Goal: Information Seeking & Learning: Learn about a topic

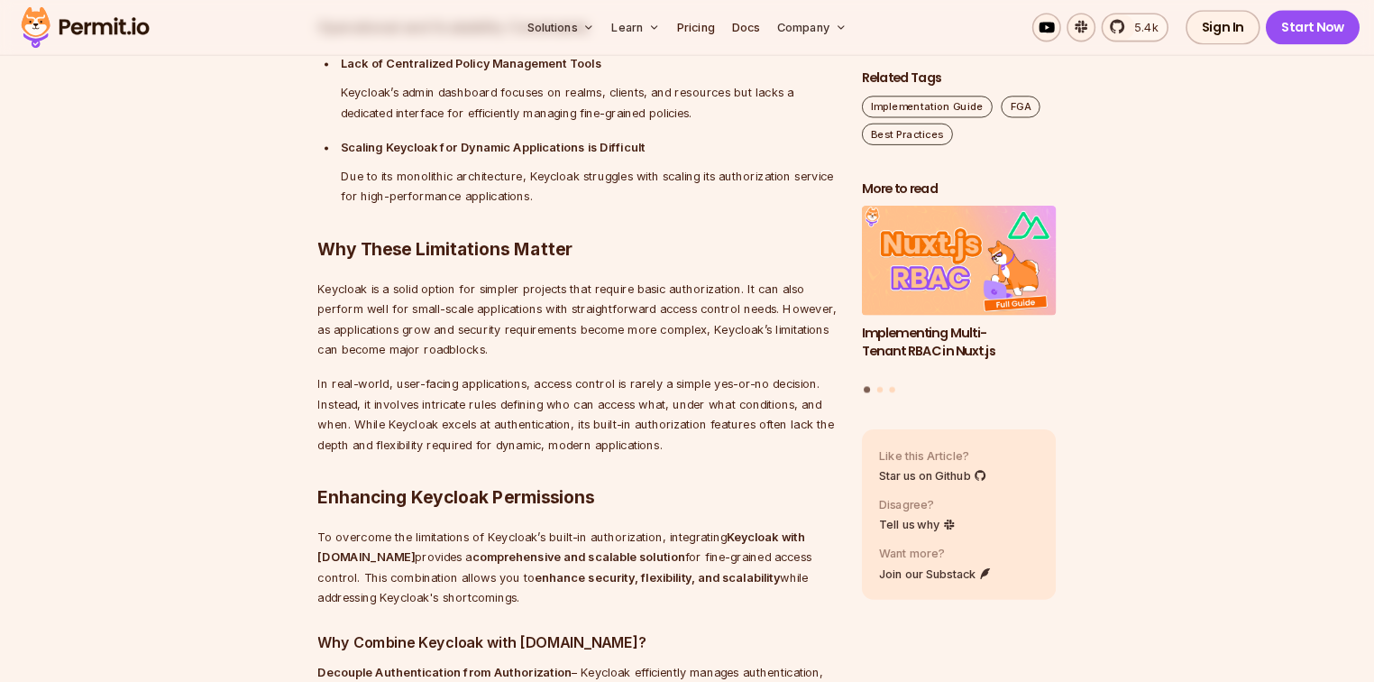
scroll to position [4058, 0]
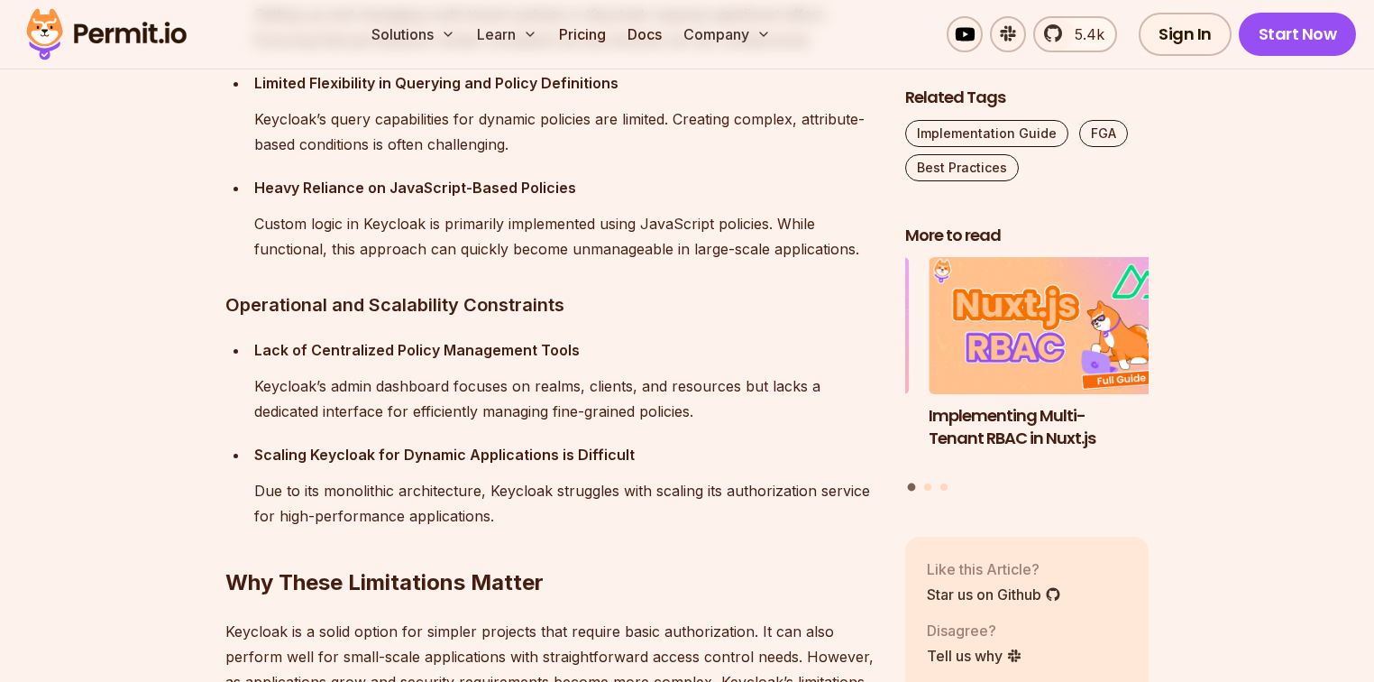
click at [601, 404] on p "Keycloak’s admin dashboard focuses on realms, clients, and resources but lacks …" at bounding box center [565, 398] width 622 height 50
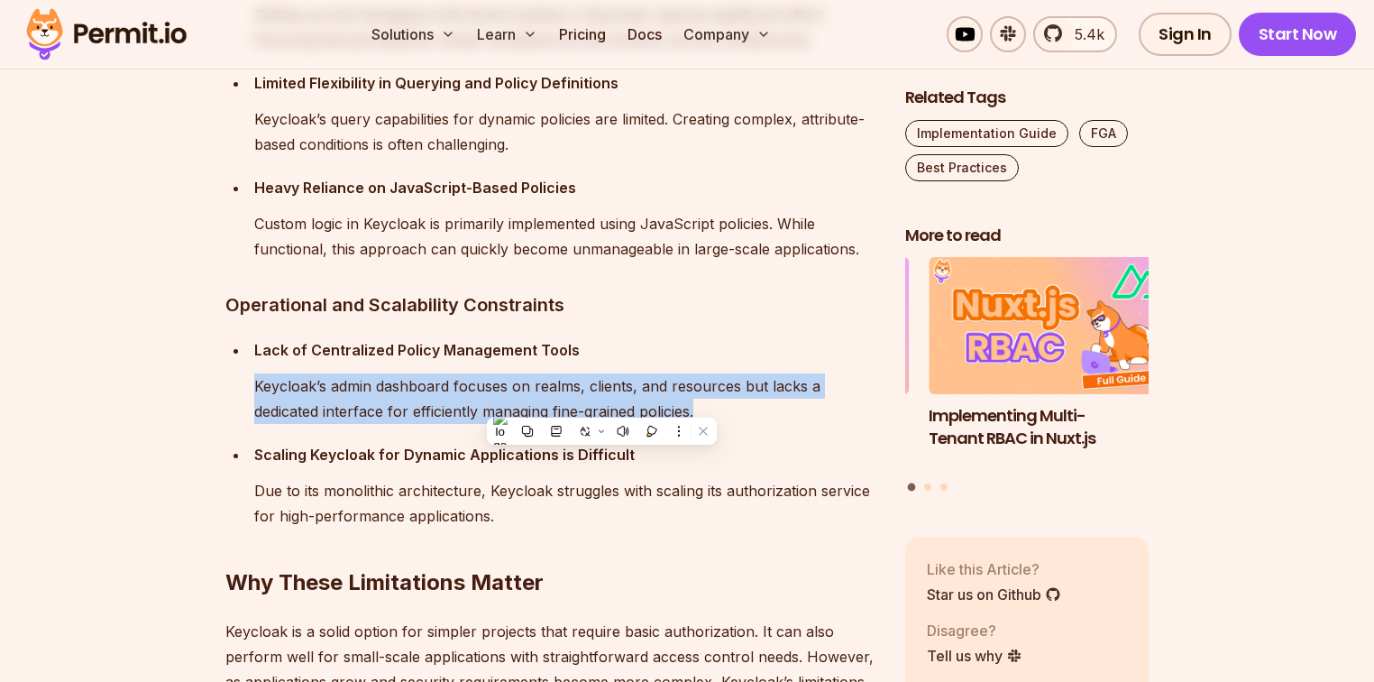
click at [601, 404] on p "Keycloak’s admin dashboard focuses on realms, clients, and resources but lacks …" at bounding box center [565, 398] width 622 height 50
click at [432, 393] on p "Keycloak’s admin dashboard focuses on realms, clients, and resources but lacks …" at bounding box center [565, 398] width 622 height 50
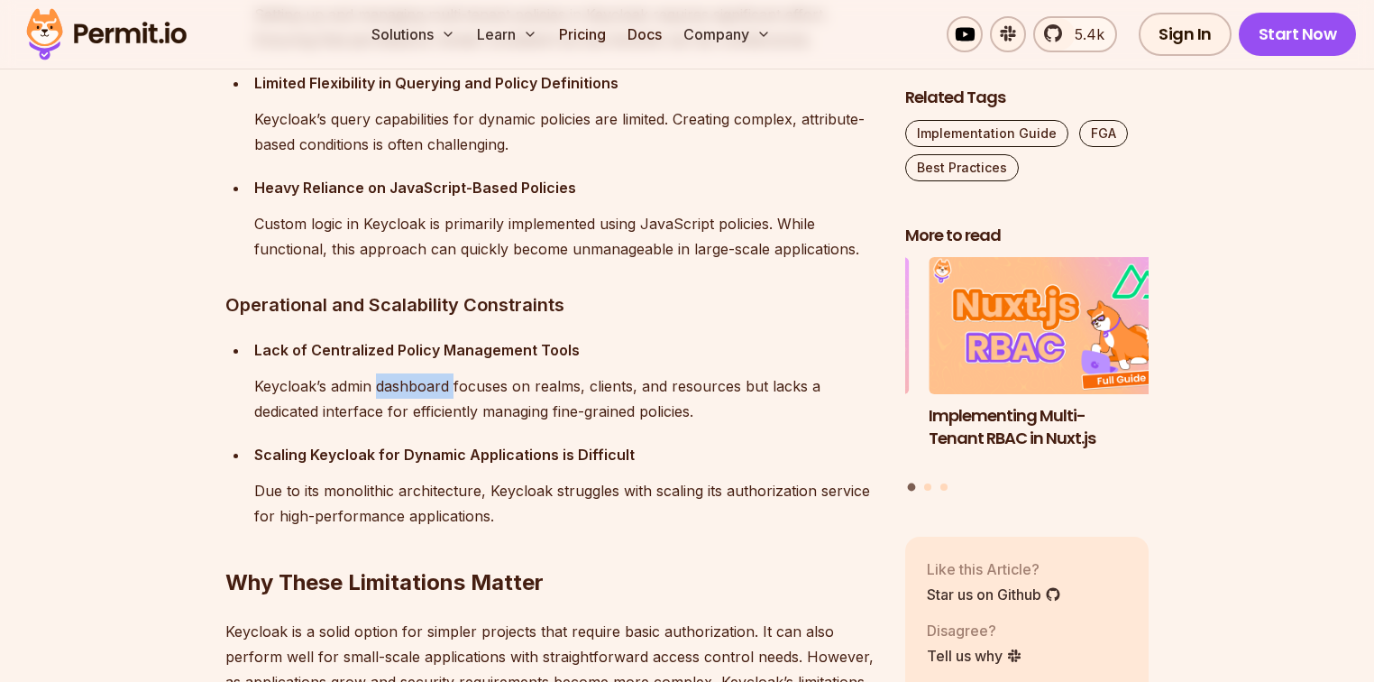
click at [432, 393] on p "Keycloak’s admin dashboard focuses on realms, clients, and resources but lacks …" at bounding box center [565, 398] width 622 height 50
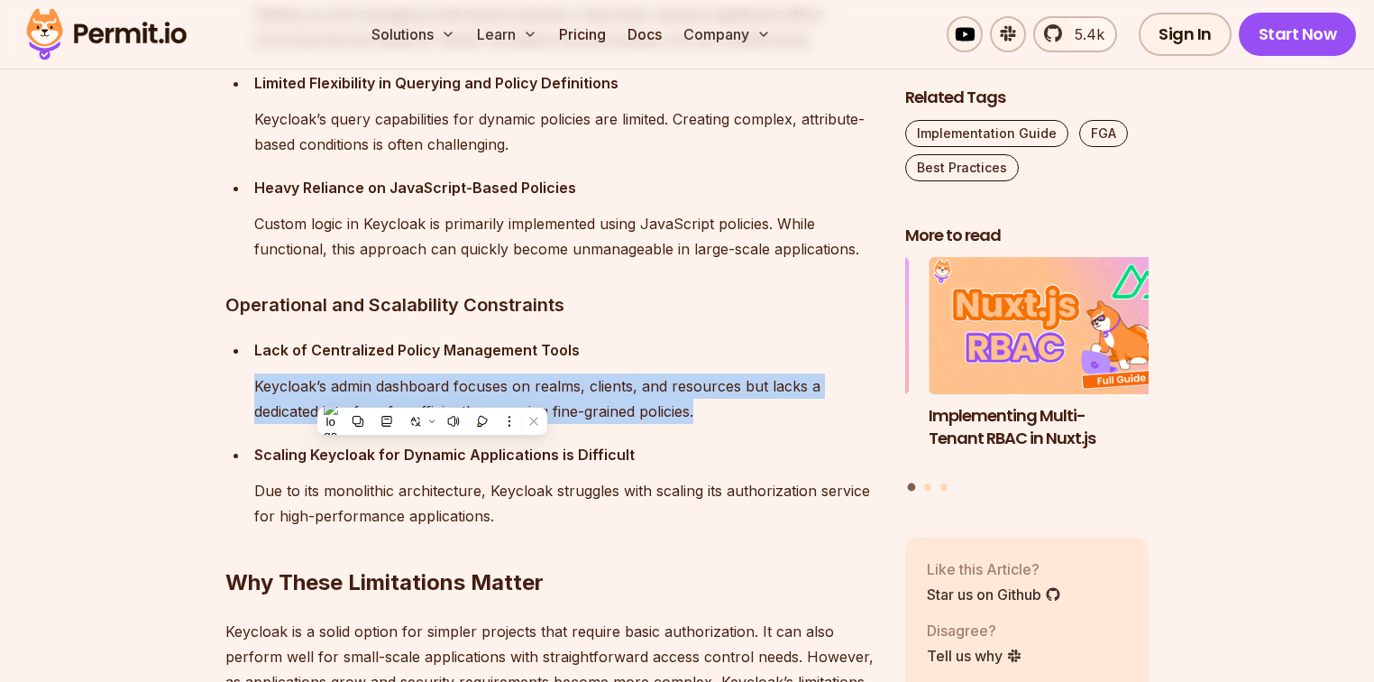
click at [432, 393] on p "Keycloak’s admin dashboard focuses on realms, clients, and resources but lacks …" at bounding box center [565, 398] width 622 height 50
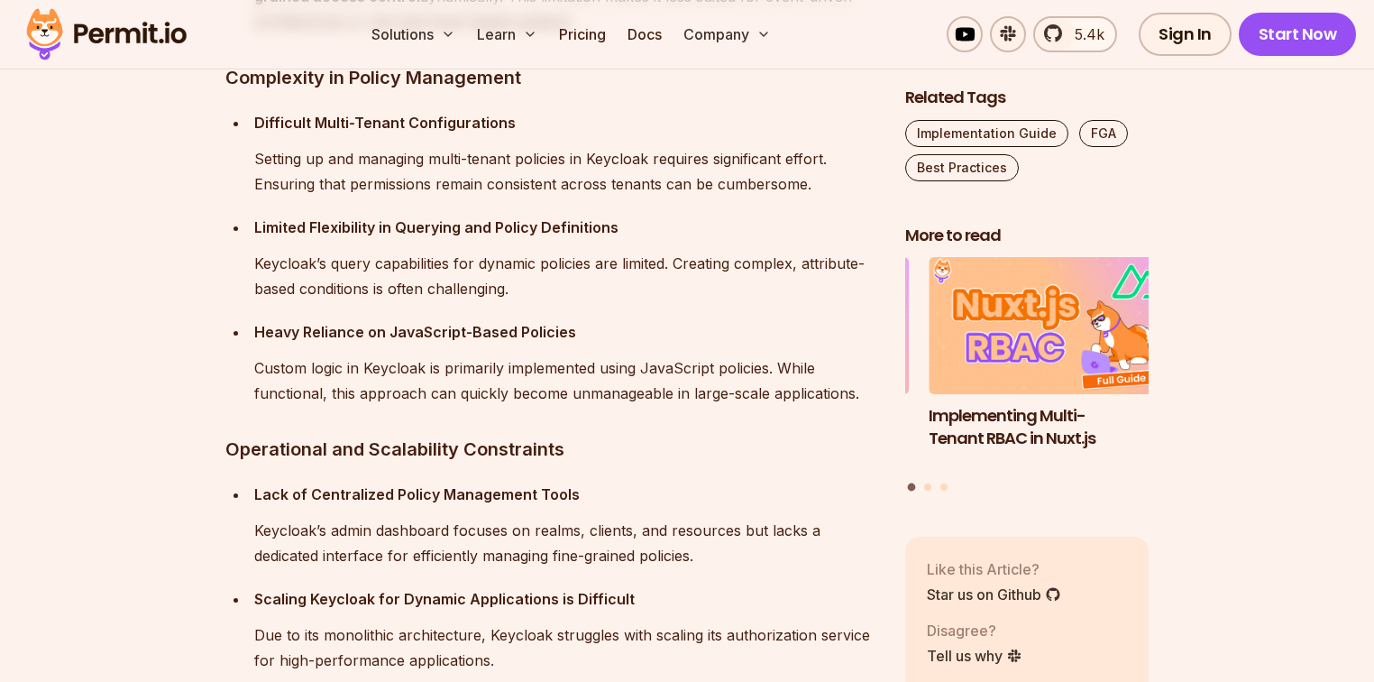
click at [689, 297] on p "Keycloak’s query capabilities for dynamic policies are limited. Creating comple…" at bounding box center [565, 276] width 622 height 50
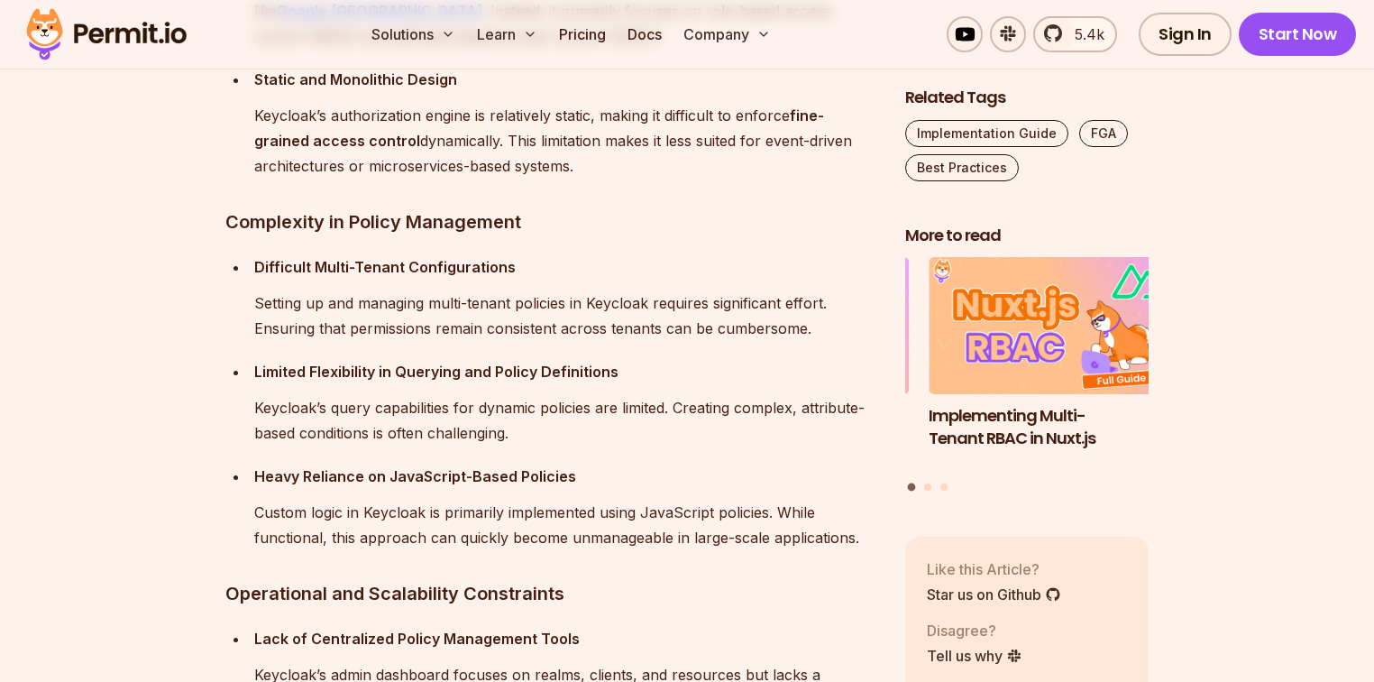
scroll to position [3697, 0]
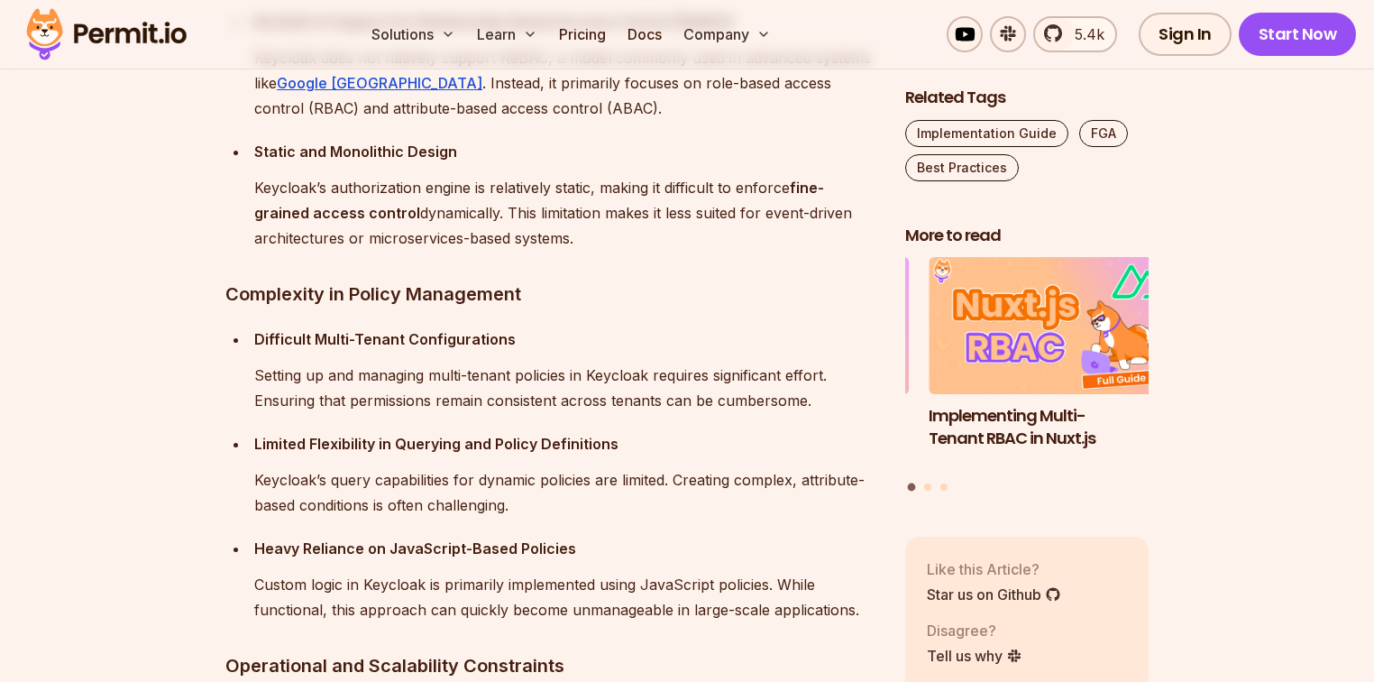
click at [660, 305] on h3 "Complexity in Policy Management" at bounding box center [550, 294] width 651 height 29
click at [138, 354] on section "Table of Contents Keycloak is a popular open-source tool for managing identity …" at bounding box center [687, 97] width 1374 height 5457
click at [743, 282] on h3 "Complexity in Policy Management" at bounding box center [550, 294] width 651 height 29
click at [564, 328] on p "Difficult Multi-Tenant Configurations" at bounding box center [565, 338] width 622 height 25
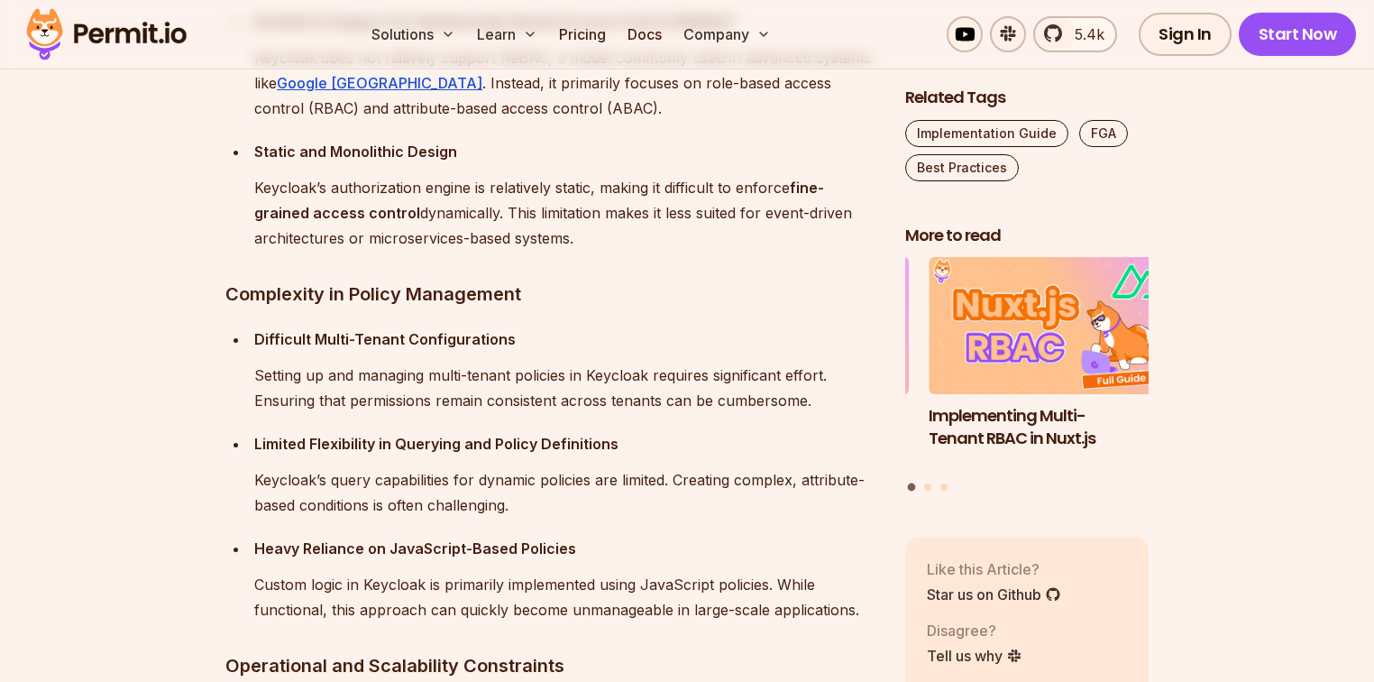
scroll to position [3553, 0]
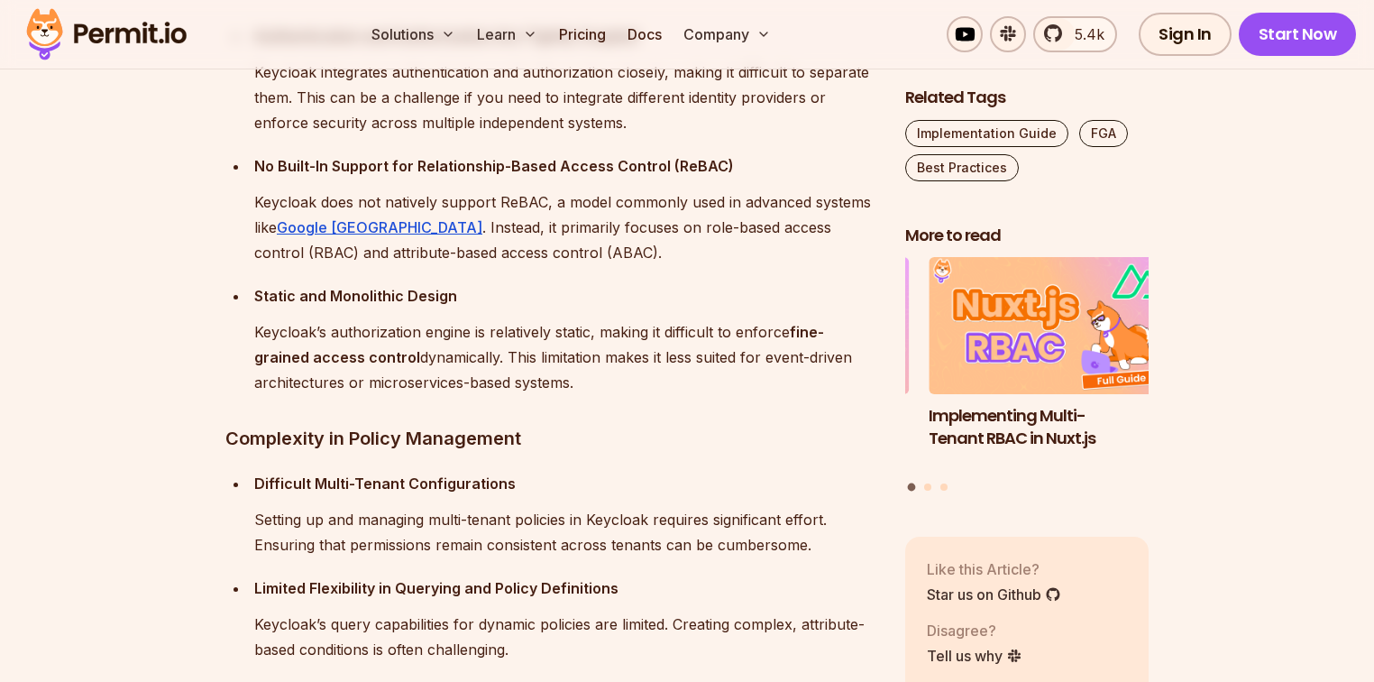
click at [105, 217] on section "Table of Contents Keycloak is a popular open-source tool for managing identity …" at bounding box center [687, 241] width 1374 height 5457
click at [710, 425] on h3 "Complexity in Policy Management" at bounding box center [550, 438] width 651 height 29
click at [15, 200] on section "Table of Contents Keycloak is a popular open-source tool for managing identity …" at bounding box center [687, 241] width 1374 height 5457
click at [516, 205] on p "Keycloak does not natively support ReBAC, a model commonly used in advanced sys…" at bounding box center [565, 227] width 622 height 76
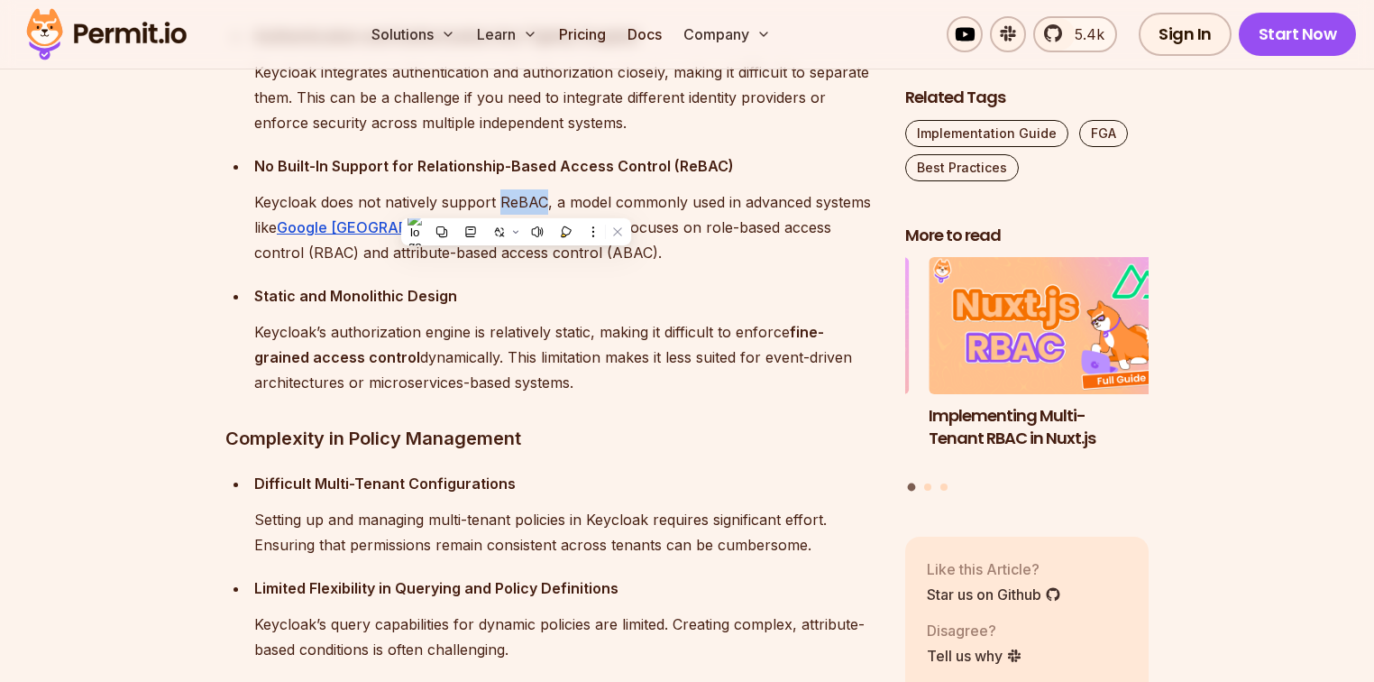
copy p "ReBAC"
click at [786, 135] on ul "Authentication and Authorization Are Tightly Coupled Keycloak integrates authen…" at bounding box center [550, 208] width 651 height 371
click at [83, 203] on section "Table of Contents Keycloak is a popular open-source tool for managing identity …" at bounding box center [687, 241] width 1374 height 5457
click at [651, 269] on ul "Authentication and Authorization Are Tightly Coupled Keycloak integrates authen…" at bounding box center [550, 208] width 651 height 371
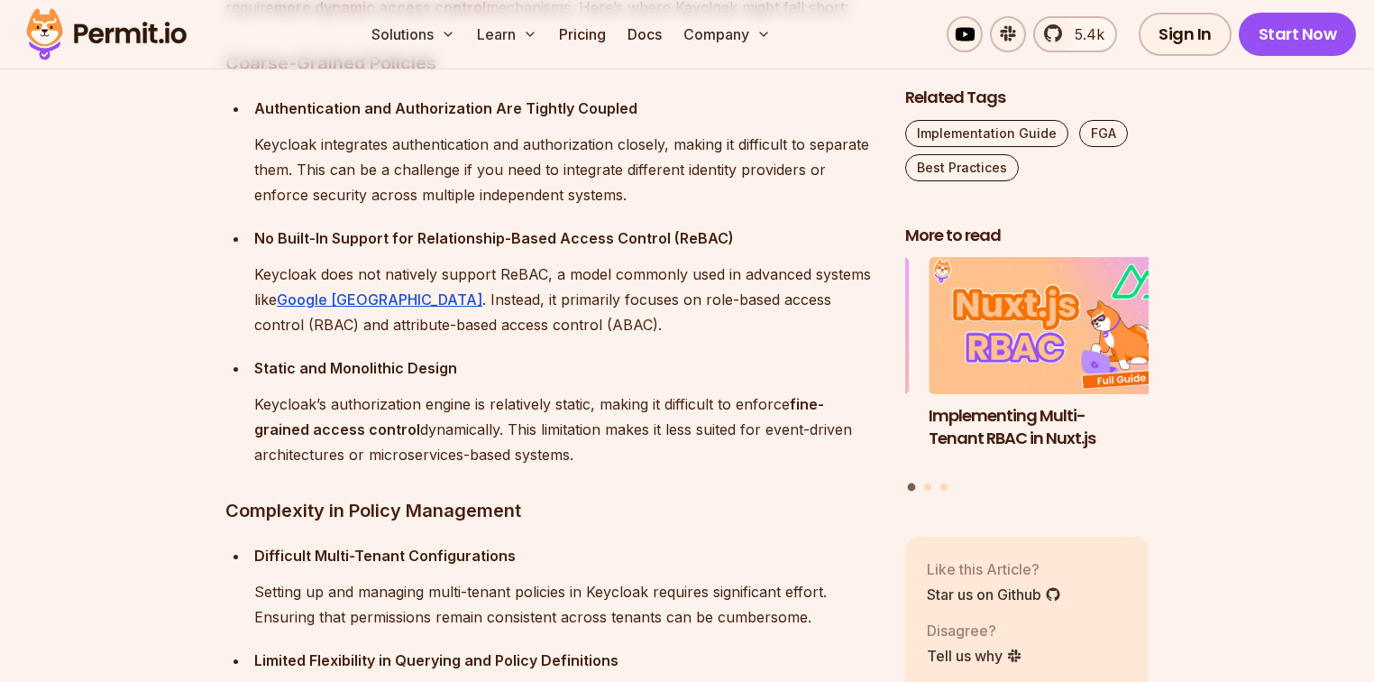
click at [108, 371] on section "Table of Contents Keycloak is a popular open-source tool for managing identity …" at bounding box center [687, 313] width 1374 height 5457
click at [105, 403] on section "Table of Contents Keycloak is a popular open-source tool for managing identity …" at bounding box center [687, 313] width 1374 height 5457
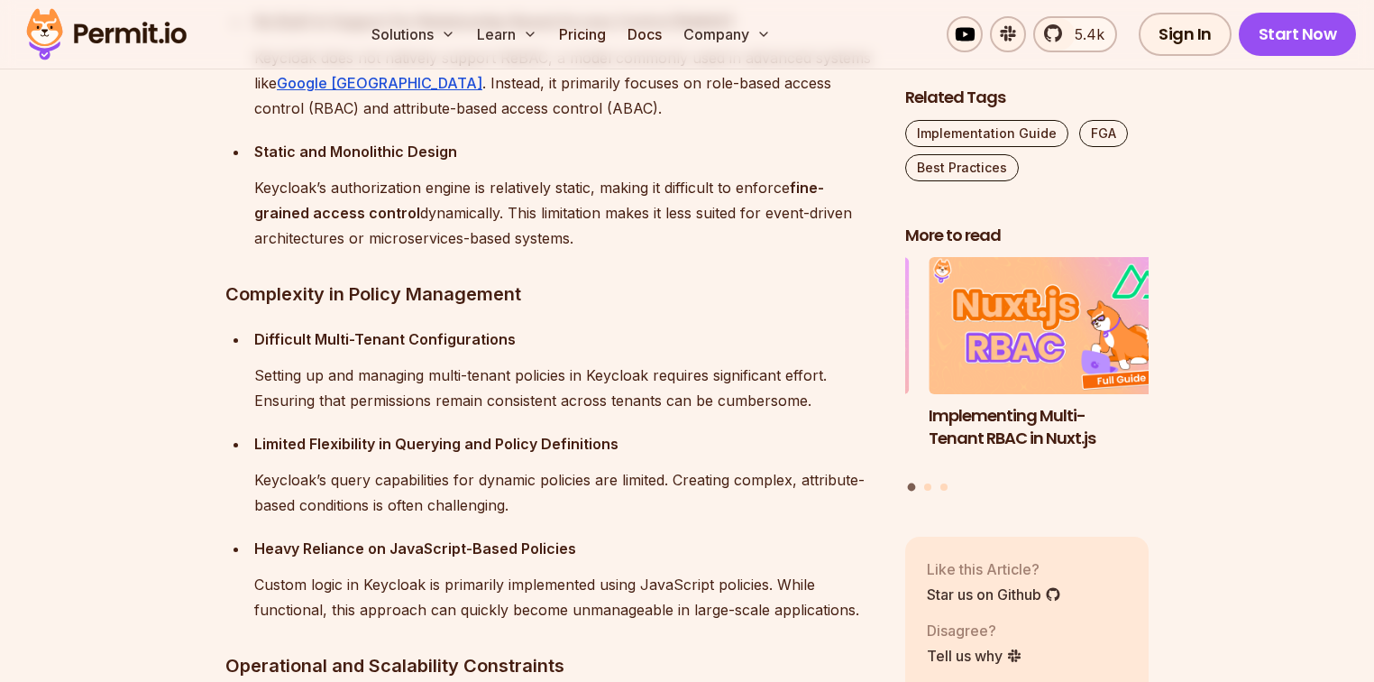
scroll to position [3625, 0]
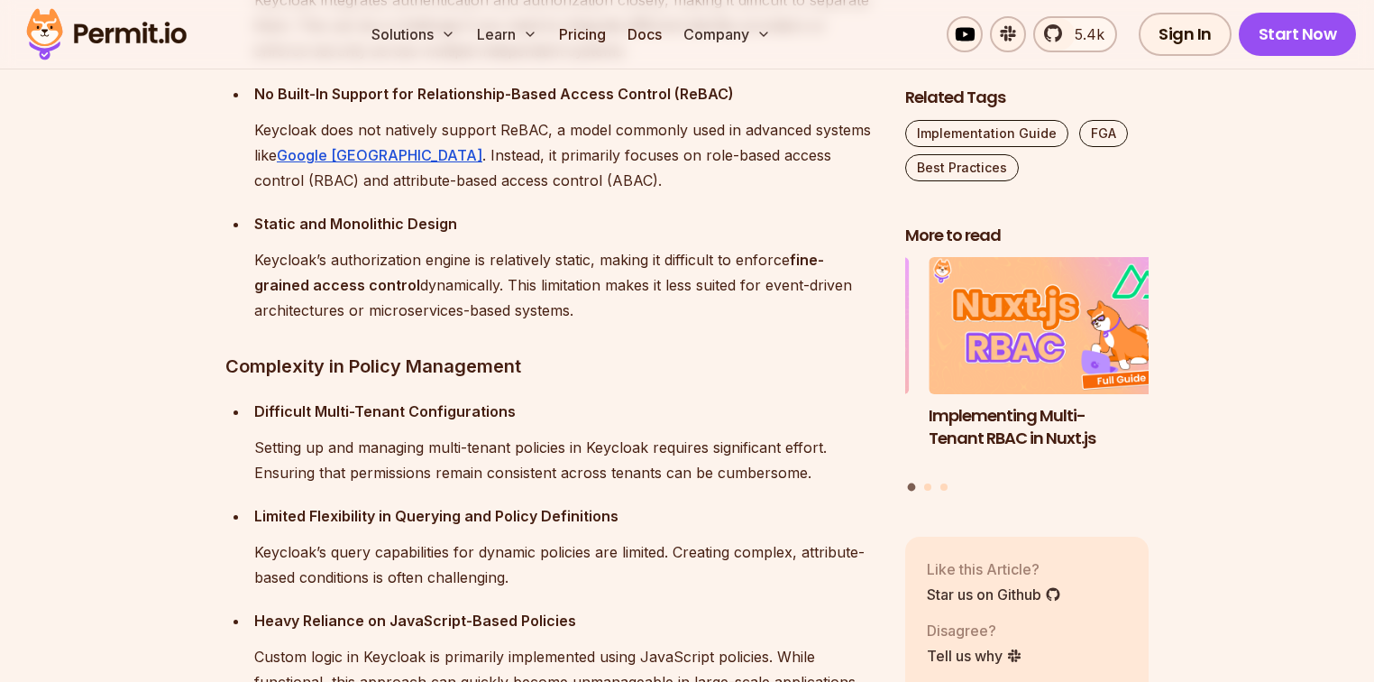
click at [636, 399] on p "Difficult Multi-Tenant Configurations" at bounding box center [565, 411] width 622 height 25
click at [111, 399] on section "Table of Contents Keycloak is a popular open-source tool for managing identity …" at bounding box center [687, 169] width 1374 height 5457
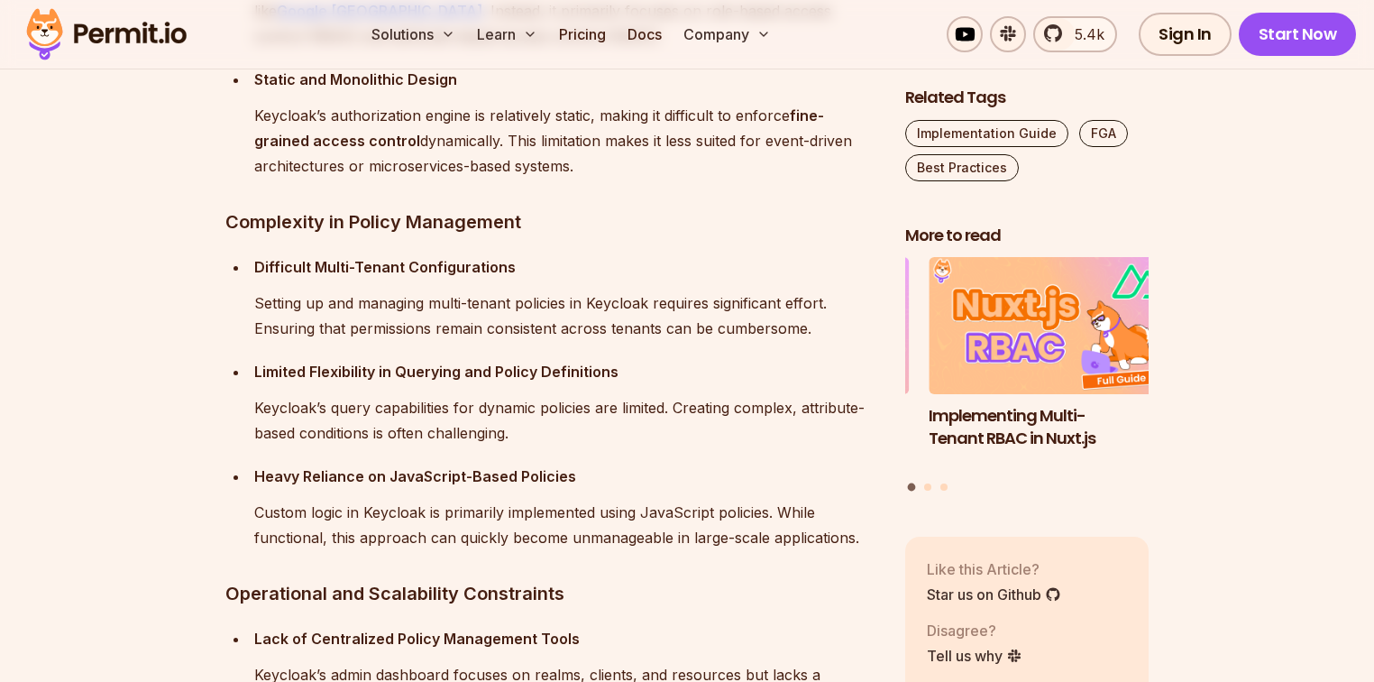
scroll to position [3841, 0]
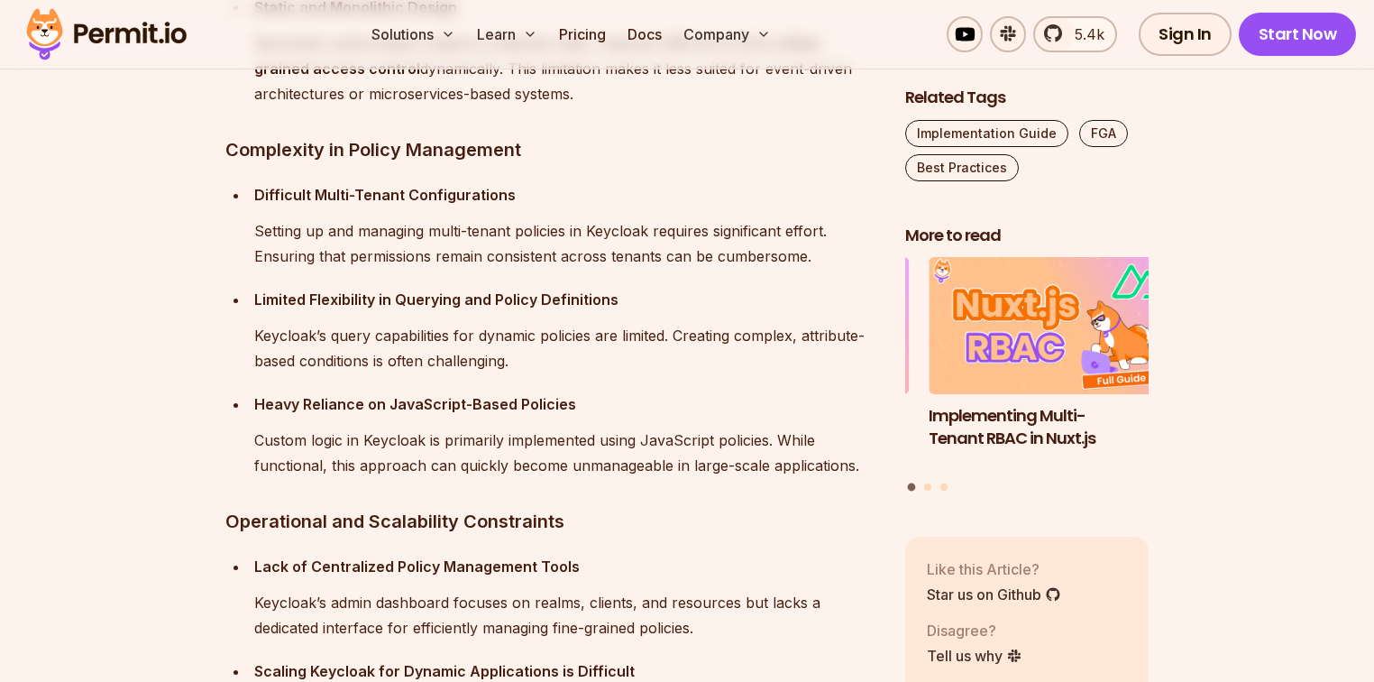
click at [664, 382] on ul "Difficult Multi-Tenant Configurations Setting up and managing multi-tenant poli…" at bounding box center [550, 330] width 651 height 296
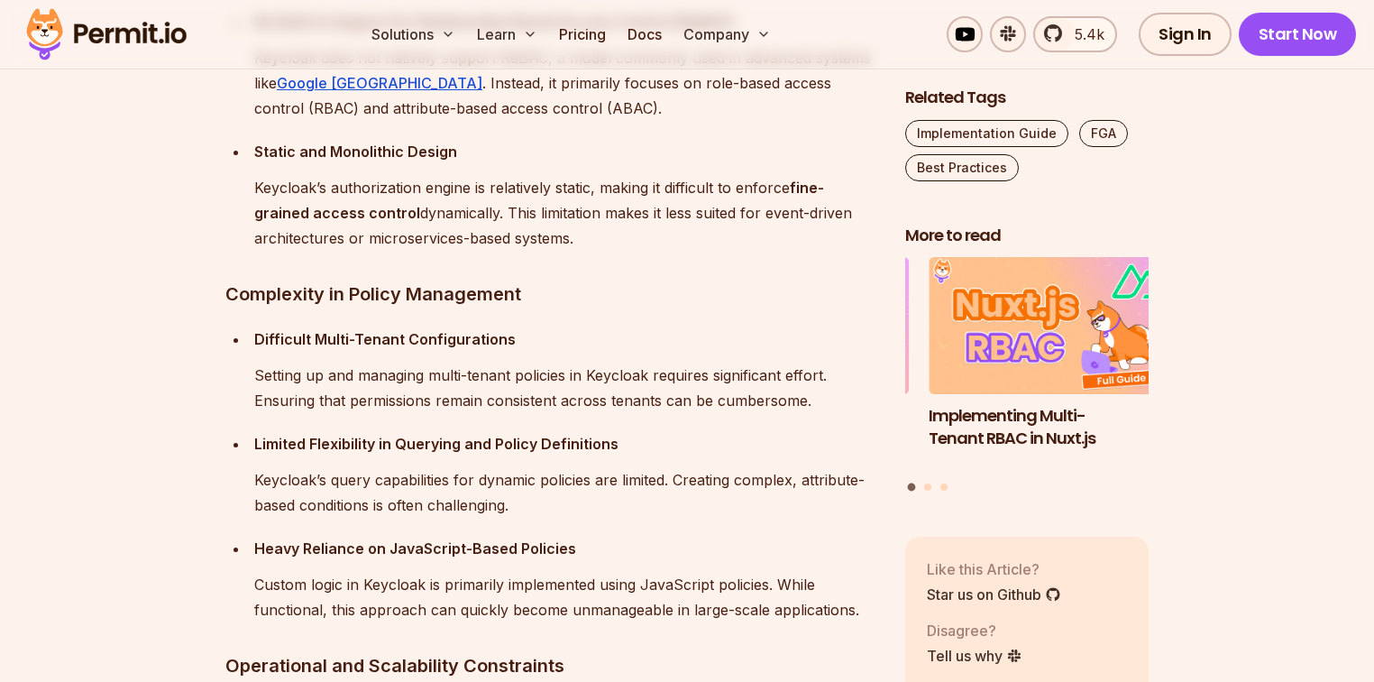
click at [645, 503] on p "Keycloak’s query capabilities for dynamic policies are limited. Creating comple…" at bounding box center [565, 492] width 622 height 50
click at [653, 557] on p "Heavy Reliance on JavaScript-Based Policies" at bounding box center [565, 548] width 622 height 25
click at [613, 371] on p "Setting up and managing multi-tenant policies in Keycloak requires significant …" at bounding box center [565, 387] width 622 height 50
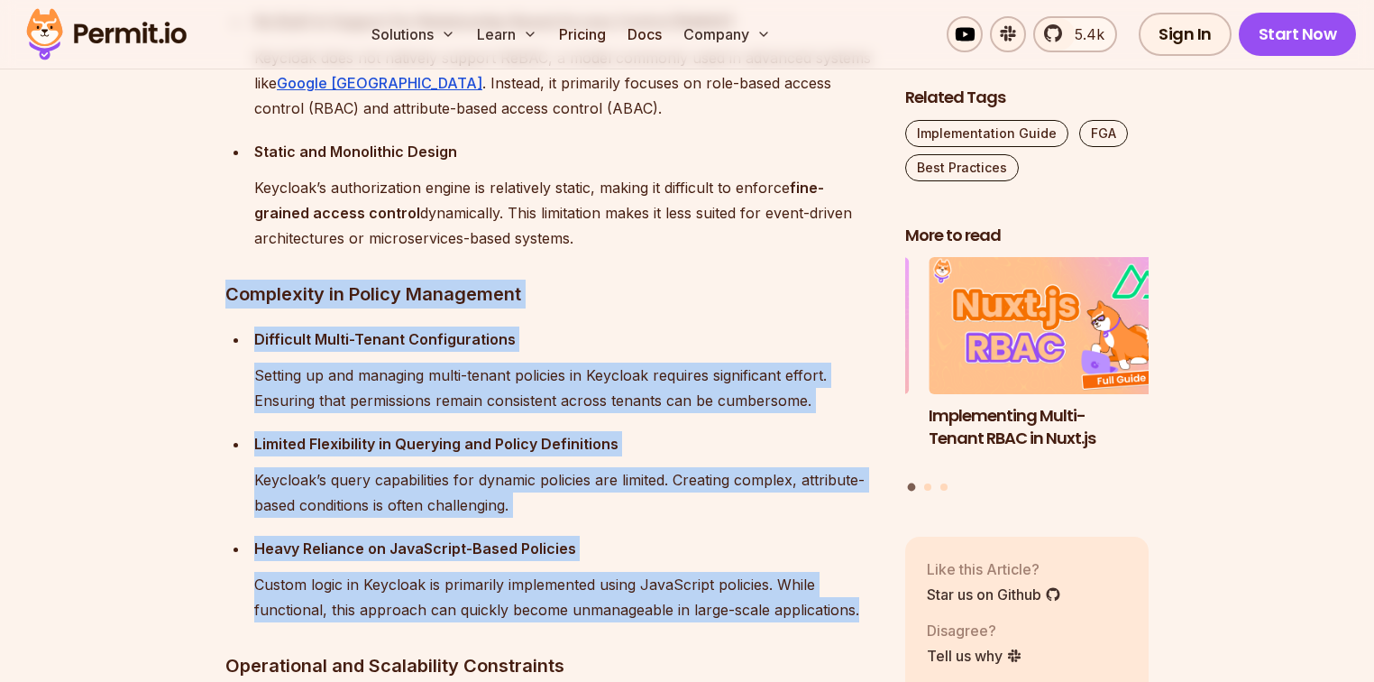
drag, startPoint x: 213, startPoint y: 285, endPoint x: 873, endPoint y: 613, distance: 737.1
click at [873, 613] on section "Table of Contents Keycloak is a popular open-source tool for managing identity …" at bounding box center [687, 97] width 1374 height 5457
click at [453, 469] on p "Keycloak’s query capabilities for dynamic policies are limited. Creating comple…" at bounding box center [565, 492] width 622 height 50
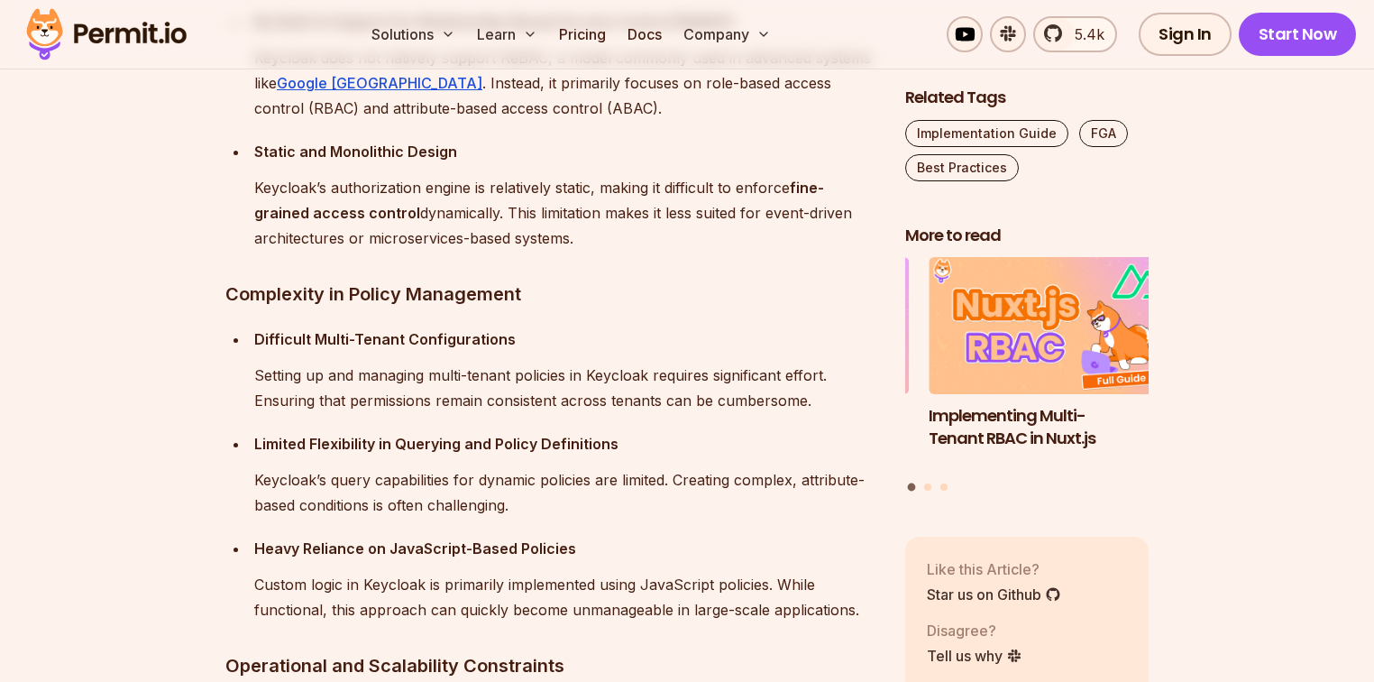
click at [500, 490] on p "Keycloak’s query capabilities for dynamic policies are limited. Creating comple…" at bounding box center [565, 492] width 622 height 50
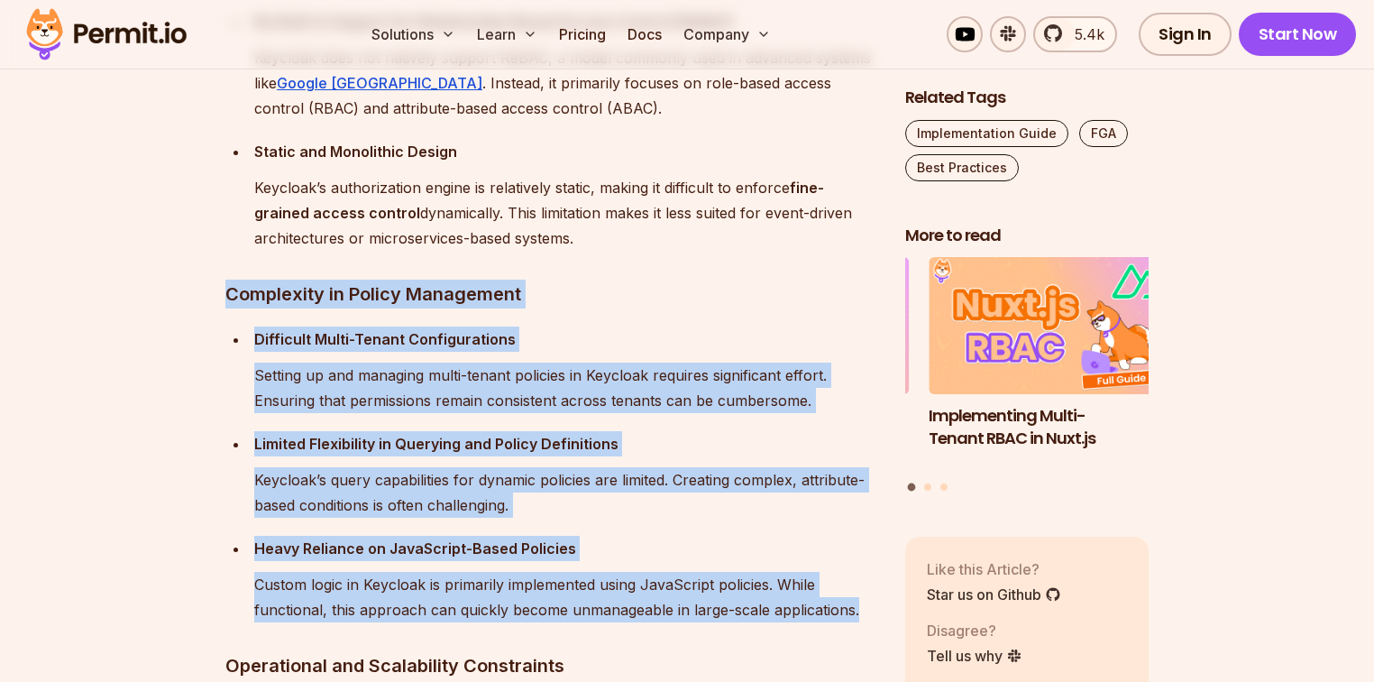
drag, startPoint x: 213, startPoint y: 283, endPoint x: 870, endPoint y: 618, distance: 737.6
click at [870, 618] on section "Table of Contents Keycloak is a popular open-source tool for managing identity …" at bounding box center [687, 97] width 1374 height 5457
click at [572, 306] on h3 "Complexity in Policy Management" at bounding box center [550, 294] width 651 height 29
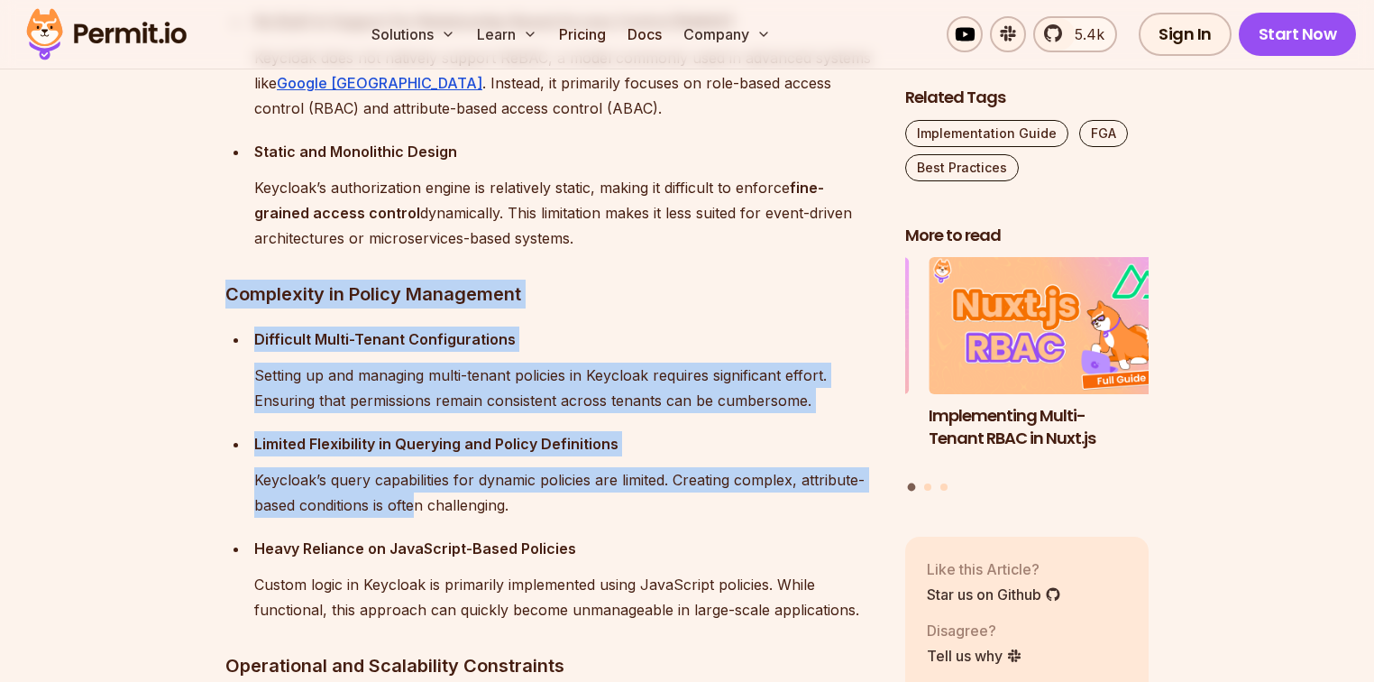
drag, startPoint x: 194, startPoint y: 294, endPoint x: 415, endPoint y: 513, distance: 311.1
click at [415, 513] on section "Table of Contents Keycloak is a popular open-source tool for managing identity …" at bounding box center [687, 97] width 1374 height 5457
click at [601, 326] on p "Difficult Multi-Tenant Configurations" at bounding box center [565, 338] width 622 height 25
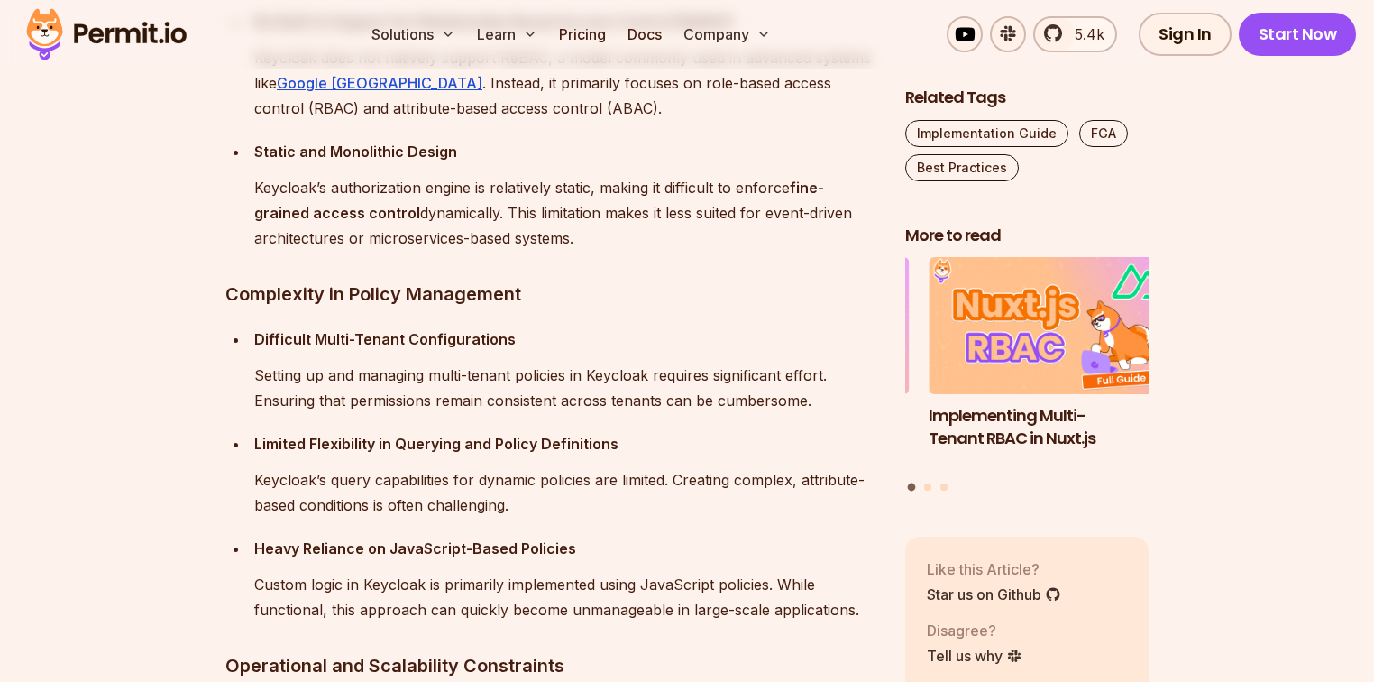
click at [600, 299] on h3 "Complexity in Policy Management" at bounding box center [550, 294] width 651 height 29
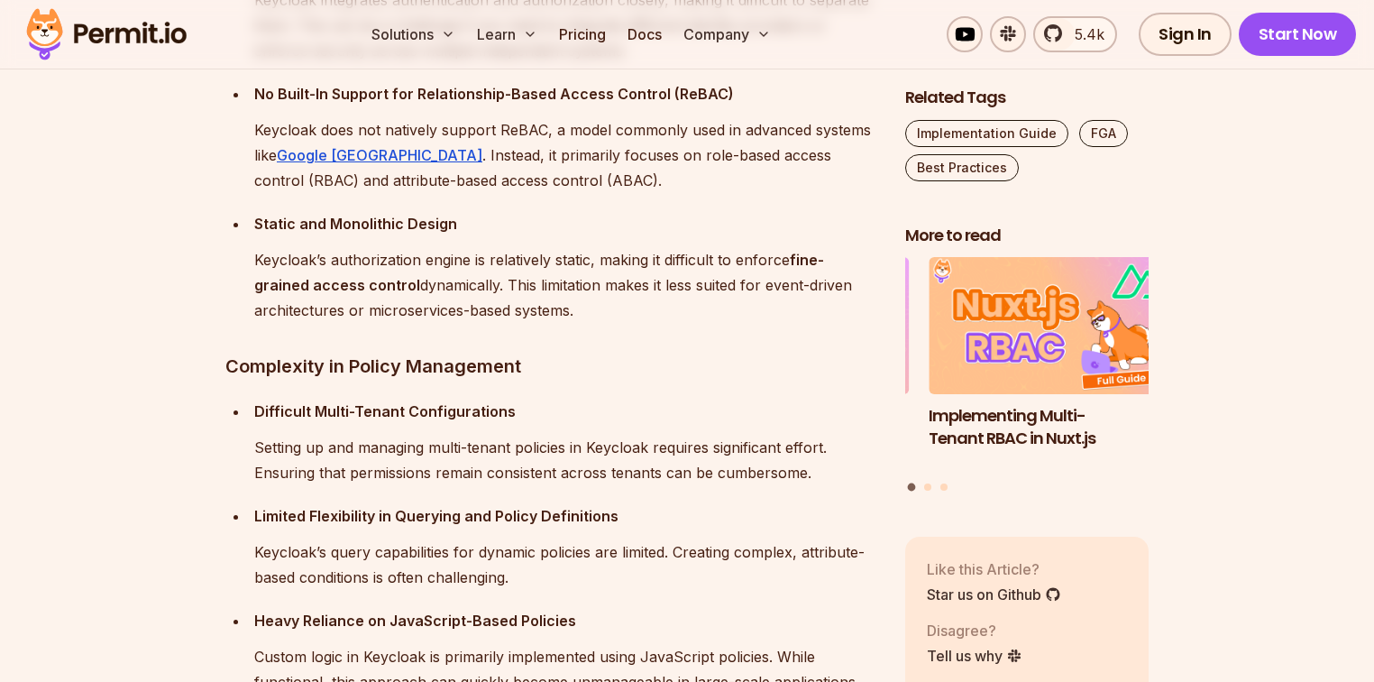
click at [1, 238] on section "Table of Contents Keycloak is a popular open-source tool for managing identity …" at bounding box center [687, 169] width 1374 height 5457
click at [624, 357] on h3 "Complexity in Policy Management" at bounding box center [550, 366] width 651 height 29
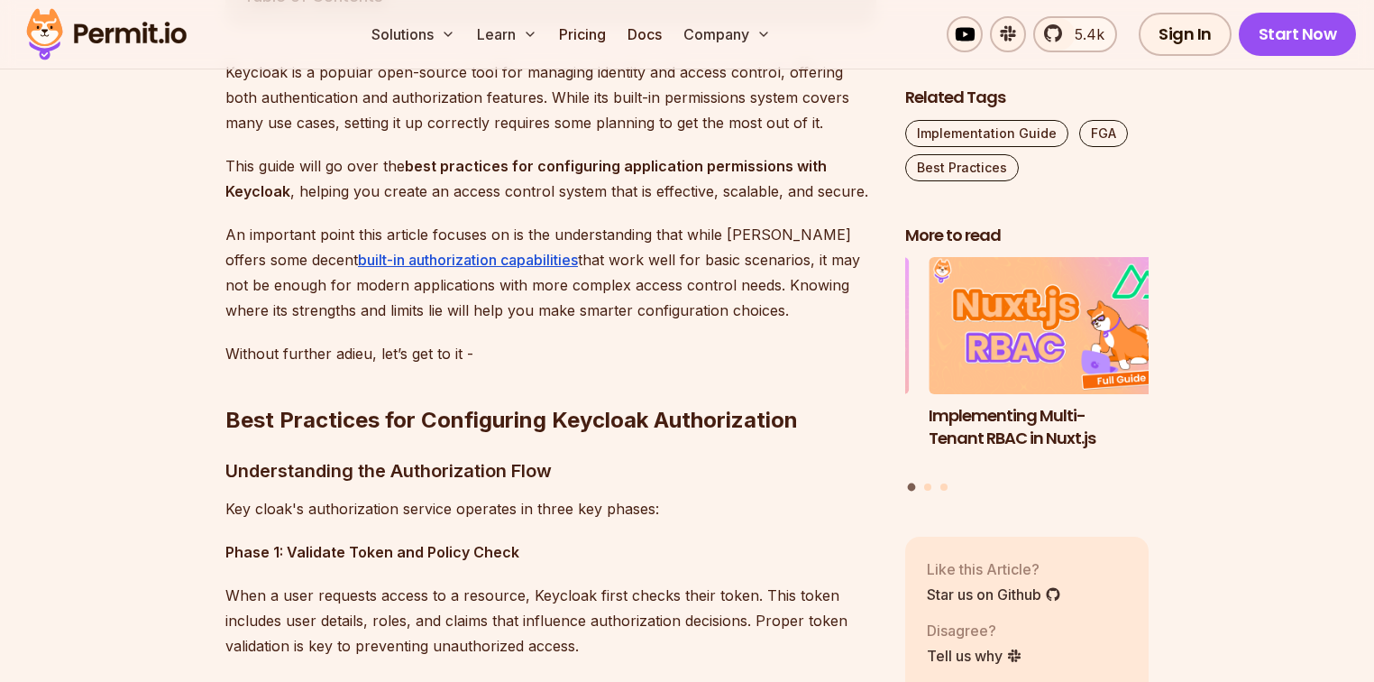
scroll to position [1389, 0]
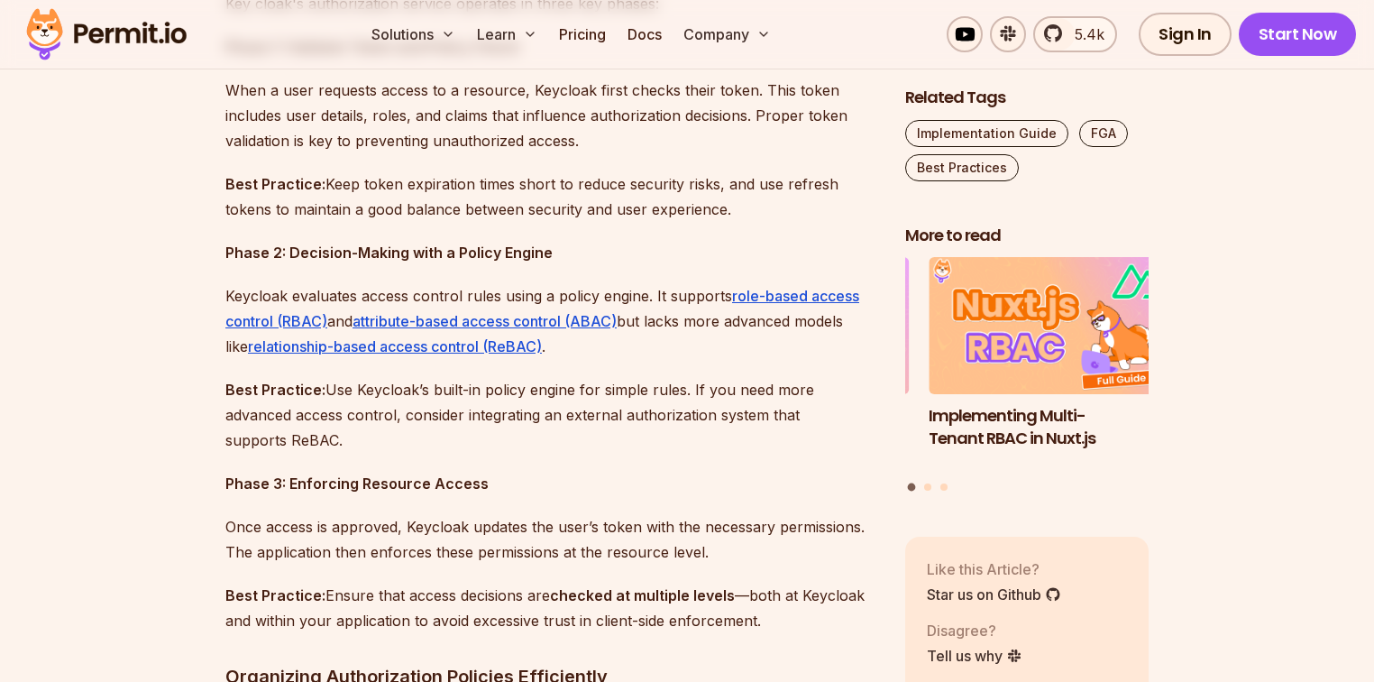
scroll to position [1749, 0]
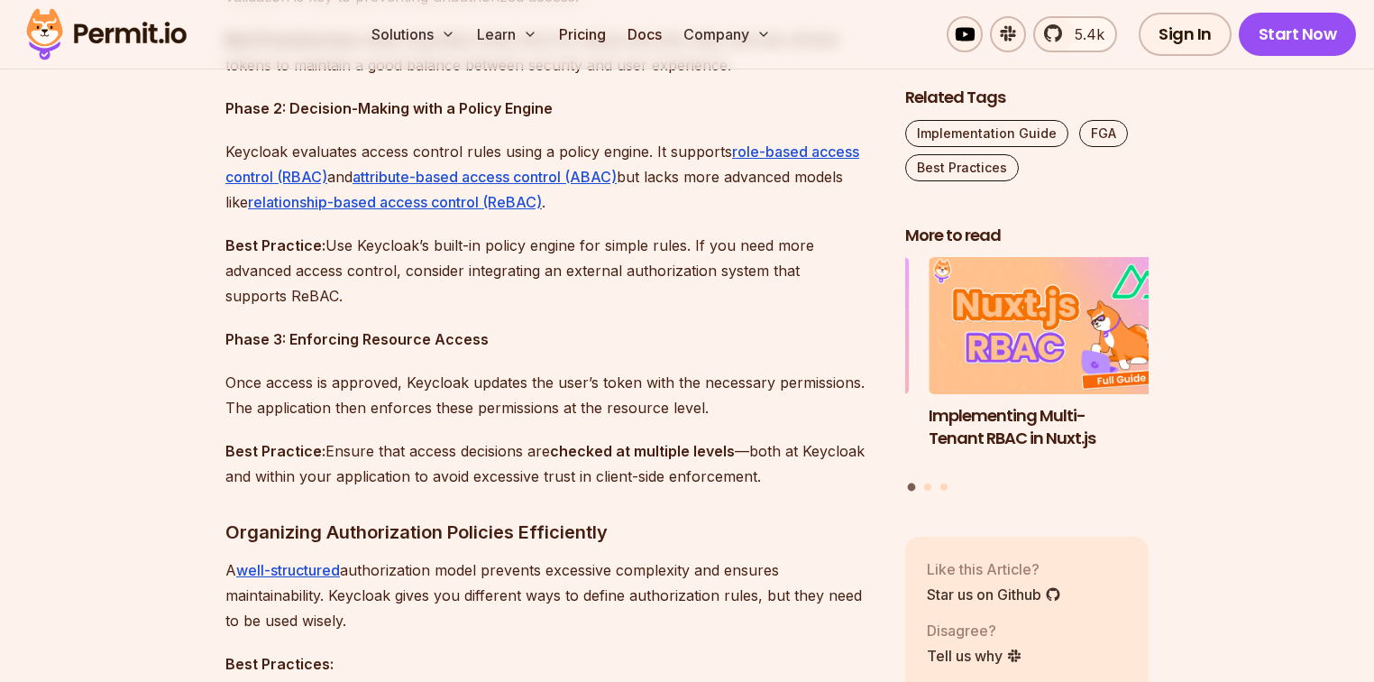
click at [613, 119] on p "Phase 2: Decision-Making with a Policy Engine" at bounding box center [550, 108] width 651 height 25
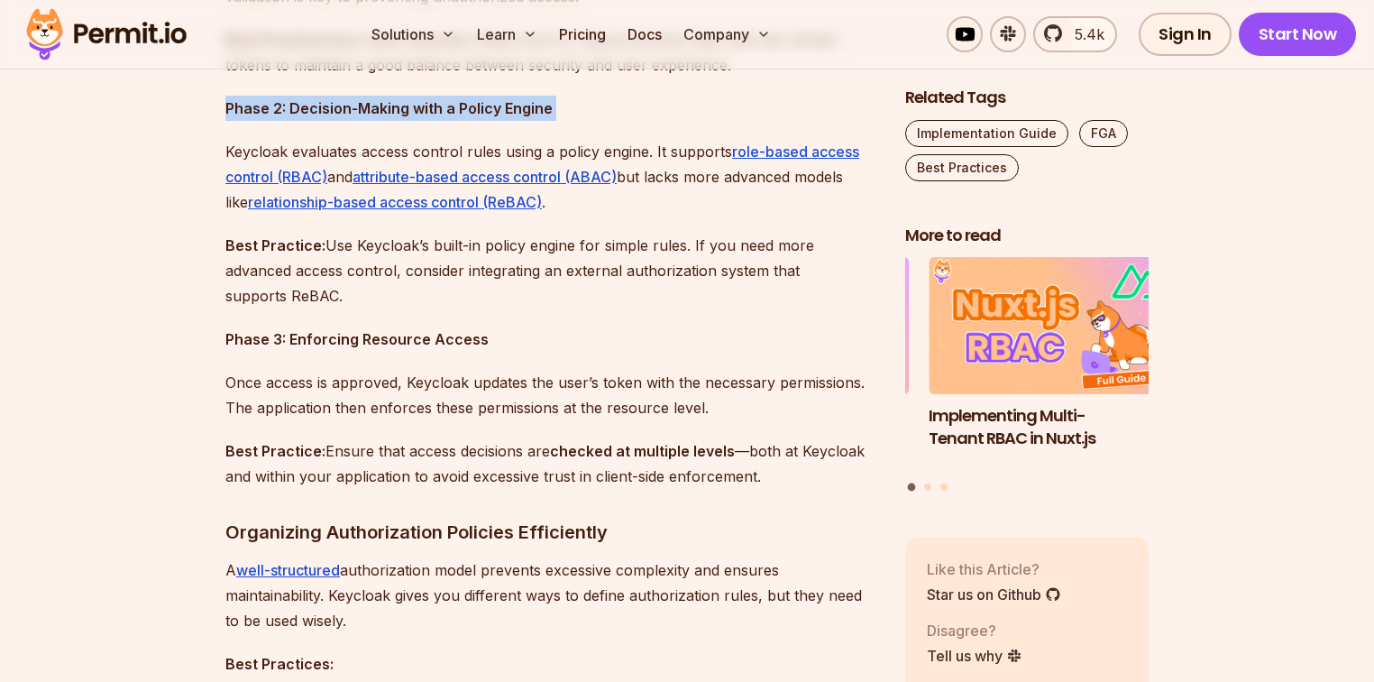
click at [613, 119] on p "Phase 2: Decision-Making with a Policy Engine" at bounding box center [550, 108] width 651 height 25
click at [605, 99] on p "Phase 2: Decision-Making with a Policy Engine" at bounding box center [550, 108] width 651 height 25
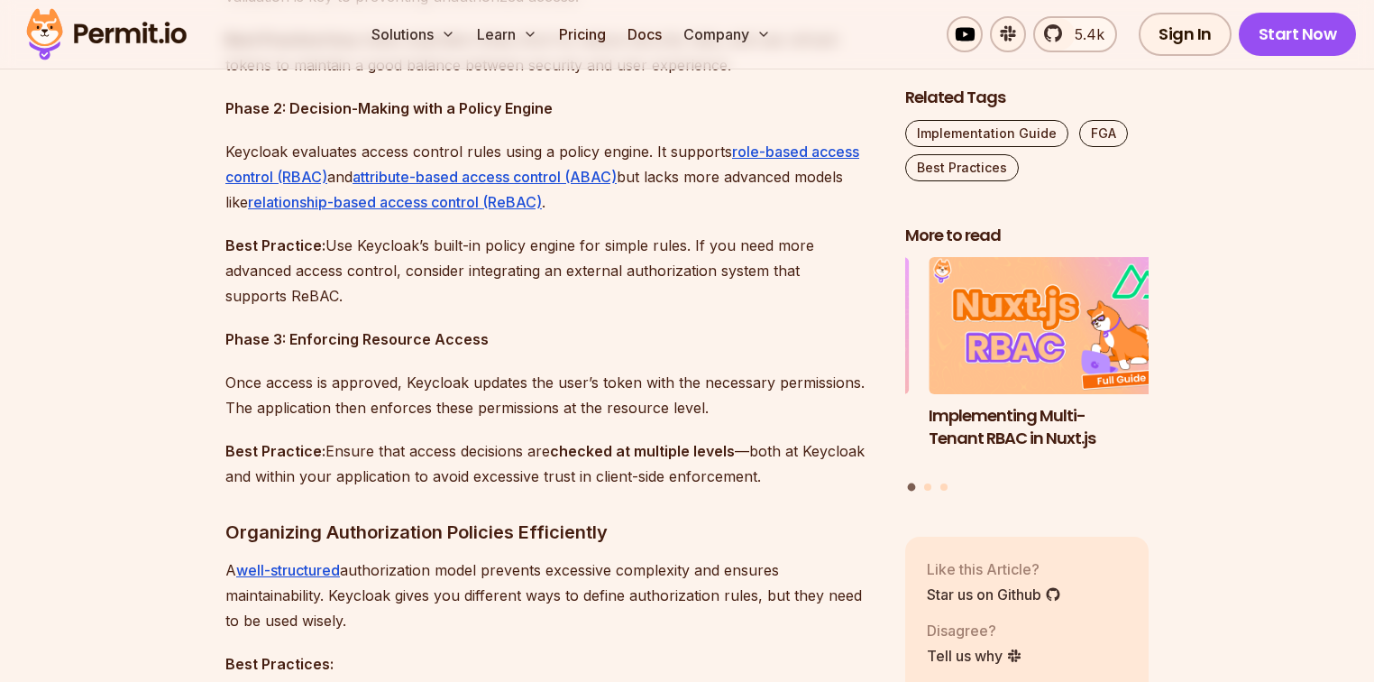
click at [605, 99] on p "Phase 2: Decision-Making with a Policy Engine" at bounding box center [550, 108] width 651 height 25
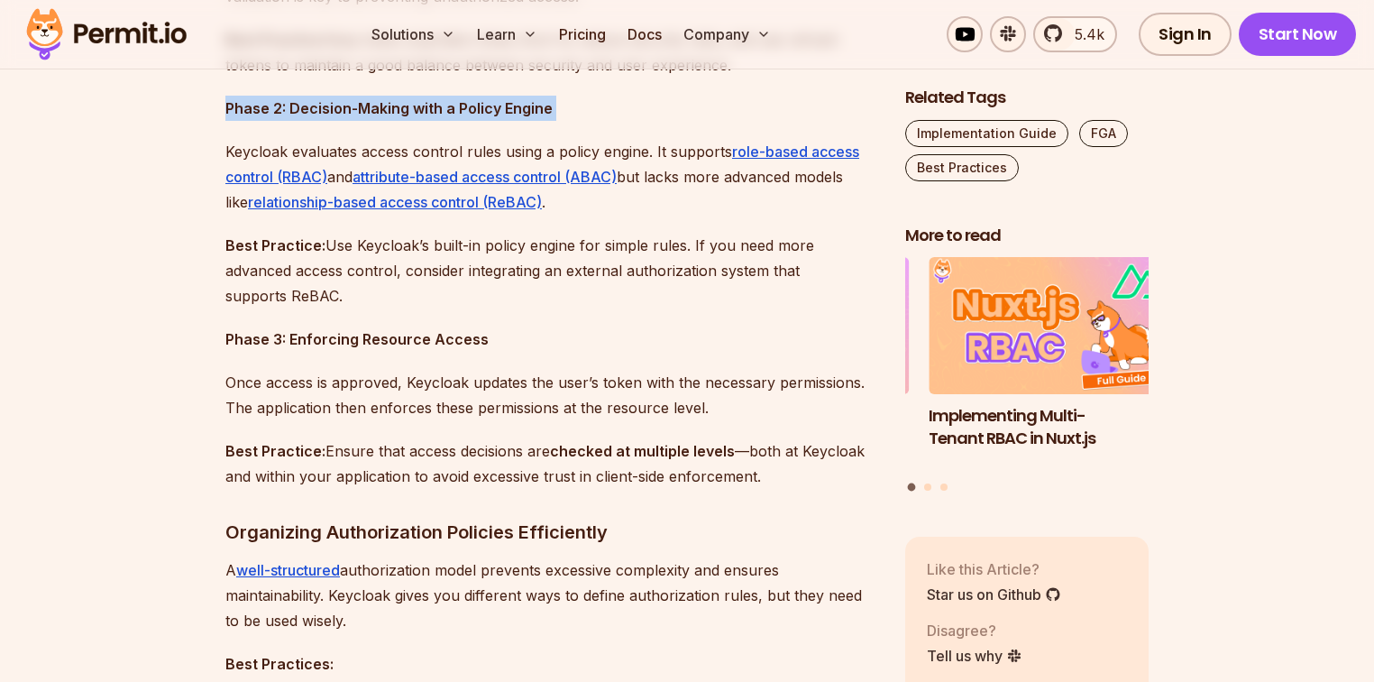
click at [605, 99] on p "Phase 2: Decision-Making with a Policy Engine" at bounding box center [550, 108] width 651 height 25
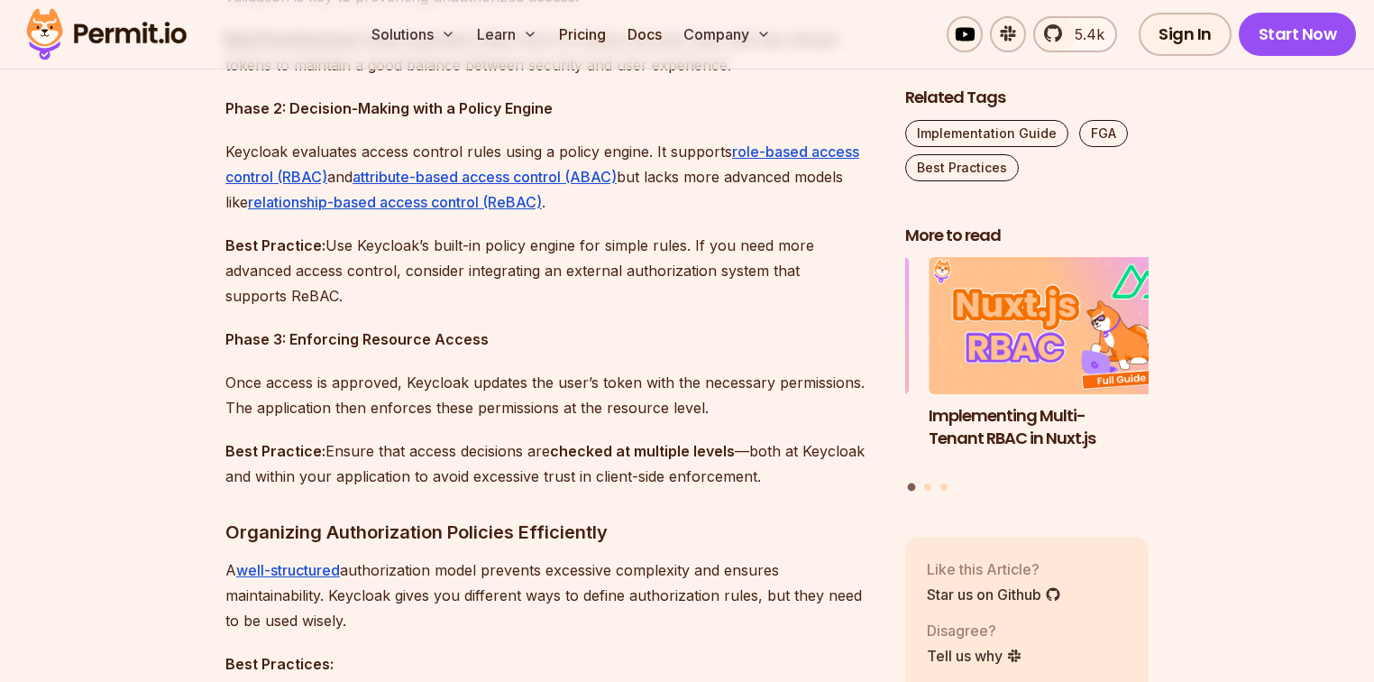
click at [605, 99] on p "Phase 2: Decision-Making with a Policy Engine" at bounding box center [550, 108] width 651 height 25
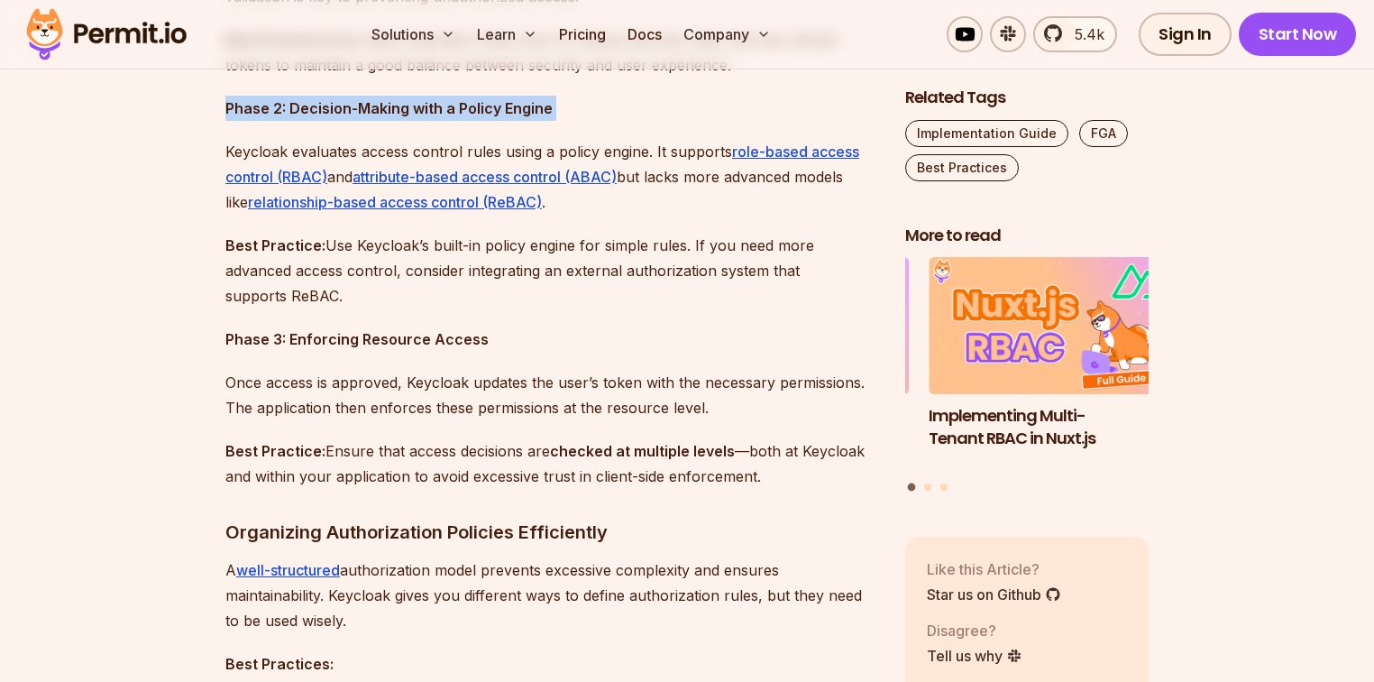
click at [605, 99] on p "Phase 2: Decision-Making with a Policy Engine" at bounding box center [550, 108] width 651 height 25
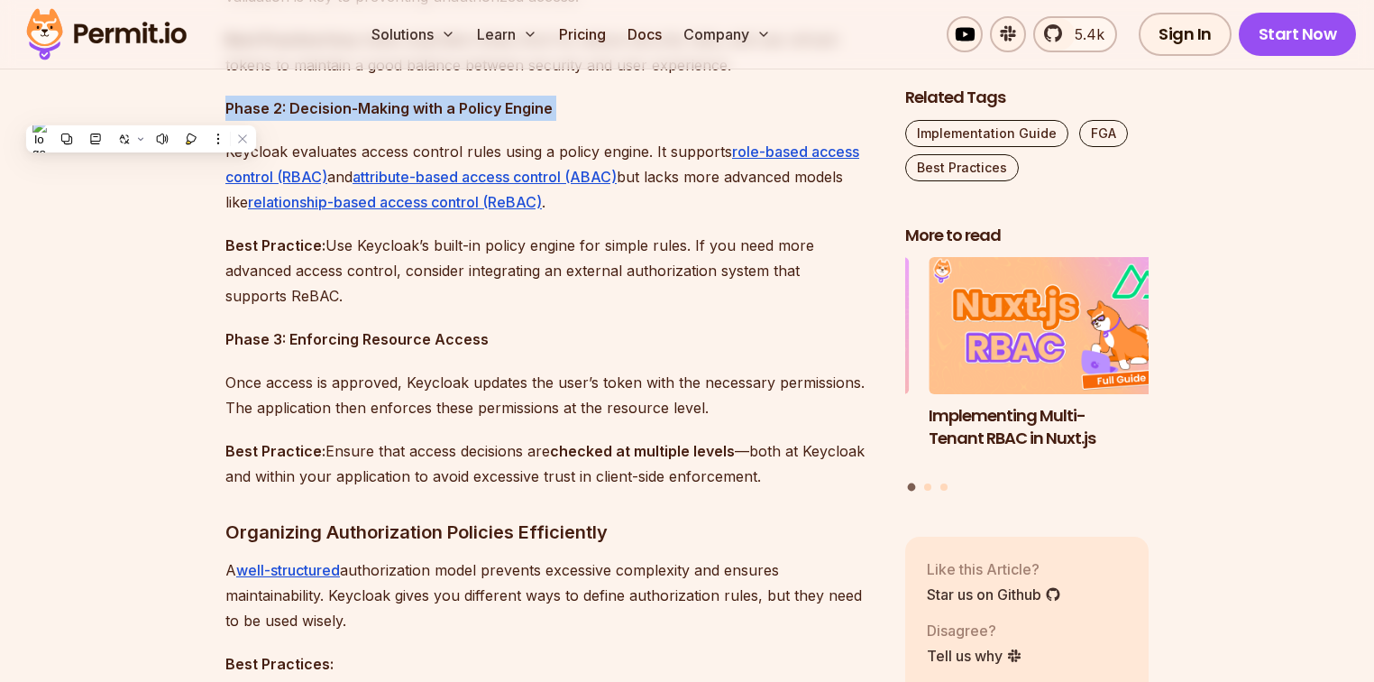
click at [433, 99] on strong "Phase 2: Decision-Making with a Policy Engine" at bounding box center [388, 108] width 327 height 18
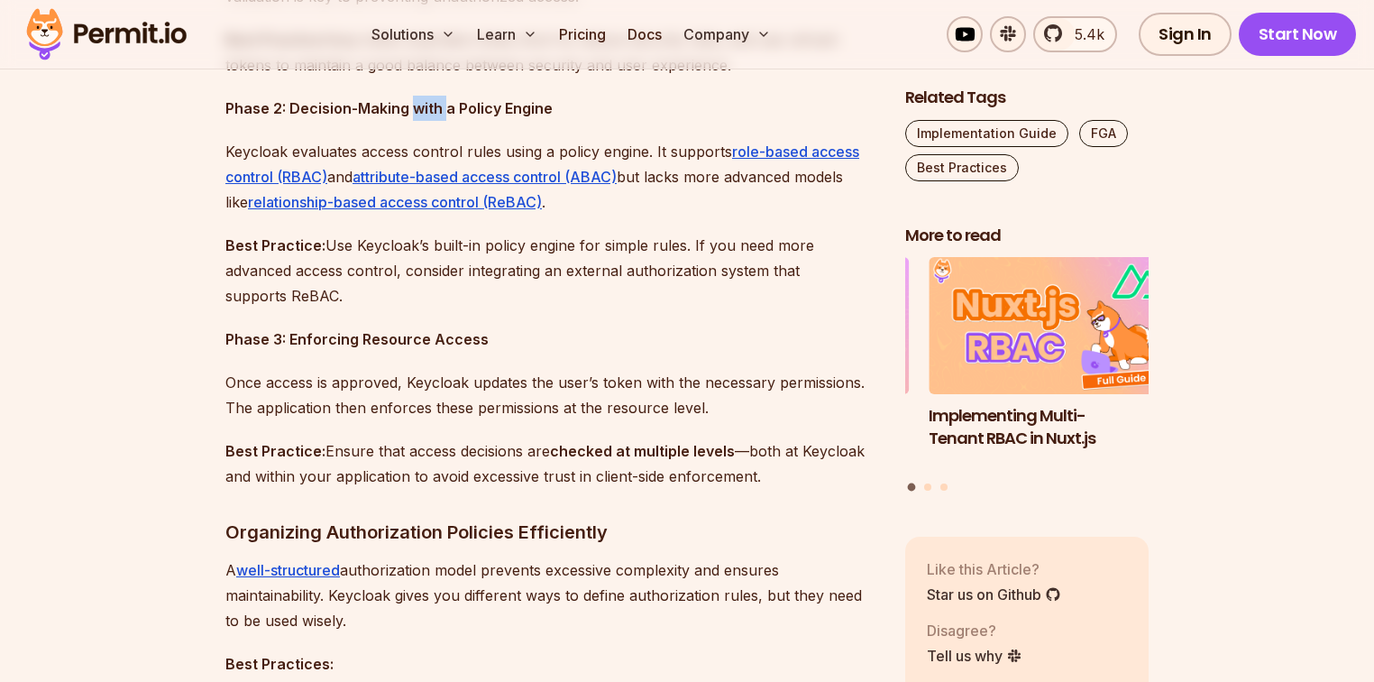
click at [433, 99] on strong "Phase 2: Decision-Making with a Policy Engine" at bounding box center [388, 108] width 327 height 18
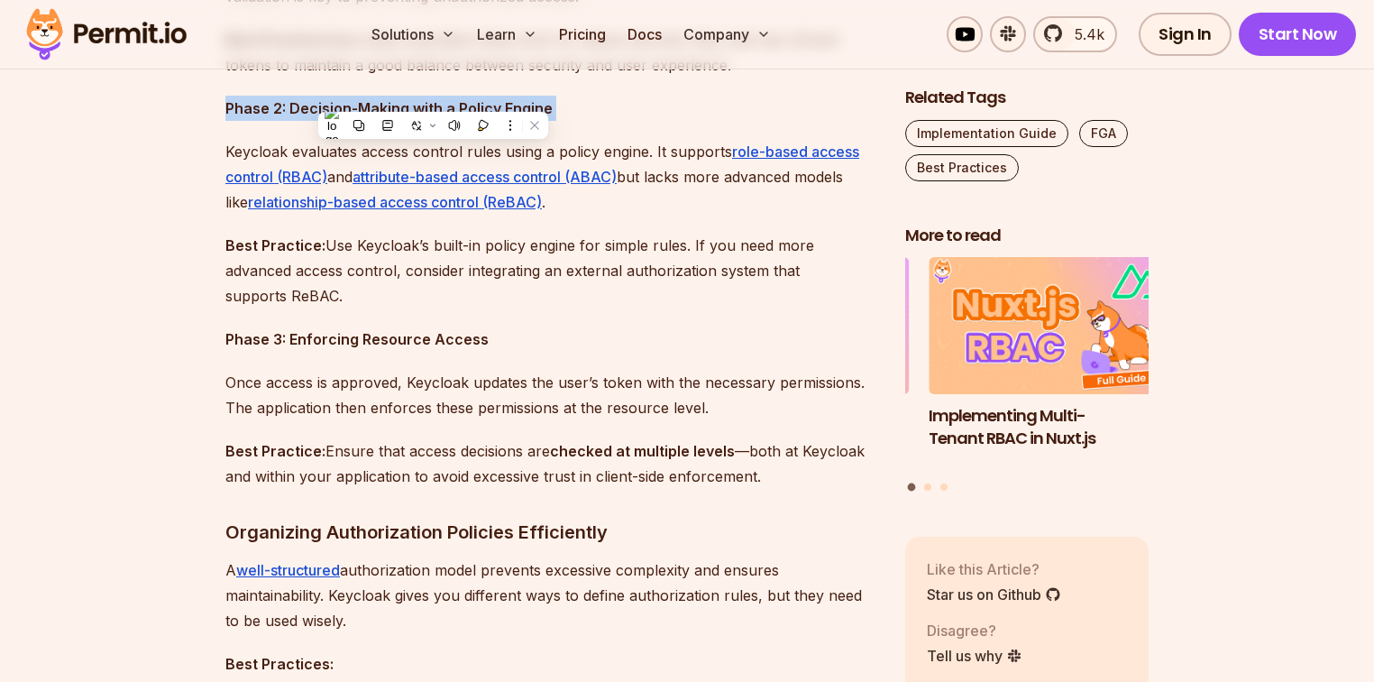
click at [433, 99] on strong "Phase 2: Decision-Making with a Policy Engine" at bounding box center [388, 108] width 327 height 18
click at [445, 108] on strong "Phase 2: Decision-Making with a Policy Engine" at bounding box center [388, 108] width 327 height 18
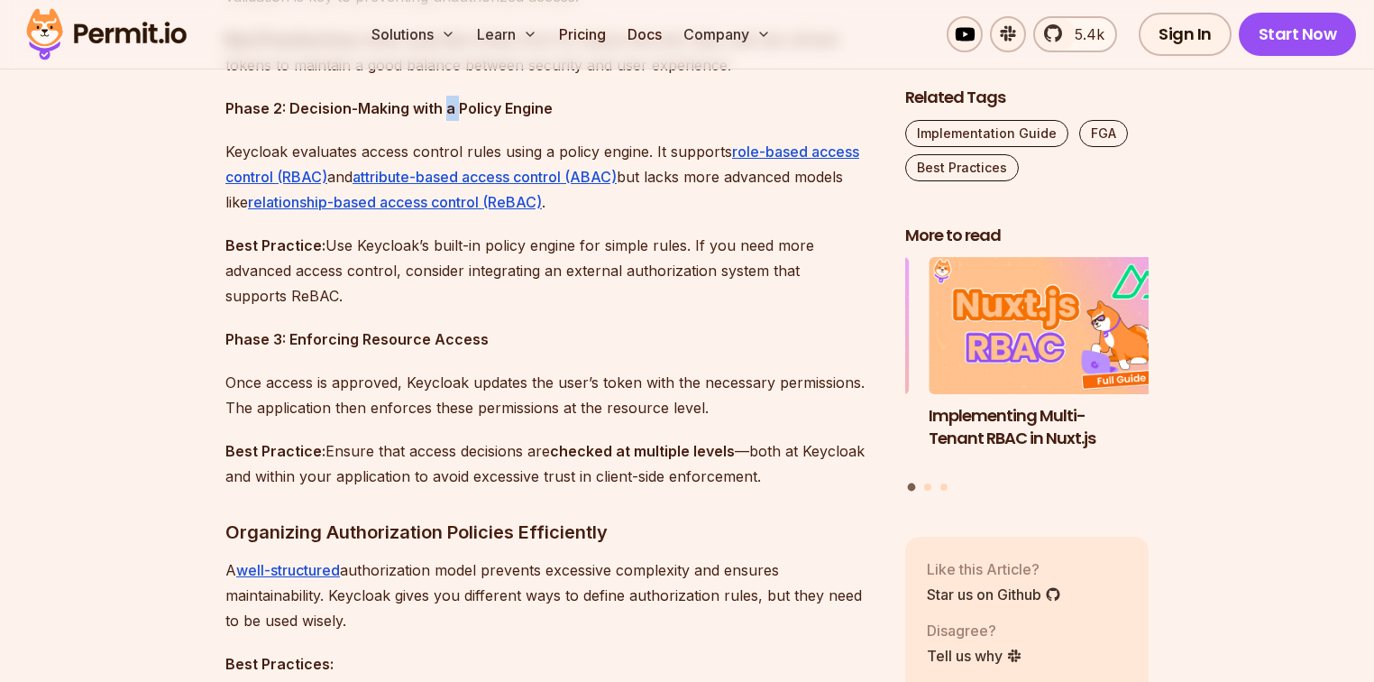
click at [445, 108] on strong "Phase 2: Decision-Making with a Policy Engine" at bounding box center [388, 108] width 327 height 18
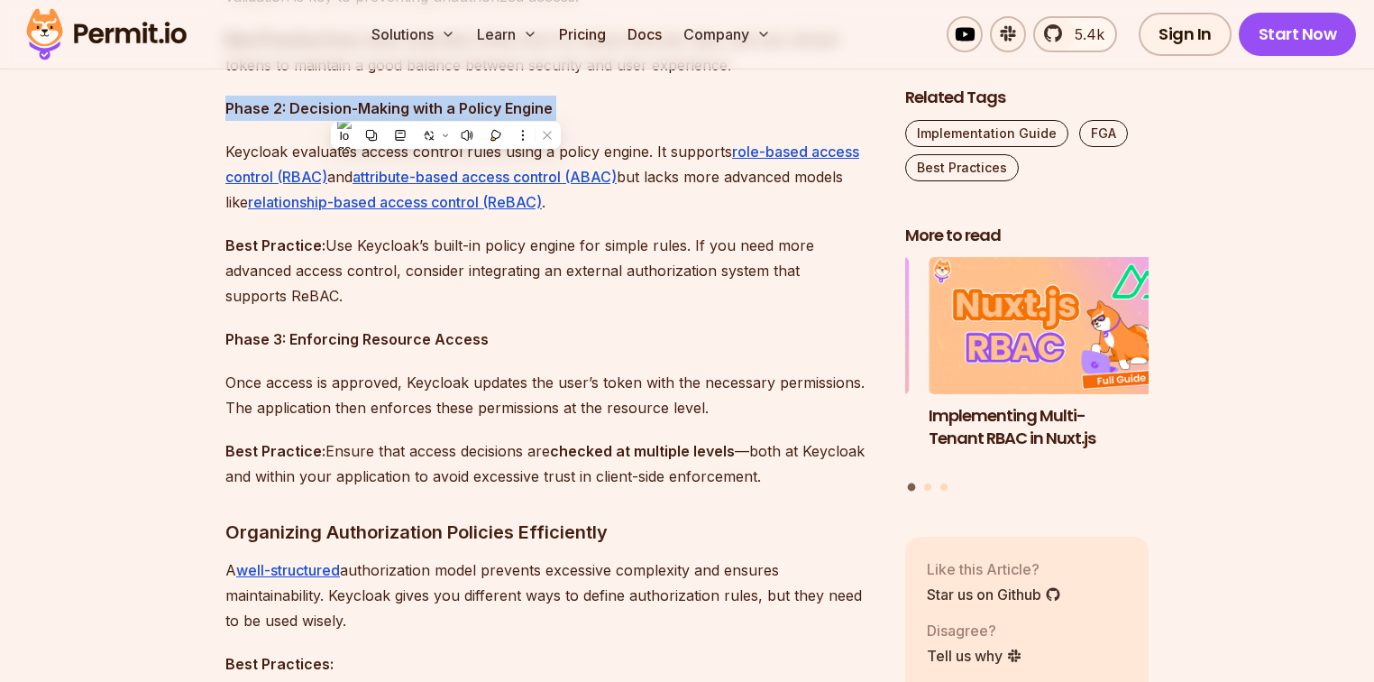
click at [445, 108] on strong "Phase 2: Decision-Making with a Policy Engine" at bounding box center [388, 108] width 327 height 18
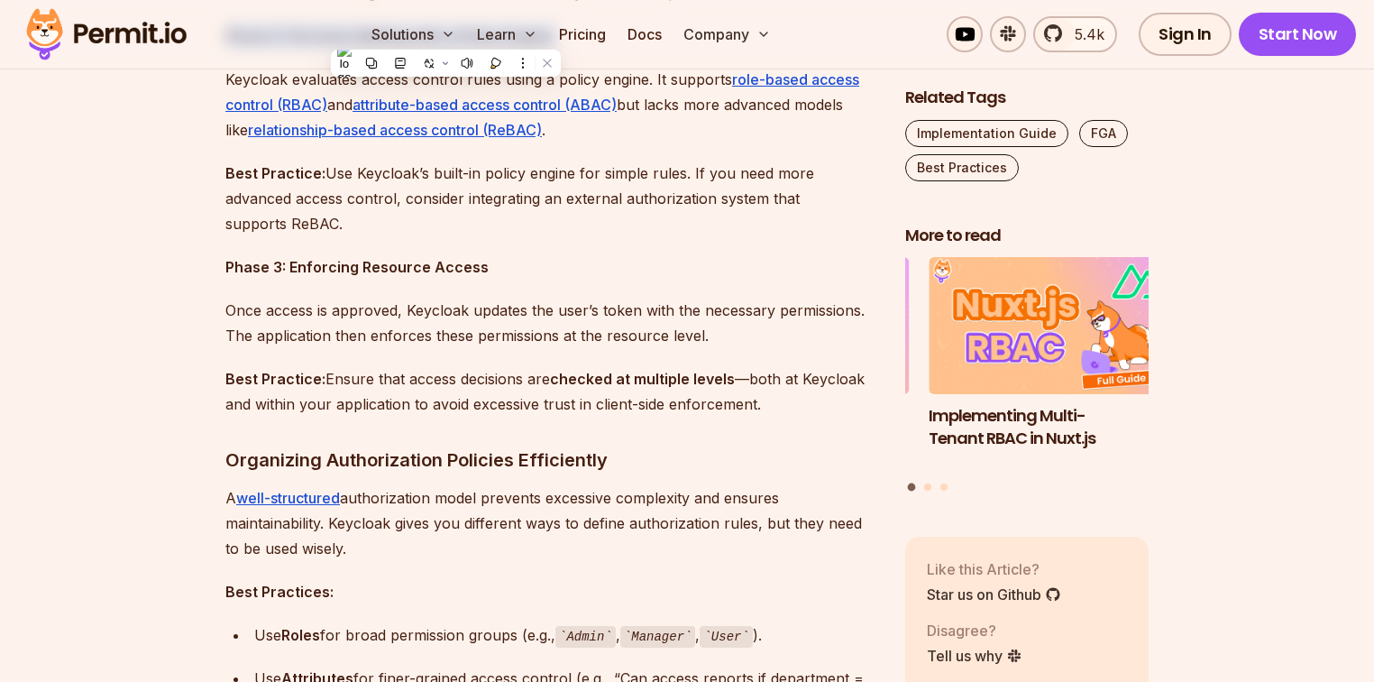
scroll to position [1894, 0]
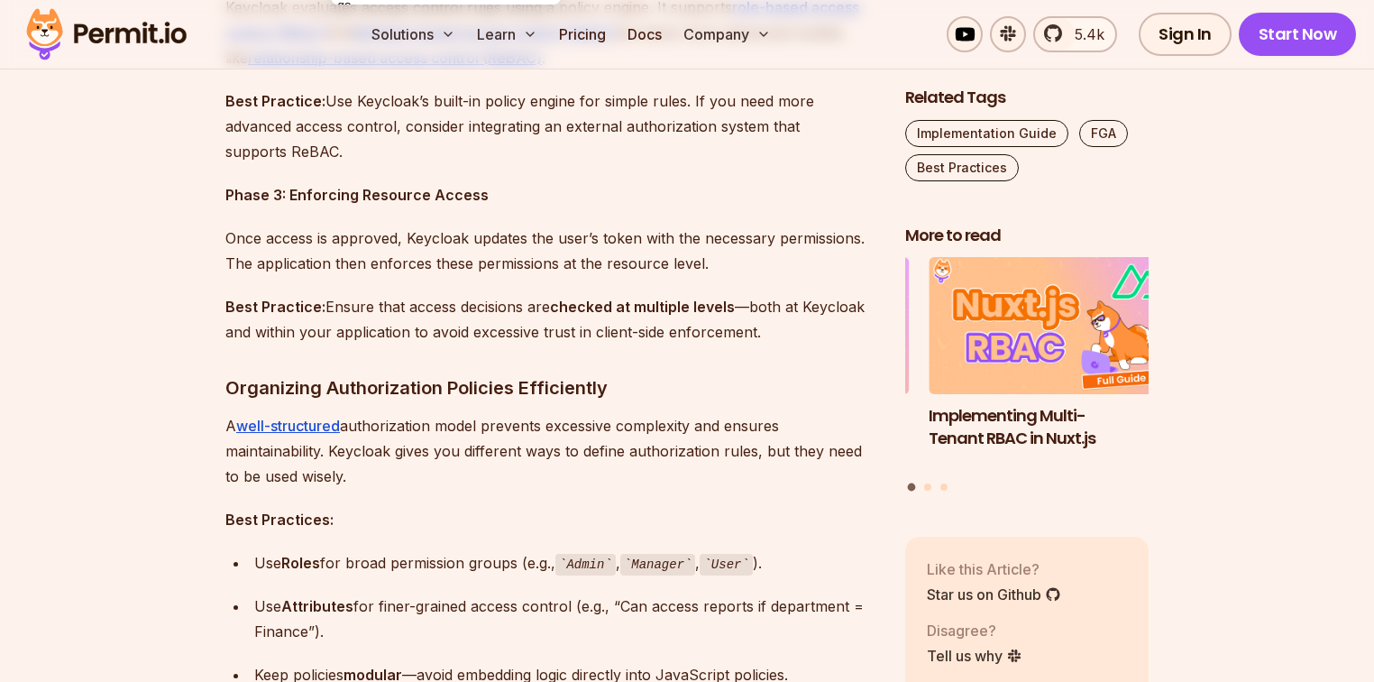
click at [503, 385] on h3 "Organizing Authorization Policies Efficiently" at bounding box center [550, 387] width 651 height 29
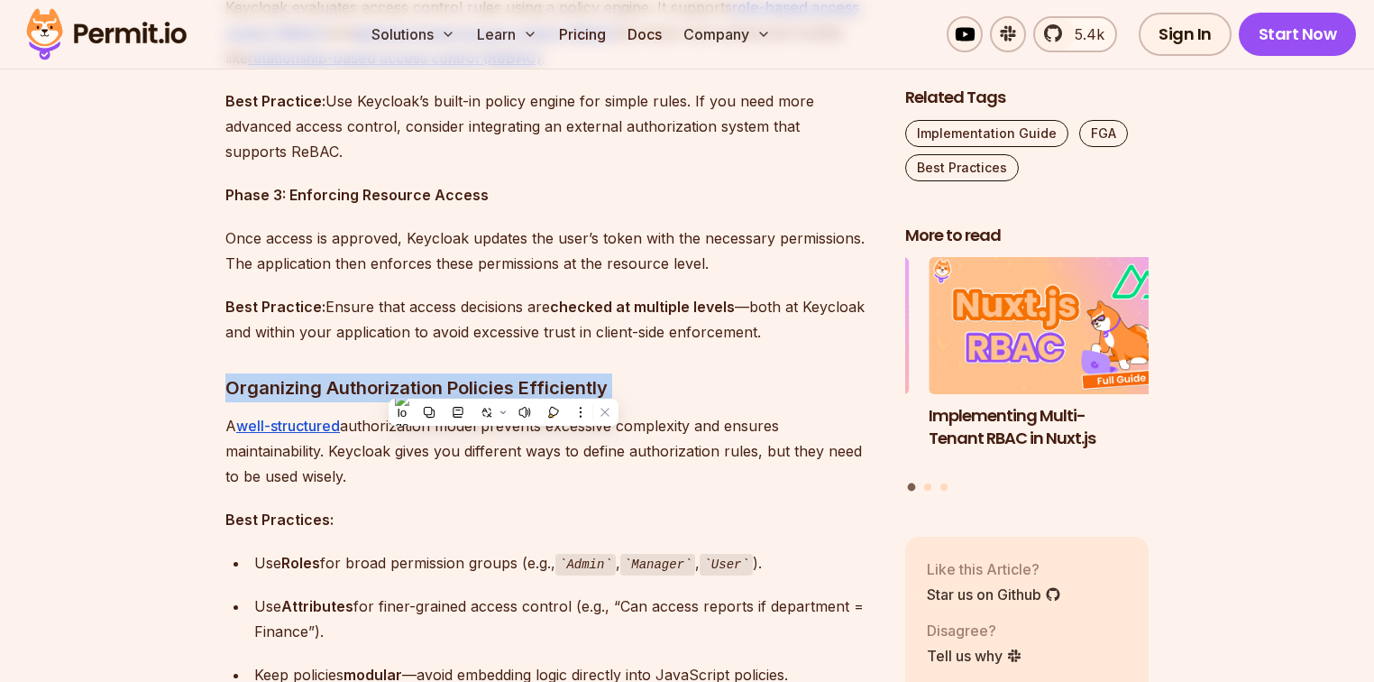
click at [503, 385] on h3 "Organizing Authorization Policies Efficiently" at bounding box center [550, 387] width 651 height 29
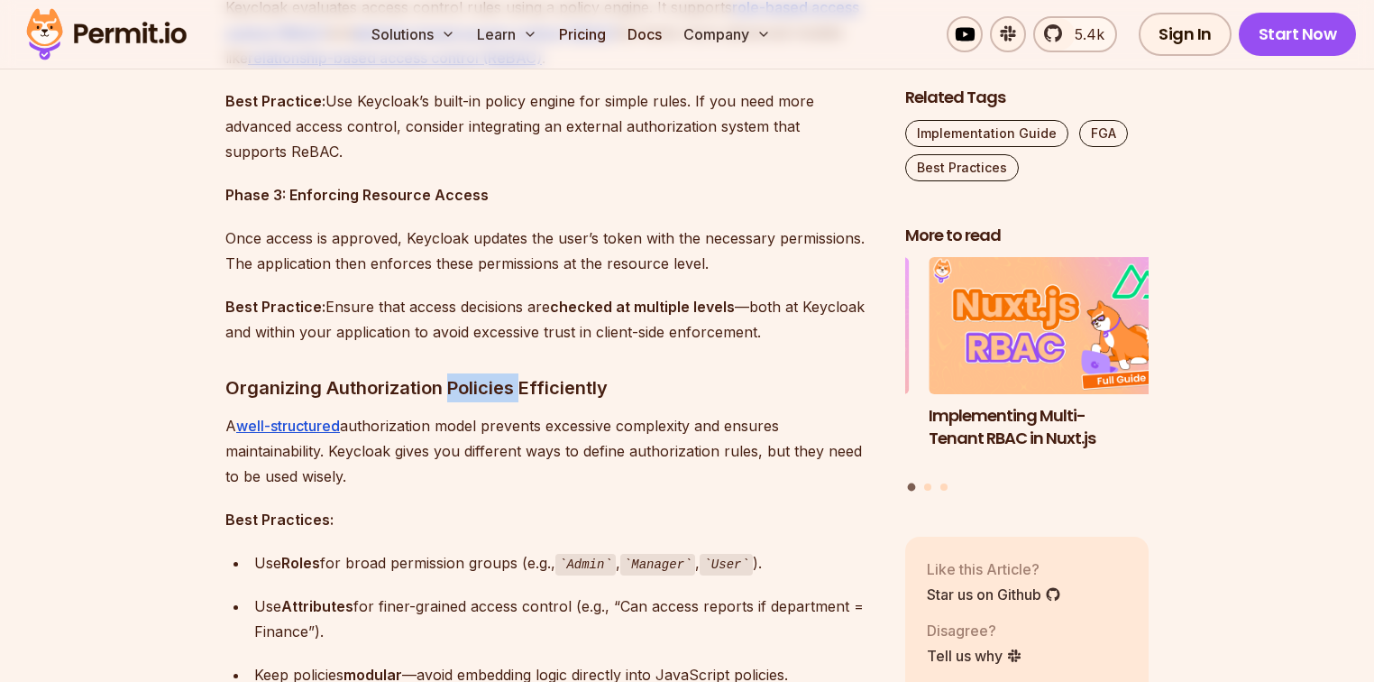
click at [503, 385] on h3 "Organizing Authorization Policies Efficiently" at bounding box center [550, 387] width 651 height 29
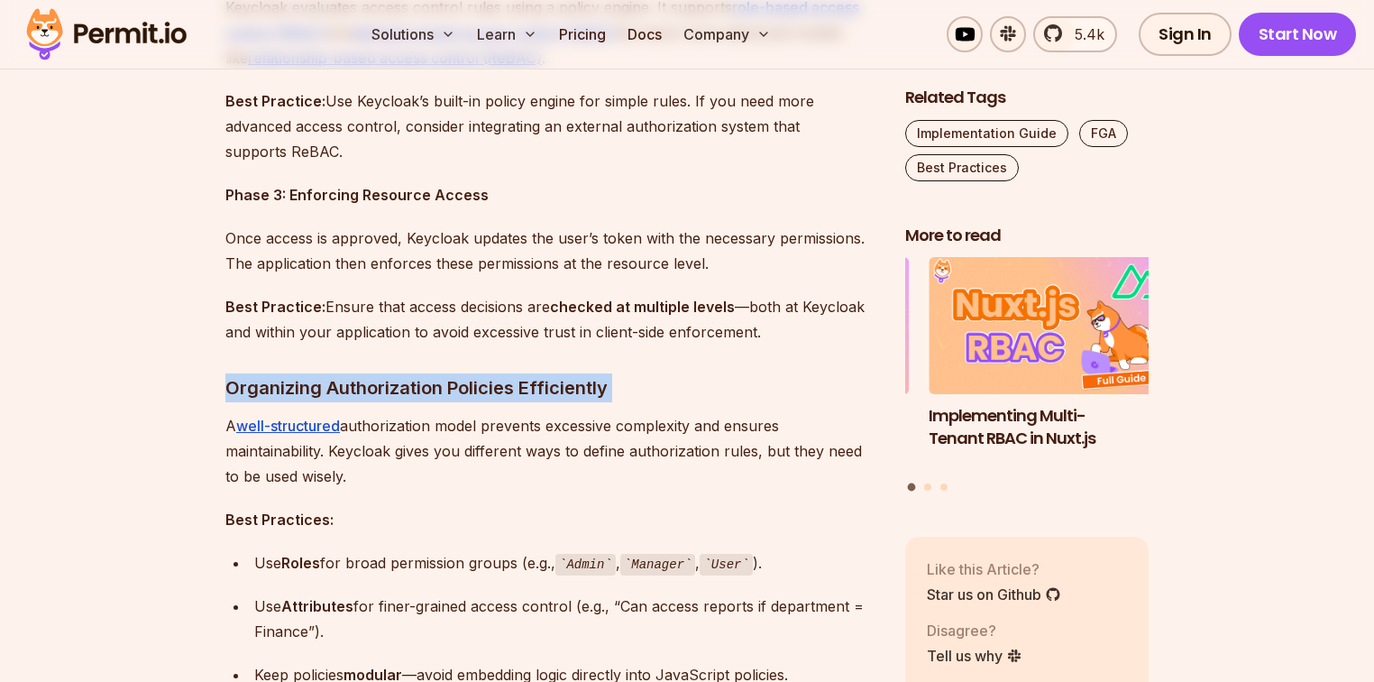
click at [503, 385] on h3 "Organizing Authorization Policies Efficiently" at bounding box center [550, 387] width 651 height 29
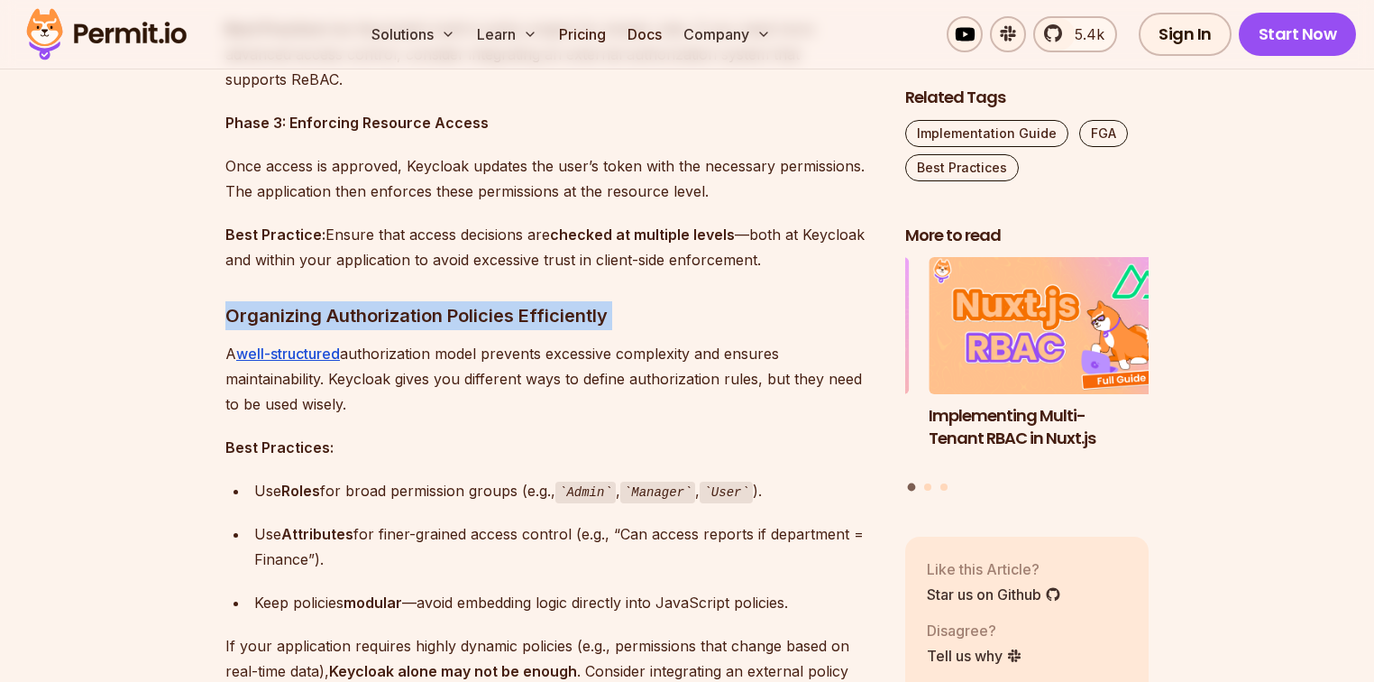
scroll to position [2038, 0]
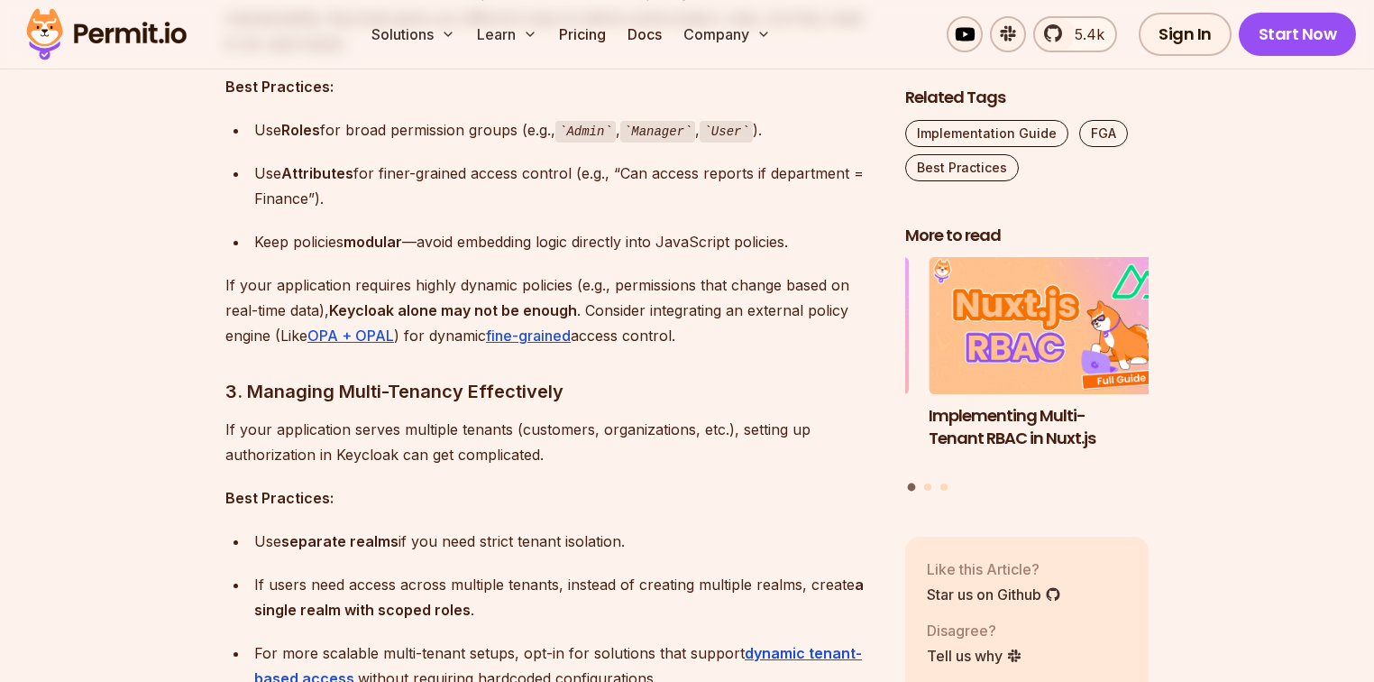
scroll to position [2471, 0]
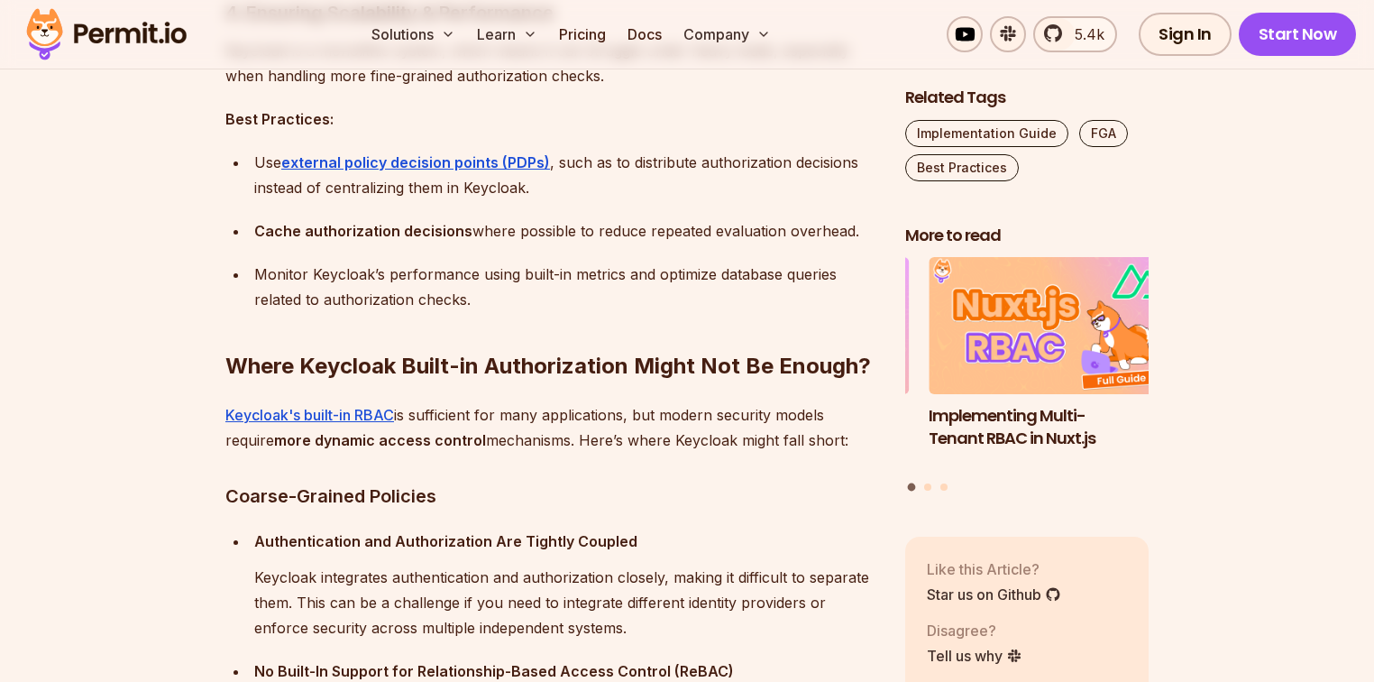
scroll to position [3192, 0]
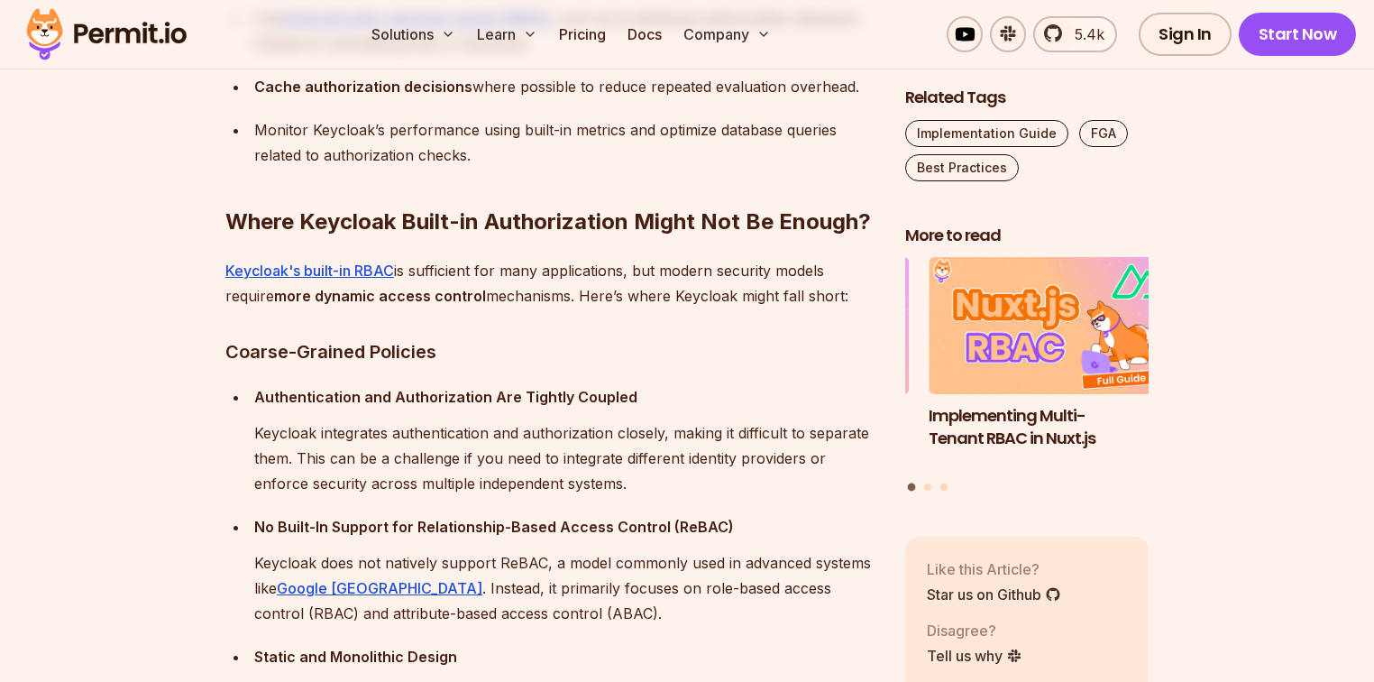
click at [704, 224] on h2 "Where Keycloak Built-in Authorization Might Not Be Enough?" at bounding box center [550, 185] width 651 height 101
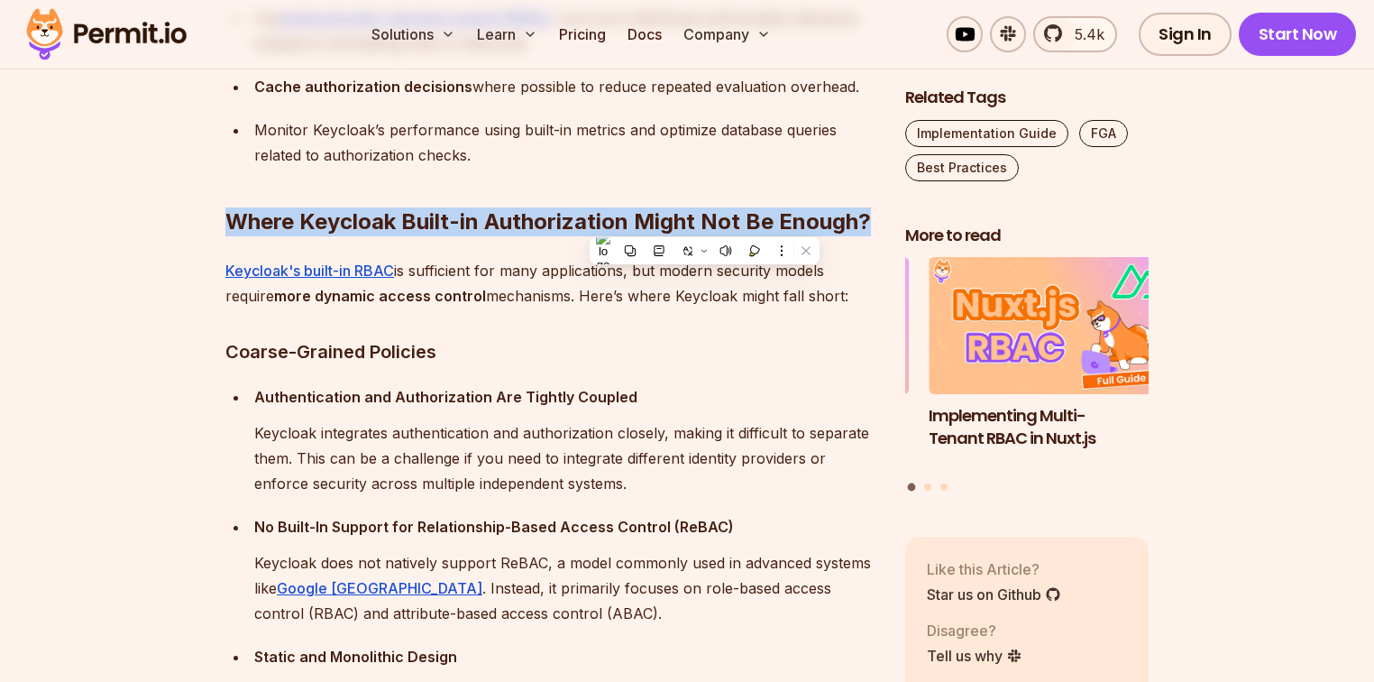
click at [704, 224] on h2 "Where Keycloak Built-in Authorization Might Not Be Enough?" at bounding box center [550, 185] width 651 height 101
click at [0, 244] on section "Table of Contents Keycloak is a popular open-source tool for managing identity …" at bounding box center [687, 602] width 1374 height 5457
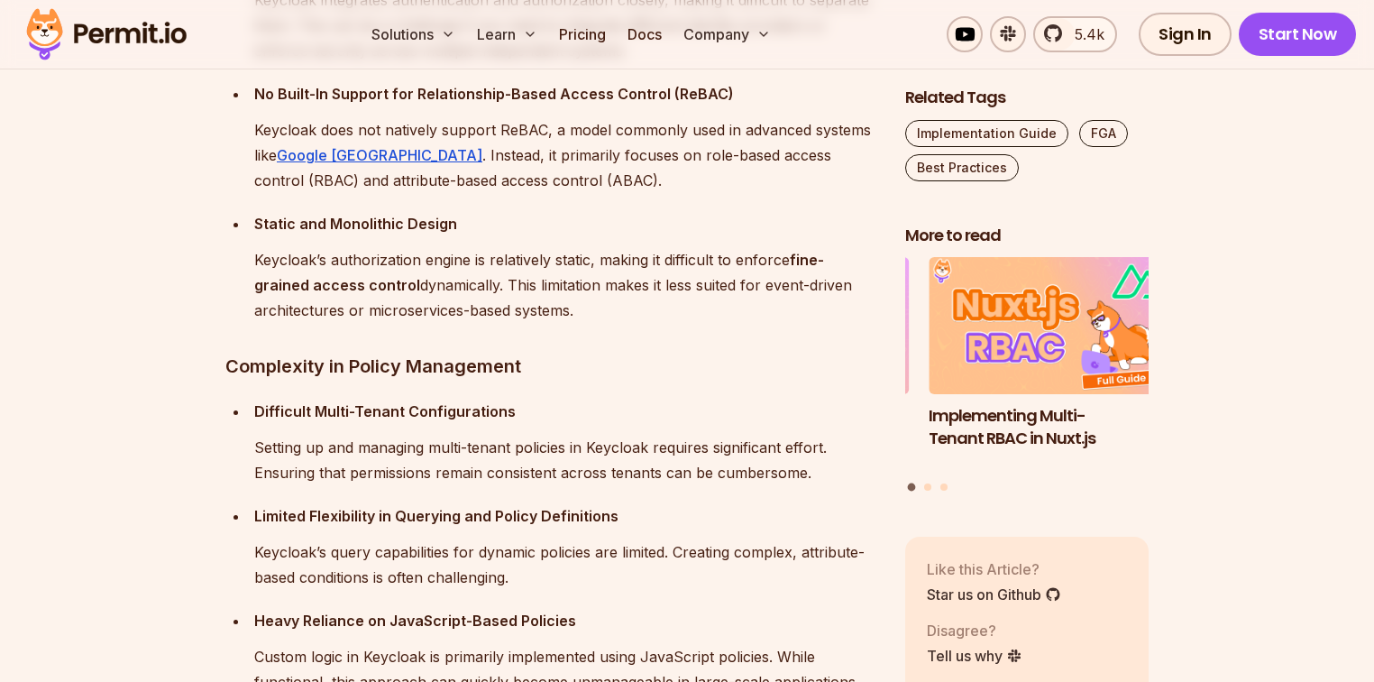
scroll to position [3697, 0]
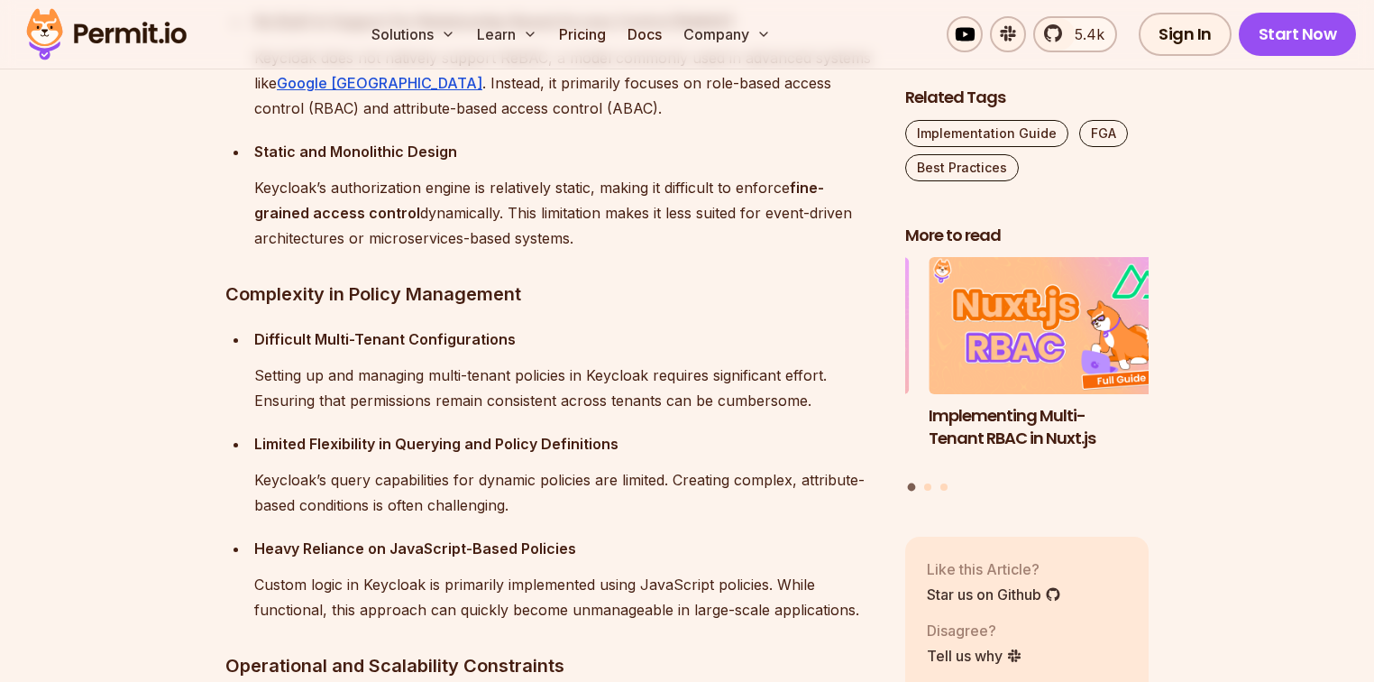
click at [623, 463] on div "Limited Flexibility in Querying and Policy Definitions Keycloak’s query capabil…" at bounding box center [565, 474] width 622 height 87
click at [605, 536] on p "Heavy Reliance on JavaScript-Based Policies" at bounding box center [565, 548] width 622 height 25
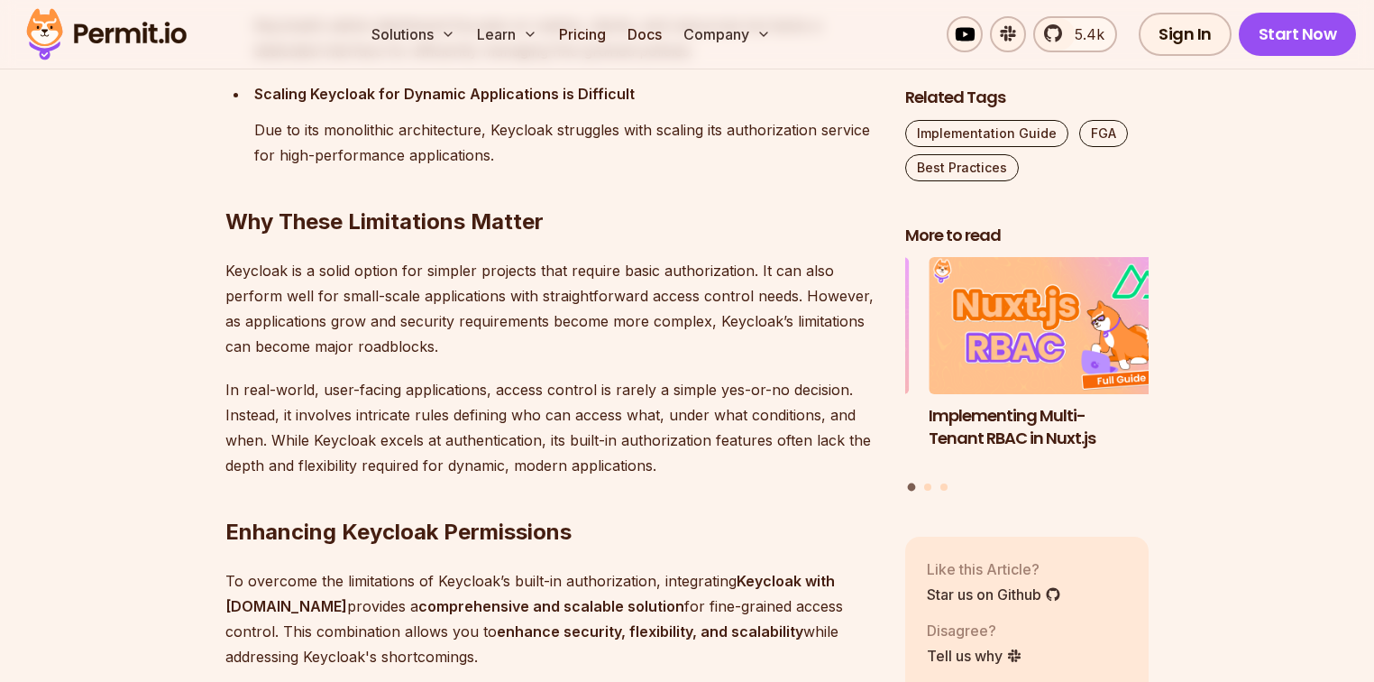
scroll to position [4490, 0]
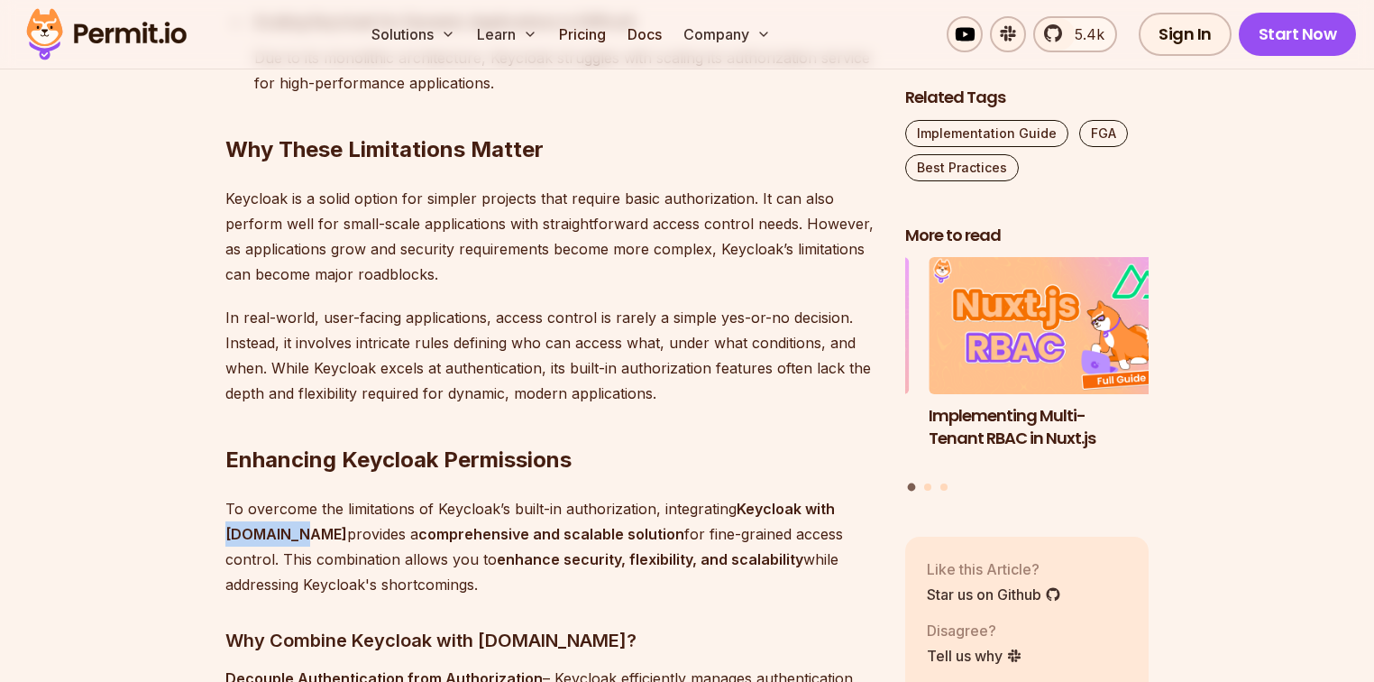
drag, startPoint x: 218, startPoint y: 530, endPoint x: 284, endPoint y: 534, distance: 65.9
click at [571, 326] on p "In real-world, user-facing applications, access control is rarely a simple yes-…" at bounding box center [550, 355] width 651 height 101
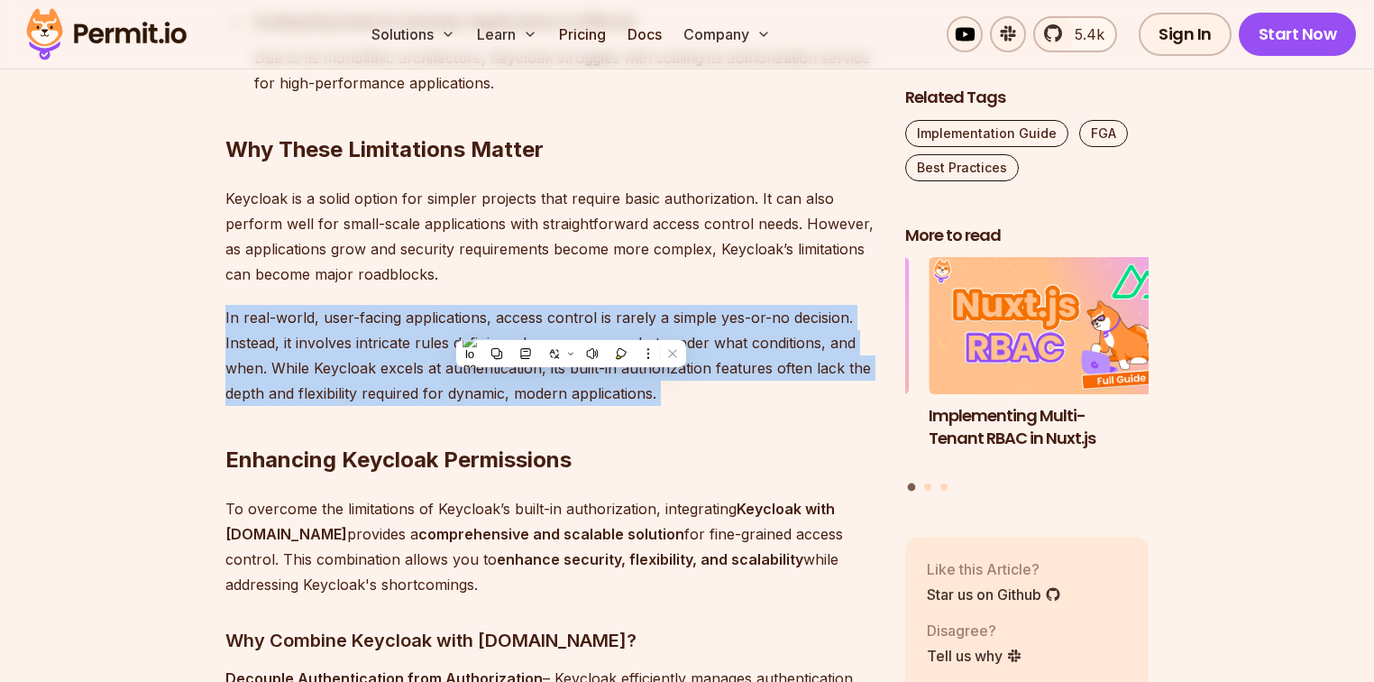
click at [571, 326] on p "In real-world, user-facing applications, access control is rarely a simple yes-…" at bounding box center [550, 355] width 651 height 101
click at [573, 320] on p "In real-world, user-facing applications, access control is rarely a simple yes-…" at bounding box center [550, 355] width 651 height 101
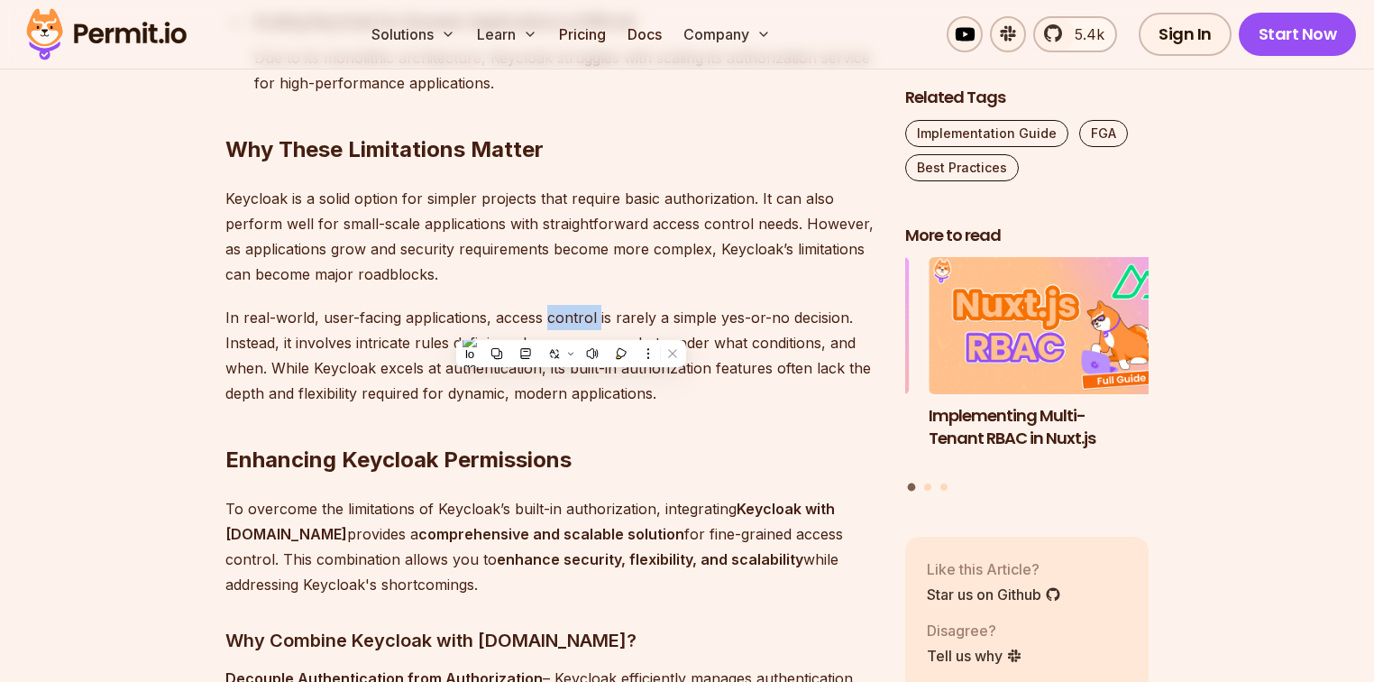
click at [573, 320] on p "In real-world, user-facing applications, access control is rarely a simple yes-…" at bounding box center [550, 355] width 651 height 101
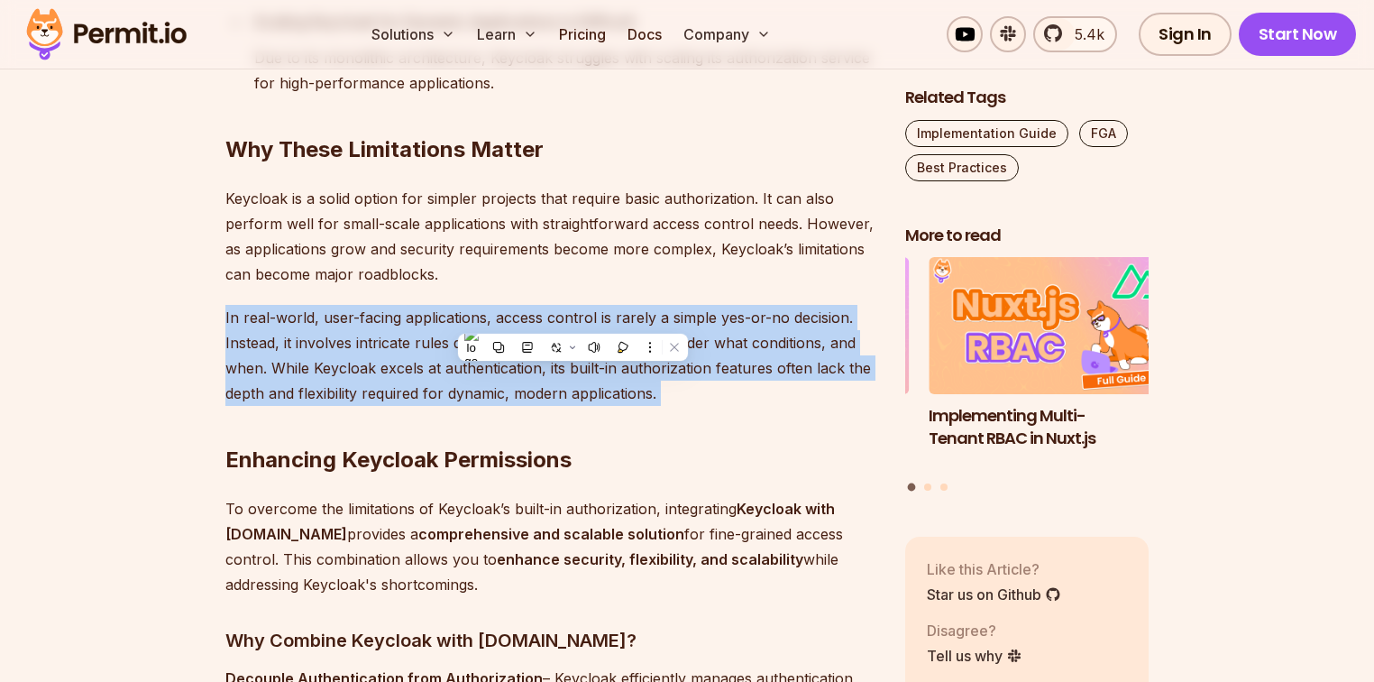
click at [573, 320] on p "In real-world, user-facing applications, access control is rarely a simple yes-…" at bounding box center [550, 355] width 651 height 101
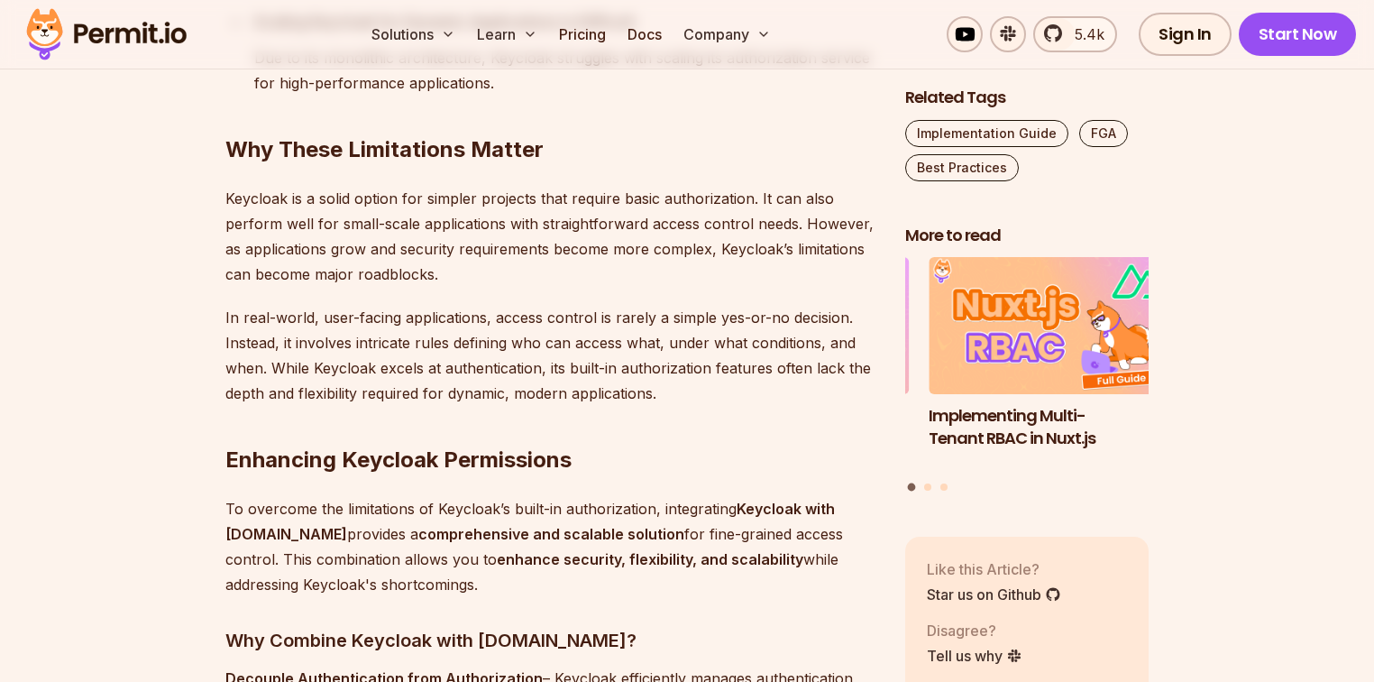
click at [537, 235] on p "Keycloak is a solid option for simpler projects that require basic authorizatio…" at bounding box center [550, 236] width 651 height 101
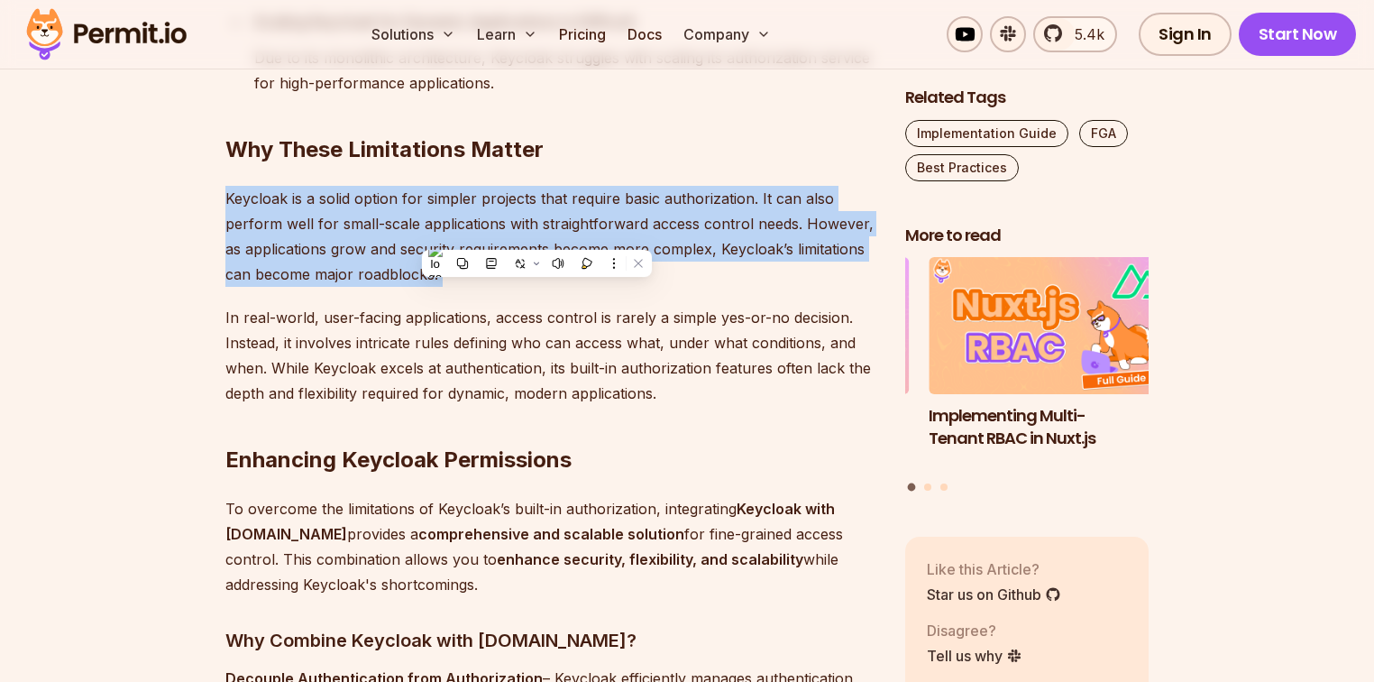
click at [537, 235] on p "Keycloak is a solid option for simpler projects that require basic authorizatio…" at bounding box center [550, 236] width 651 height 101
click at [541, 223] on p "Keycloak is a solid option for simpler projects that require basic authorizatio…" at bounding box center [550, 236] width 651 height 101
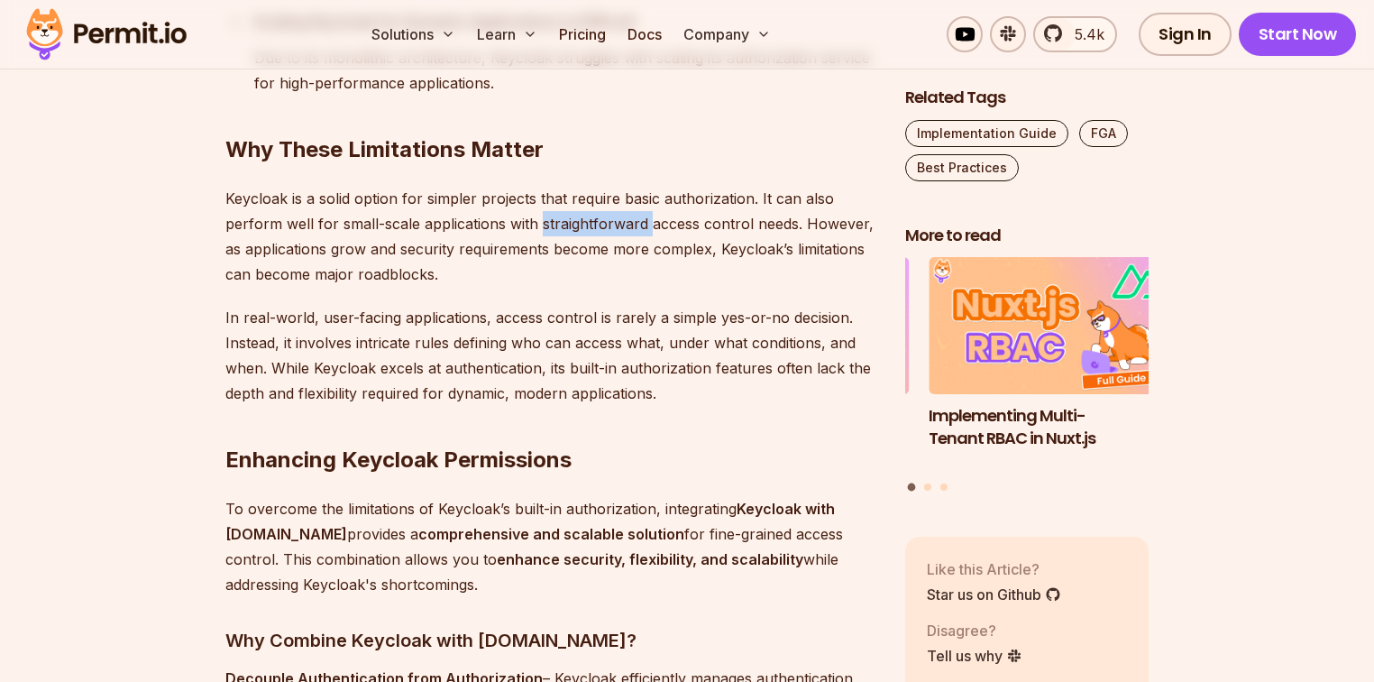
click at [541, 223] on p "Keycloak is a solid option for simpler projects that require basic authorizatio…" at bounding box center [550, 236] width 651 height 101
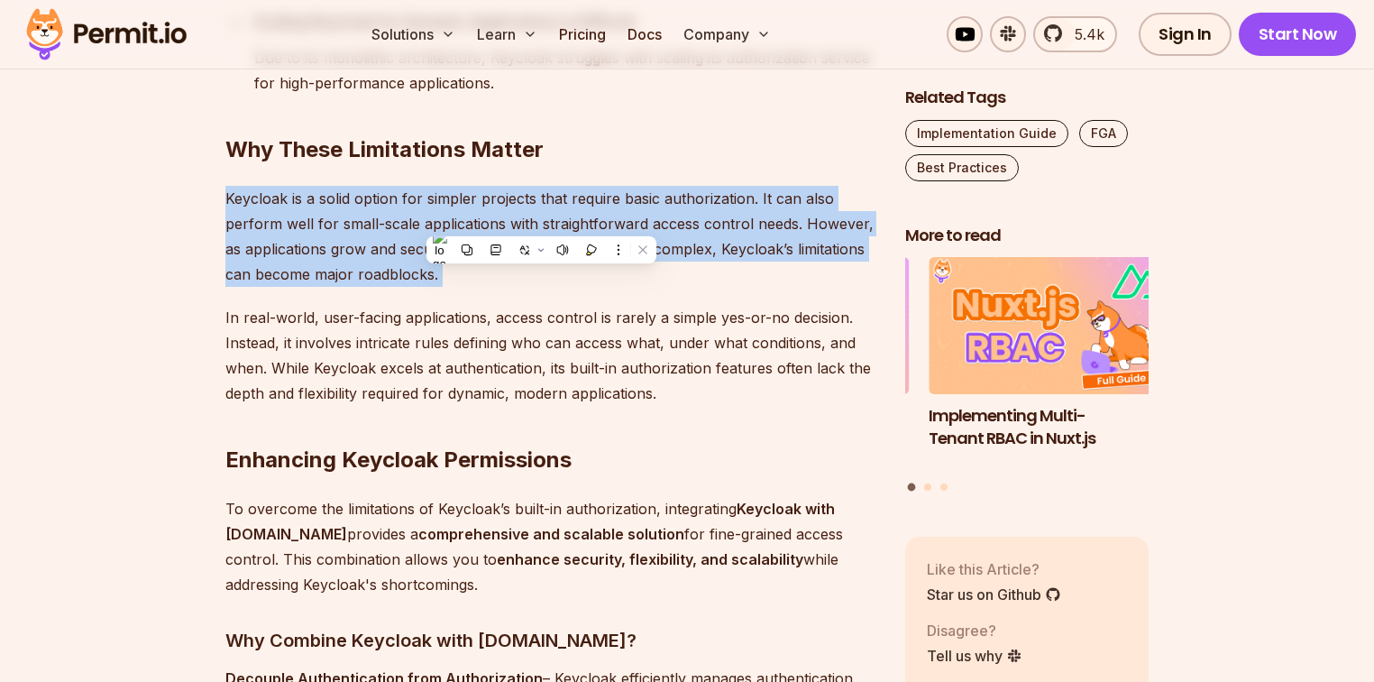
click at [541, 223] on p "Keycloak is a solid option for simpler projects that require basic authorizatio…" at bounding box center [550, 236] width 651 height 101
click at [513, 214] on p "Keycloak is a solid option for simpler projects that require basic authorizatio…" at bounding box center [550, 236] width 651 height 101
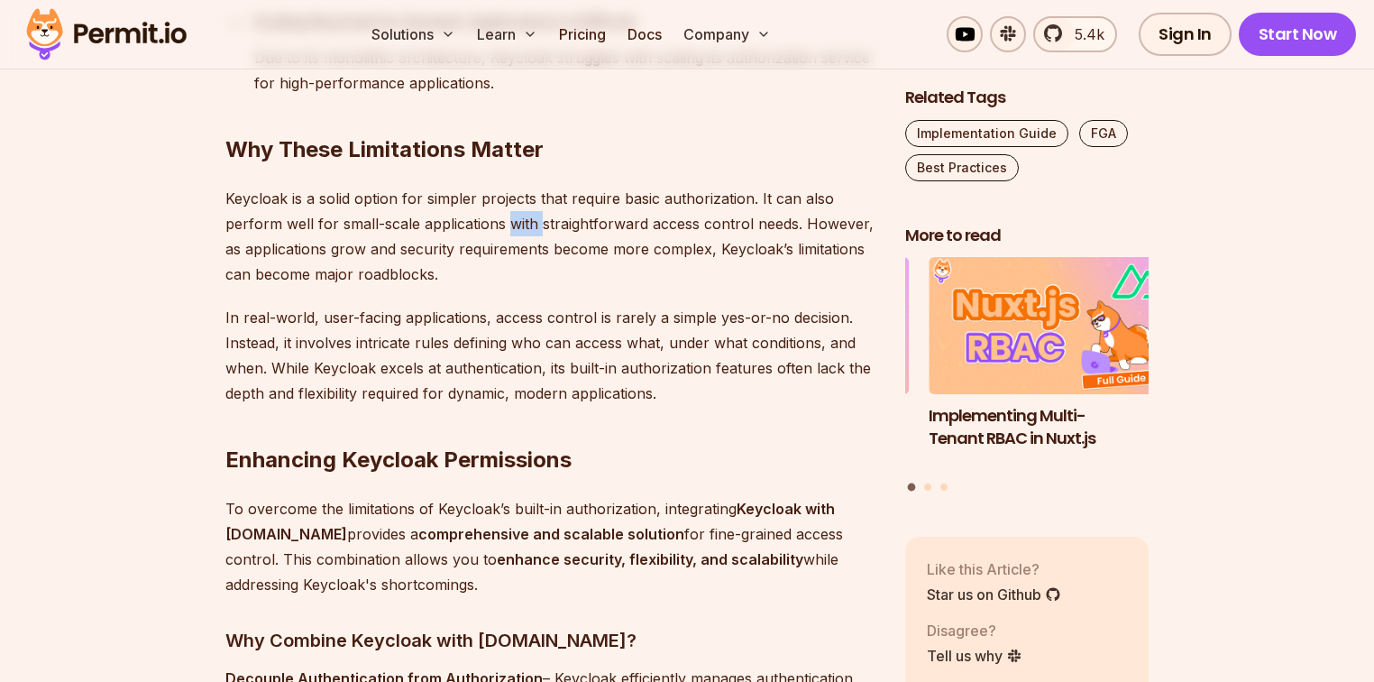
click at [513, 214] on p "Keycloak is a solid option for simpler projects that require basic authorizatio…" at bounding box center [550, 236] width 651 height 101
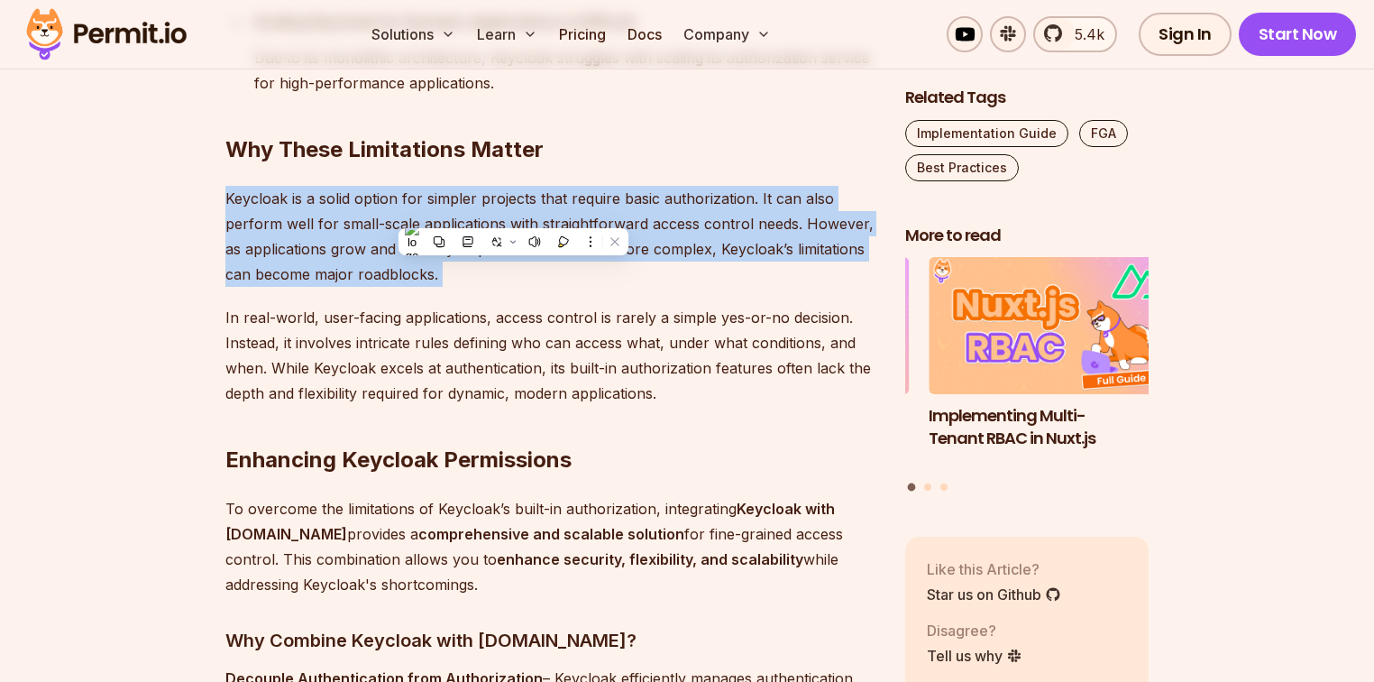
click at [513, 214] on p "Keycloak is a solid option for simpler projects that require basic authorizatio…" at bounding box center [550, 236] width 651 height 101
click at [543, 201] on p "Keycloak is a solid option for simpler projects that require basic authorizatio…" at bounding box center [550, 236] width 651 height 101
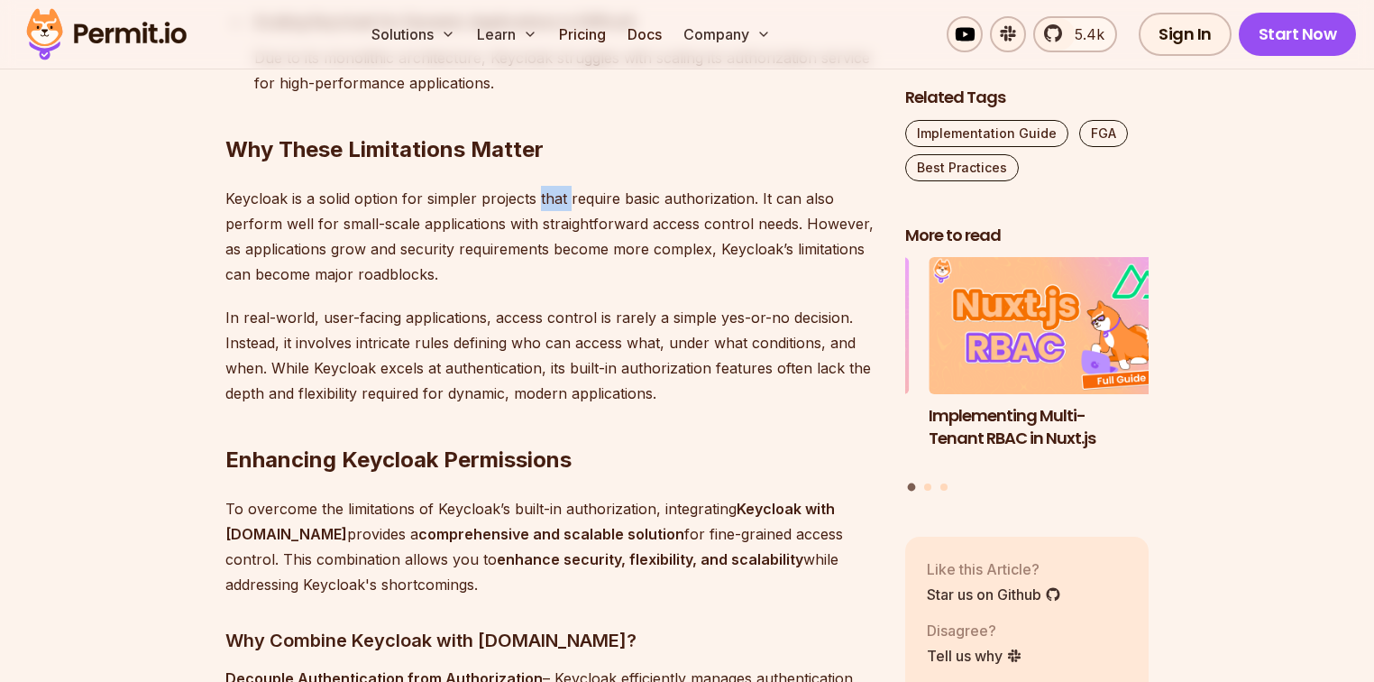
click at [543, 201] on p "Keycloak is a solid option for simpler projects that require basic authorizatio…" at bounding box center [550, 236] width 651 height 101
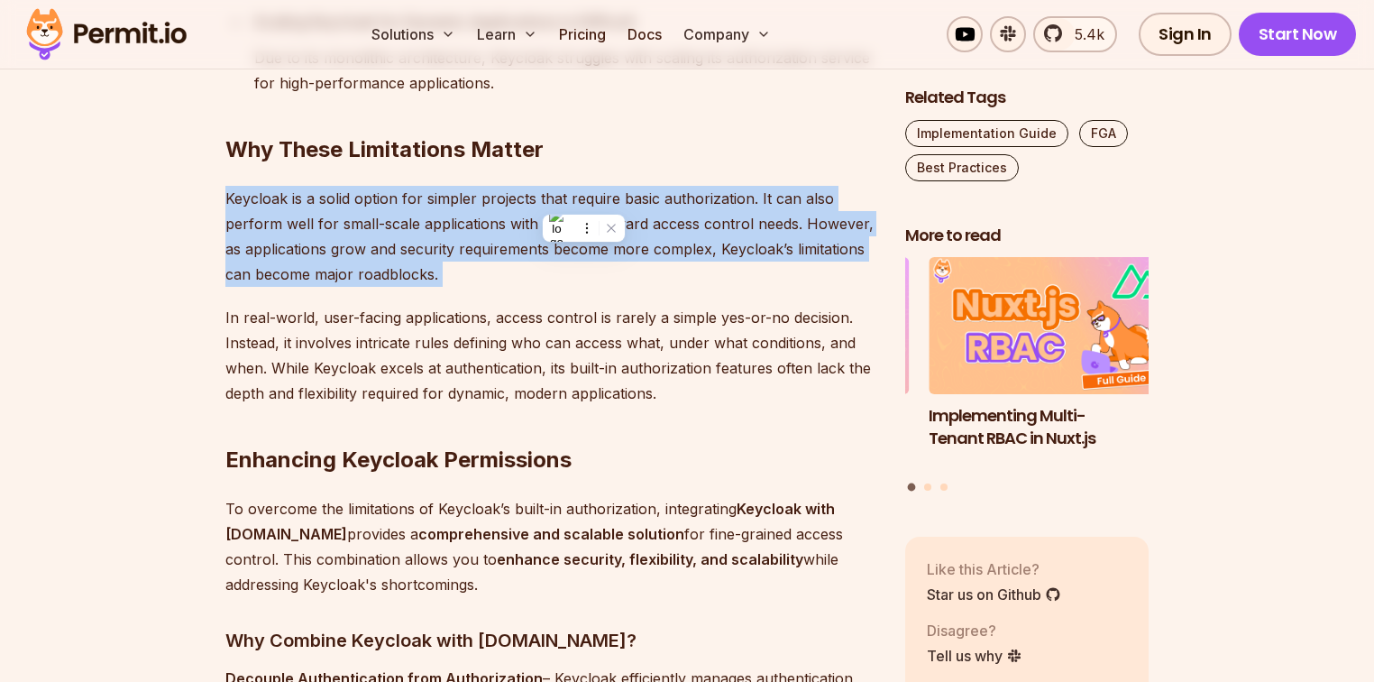
click at [543, 201] on p "Keycloak is a solid option for simpler projects that require basic authorizatio…" at bounding box center [550, 236] width 651 height 101
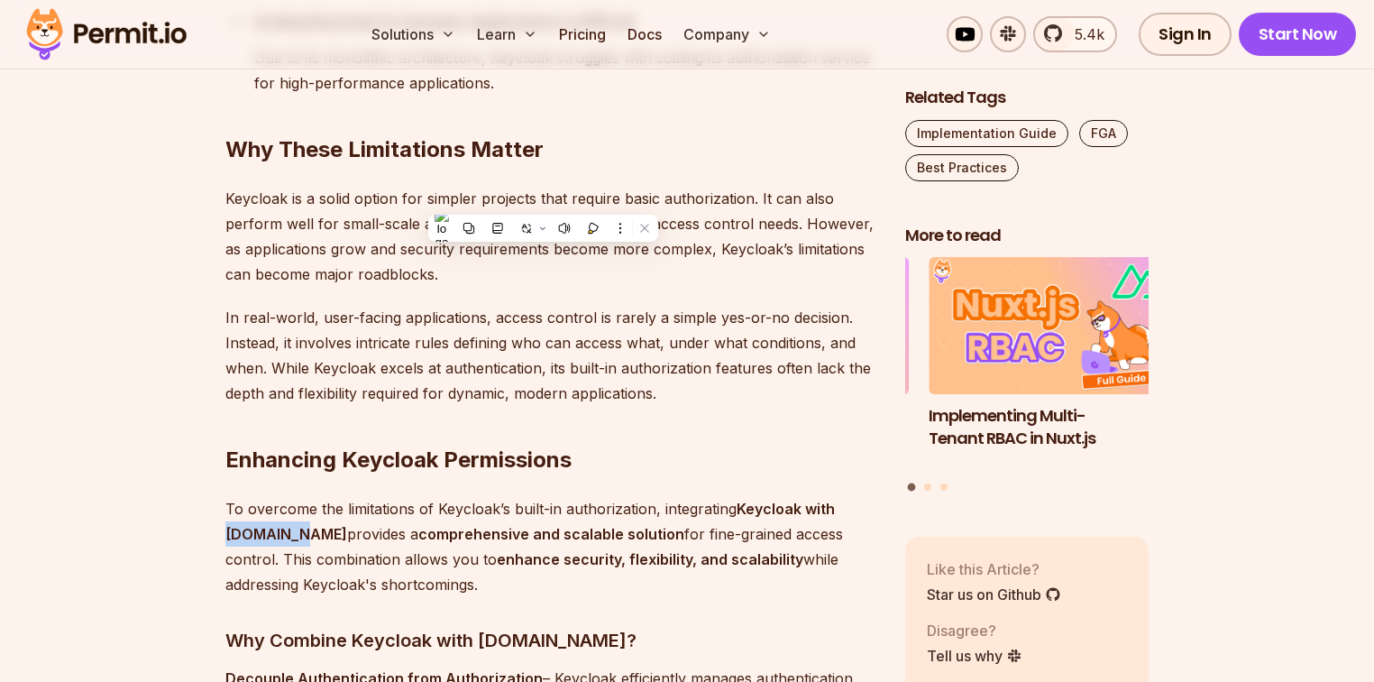
drag, startPoint x: 220, startPoint y: 529, endPoint x: 285, endPoint y: 534, distance: 65.1
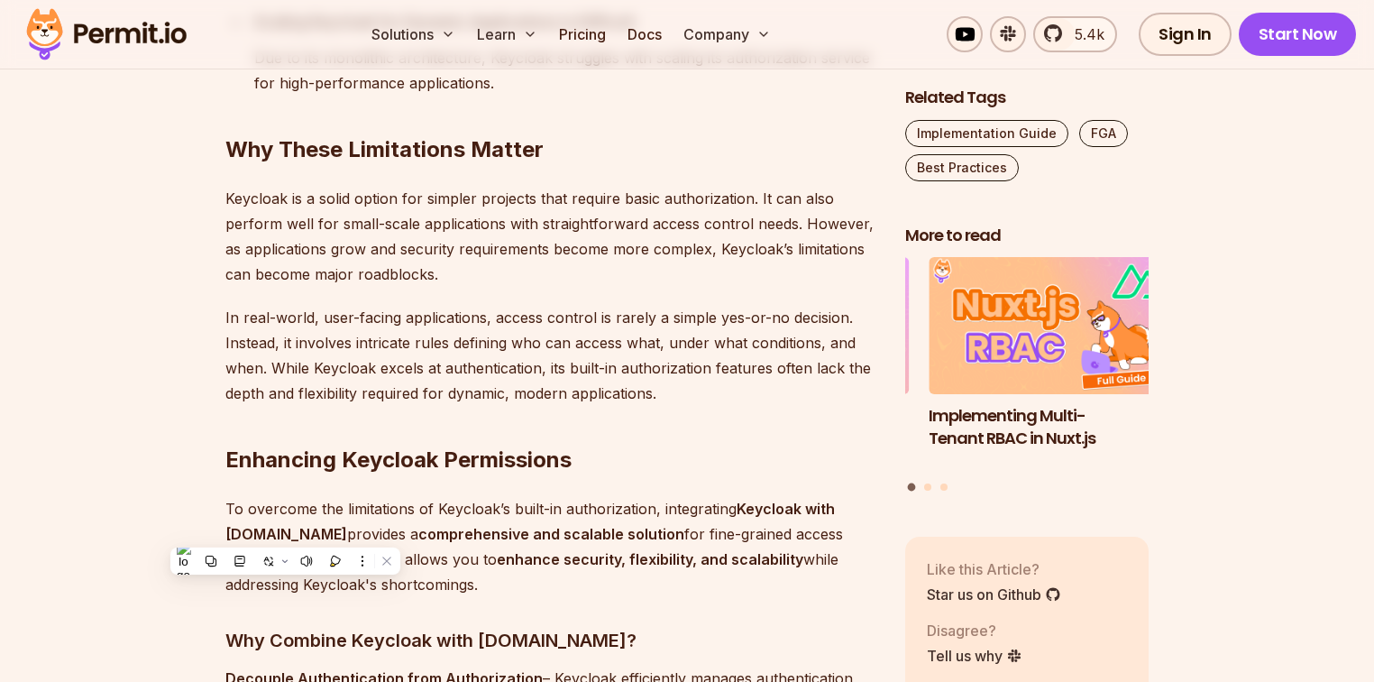
click at [552, 379] on p "In real-world, user-facing applications, access control is rarely a simple yes-…" at bounding box center [550, 355] width 651 height 101
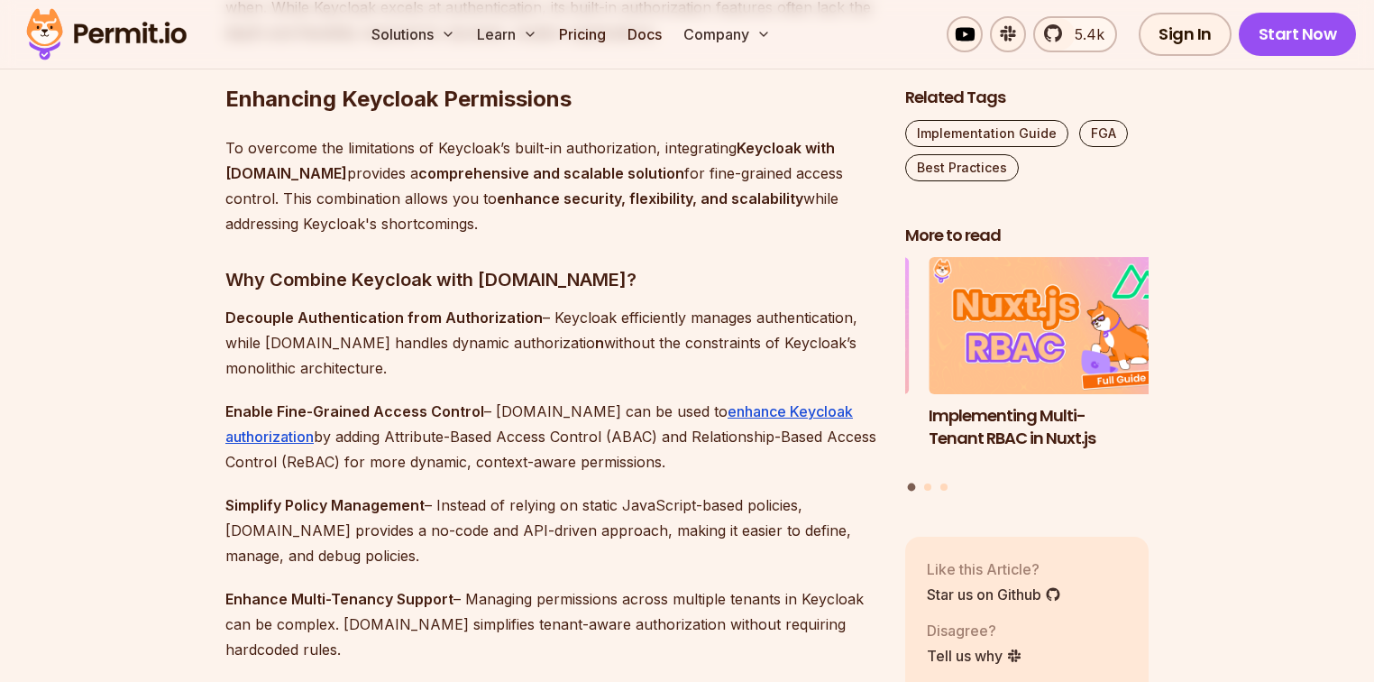
scroll to position [5067, 0]
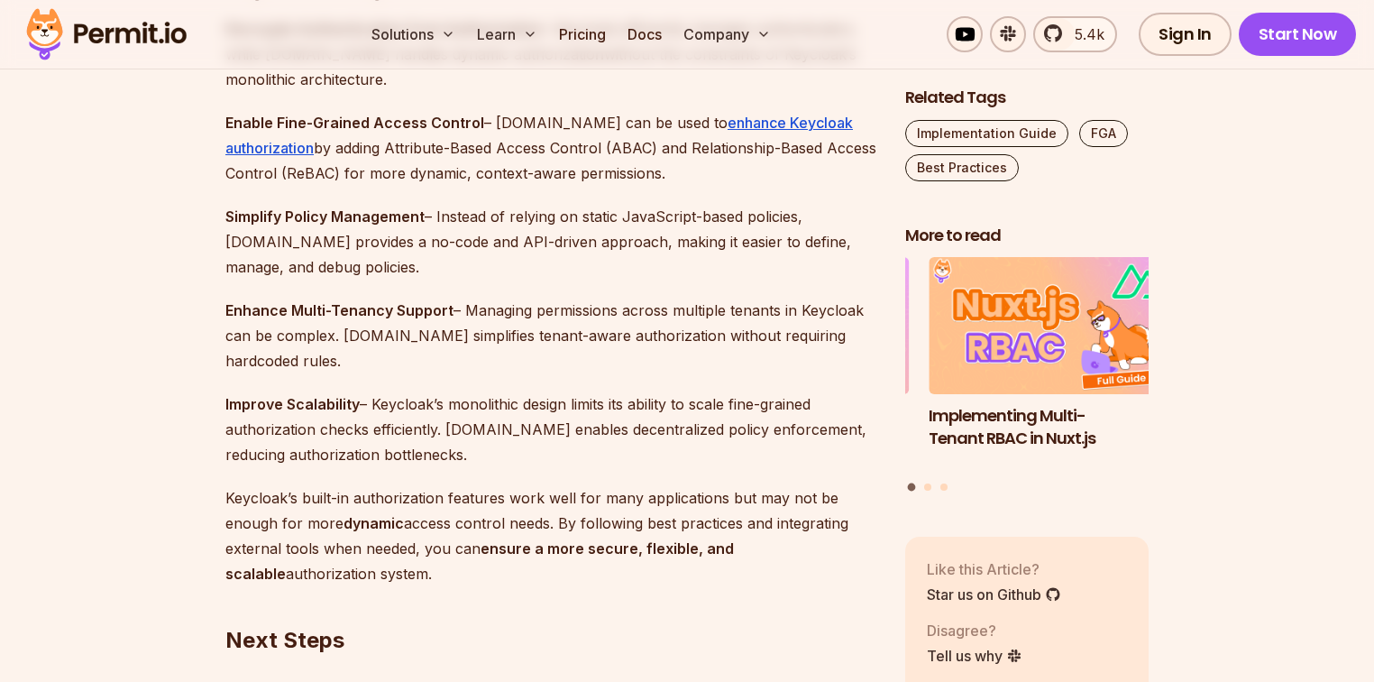
scroll to position [5284, 0]
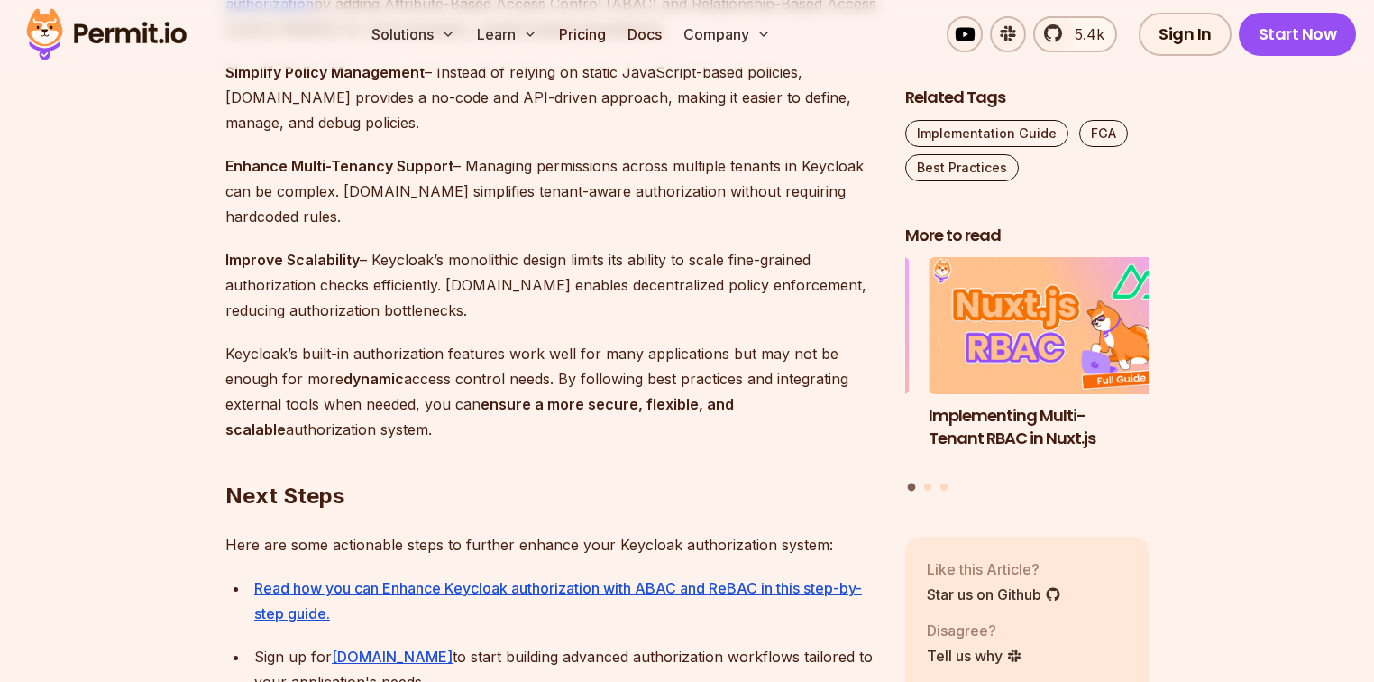
click at [512, 472] on h2 "⁠Next Steps" at bounding box center [550, 459] width 651 height 101
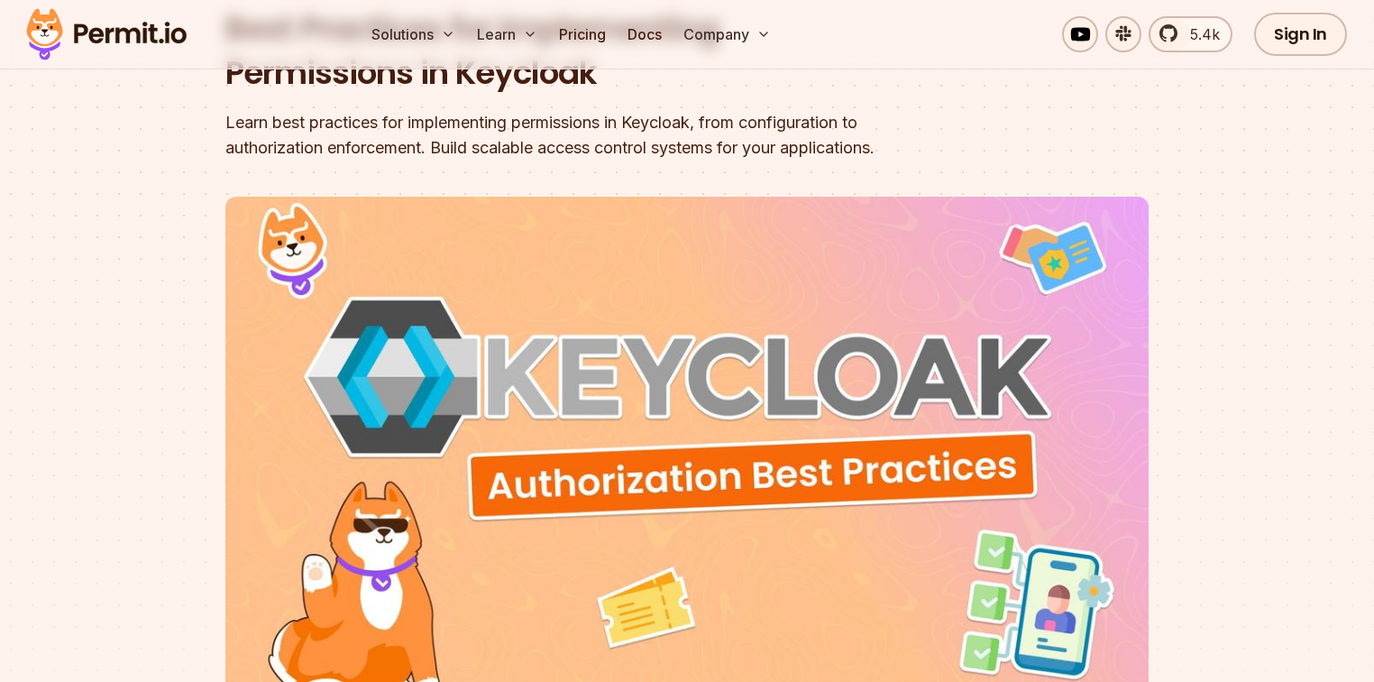
scroll to position [0, 0]
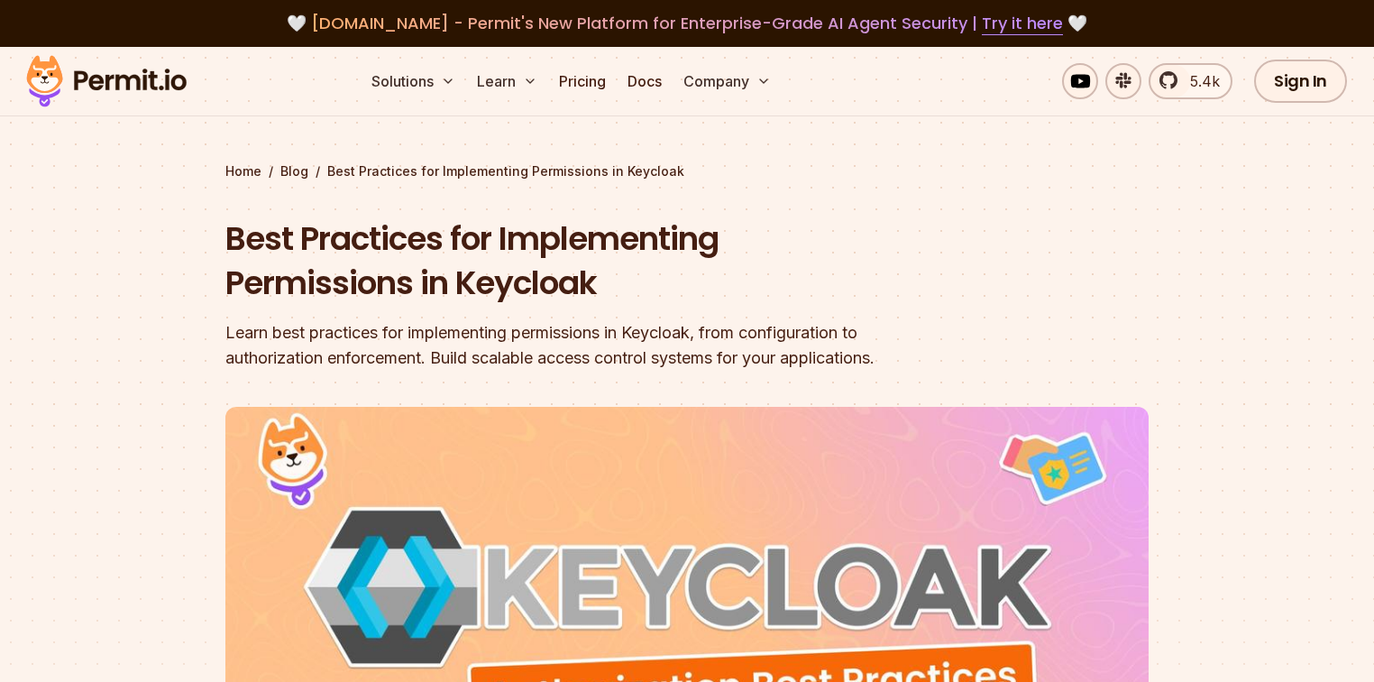
click at [0, 260] on section "Home / Blog / Best Practices for Implementing Permissions in Keycloak Best Prac…" at bounding box center [687, 556] width 1374 height 1019
click at [1263, 261] on section "Home / Blog / Best Practices for Implementing Permissions in Keycloak Best Prac…" at bounding box center [687, 556] width 1374 height 1019
click at [123, 223] on section "Home / Blog / Best Practices for Implementing Permissions in Keycloak Best Prac…" at bounding box center [687, 556] width 1374 height 1019
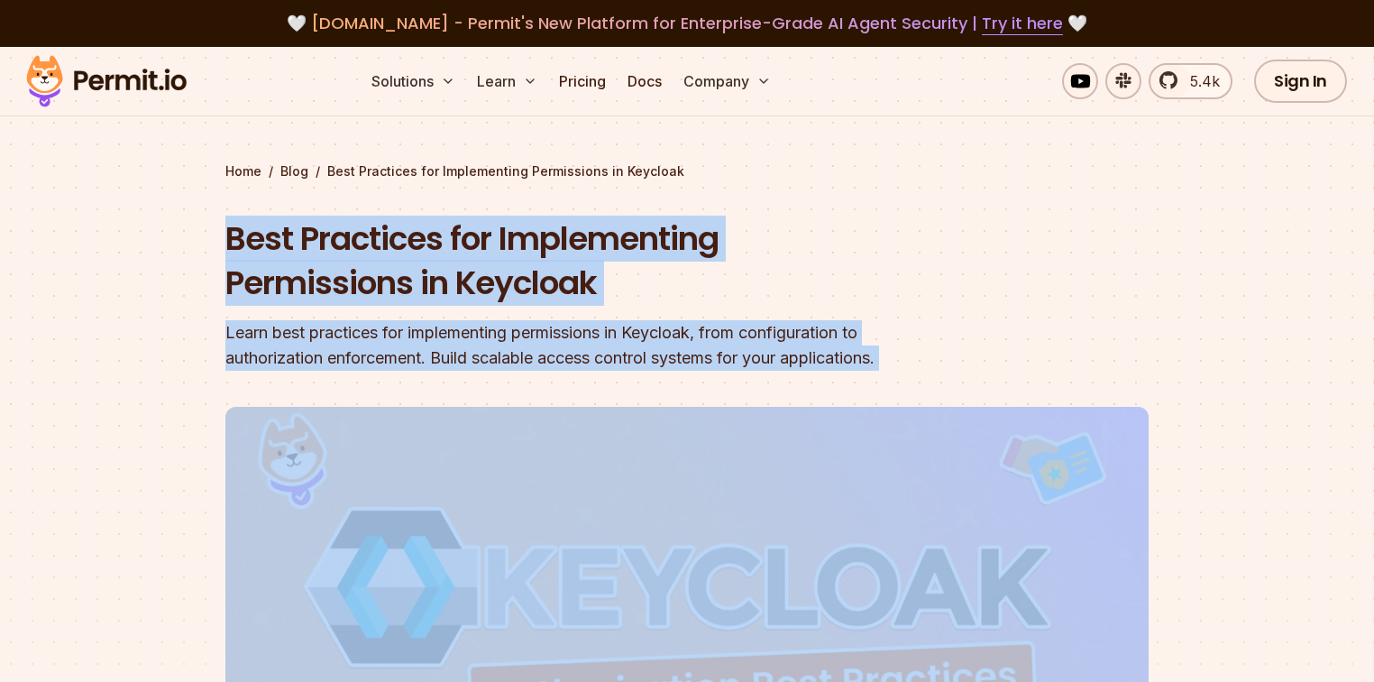
drag, startPoint x: 220, startPoint y: 218, endPoint x: 1022, endPoint y: 359, distance: 813.8
click at [1022, 359] on section "Home / Blog / Best Practices for Implementing Permissions in Keycloak Best Prac…" at bounding box center [687, 556] width 1374 height 1019
click at [1063, 268] on header "Best Practices for Implementing Permissions in Keycloak Learn best practices fo…" at bounding box center [686, 619] width 923 height 806
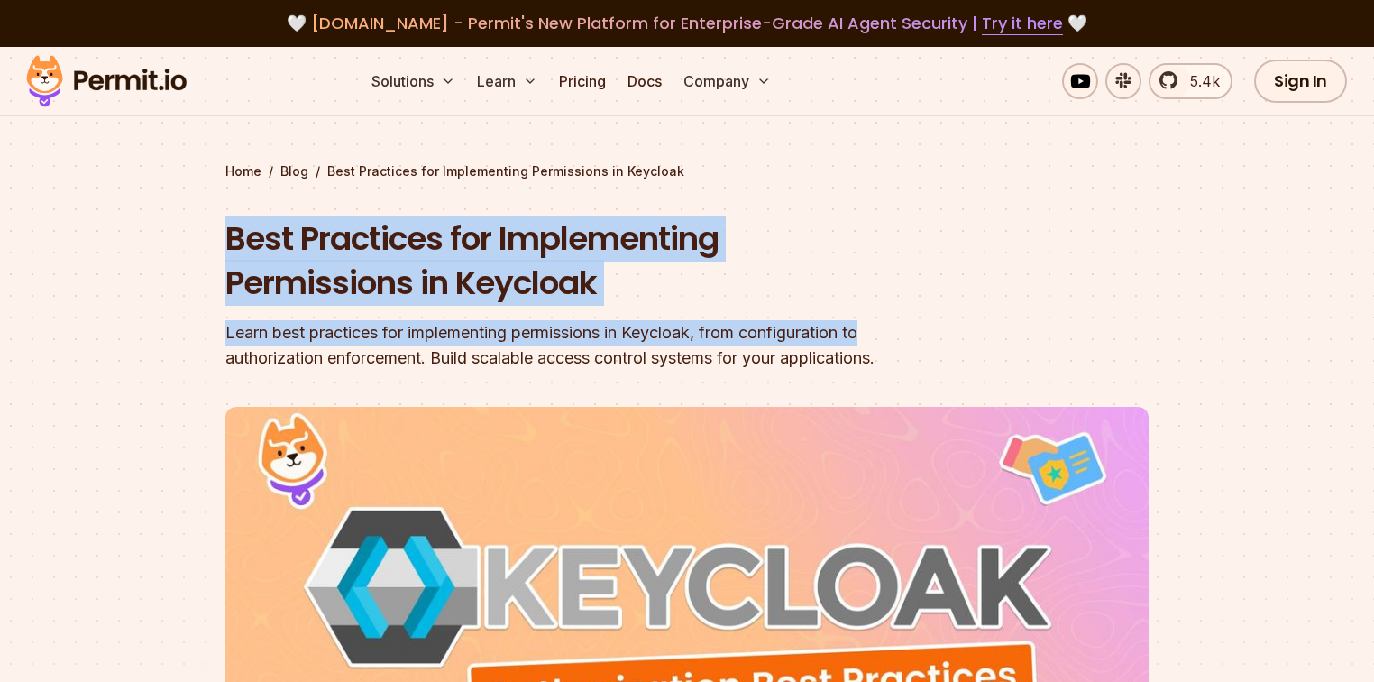
drag, startPoint x: 201, startPoint y: 238, endPoint x: 965, endPoint y: 328, distance: 769.0
click at [965, 328] on section "Home / Blog / Best Practices for Implementing Permissions in Keycloak Best Prac…" at bounding box center [687, 556] width 1374 height 1019
drag, startPoint x: 955, startPoint y: 260, endPoint x: 530, endPoint y: 115, distance: 448.5
click at [954, 260] on header "Best Practices for Implementing Permissions in Keycloak Learn best practices fo…" at bounding box center [686, 619] width 923 height 806
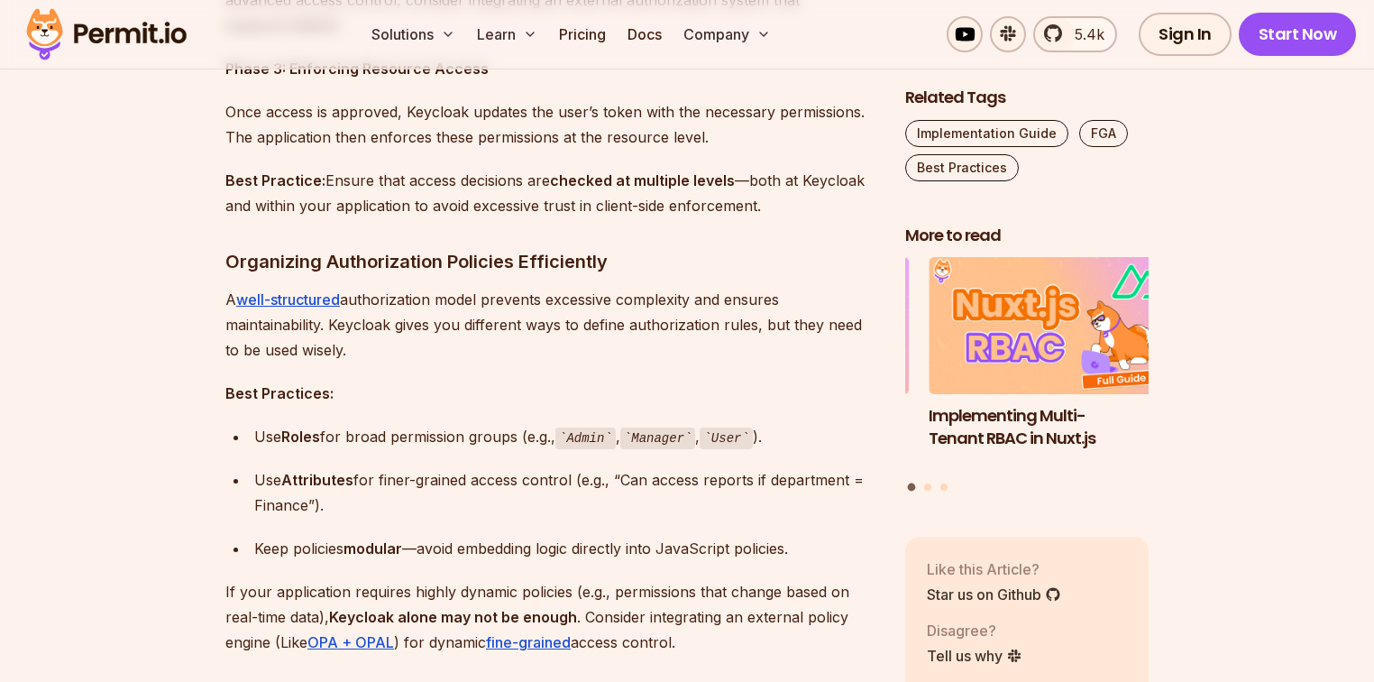
scroll to position [2092, 0]
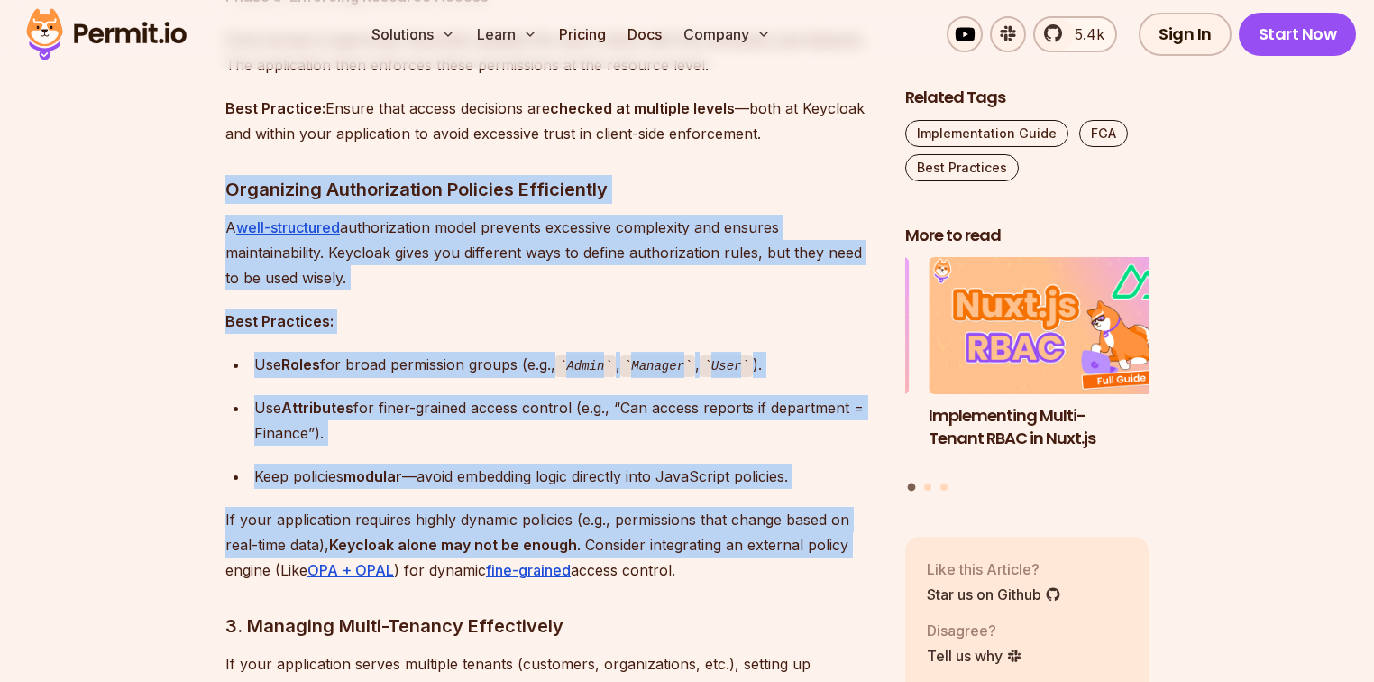
drag, startPoint x: 192, startPoint y: 188, endPoint x: 110, endPoint y: 564, distance: 384.9
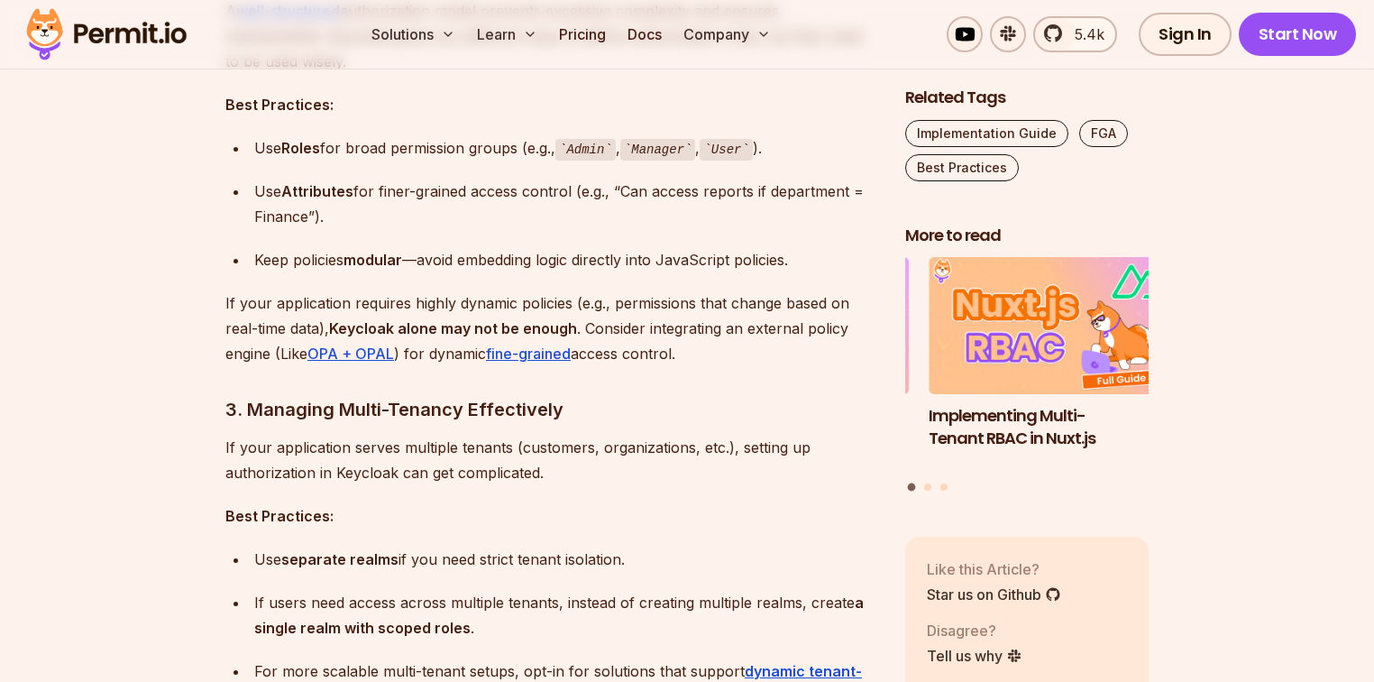
scroll to position [2380, 0]
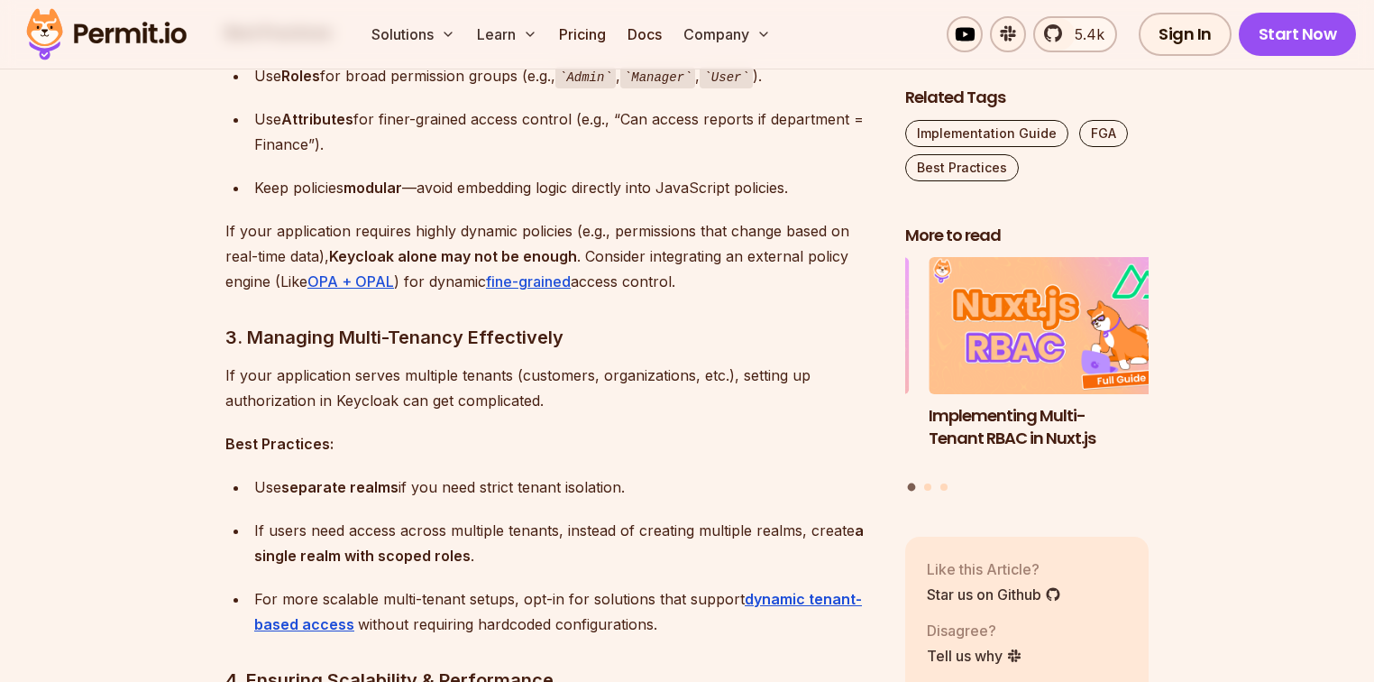
click at [720, 188] on div "Keep policies modular —avoid embedding logic directly into JavaScript policies." at bounding box center [565, 187] width 622 height 25
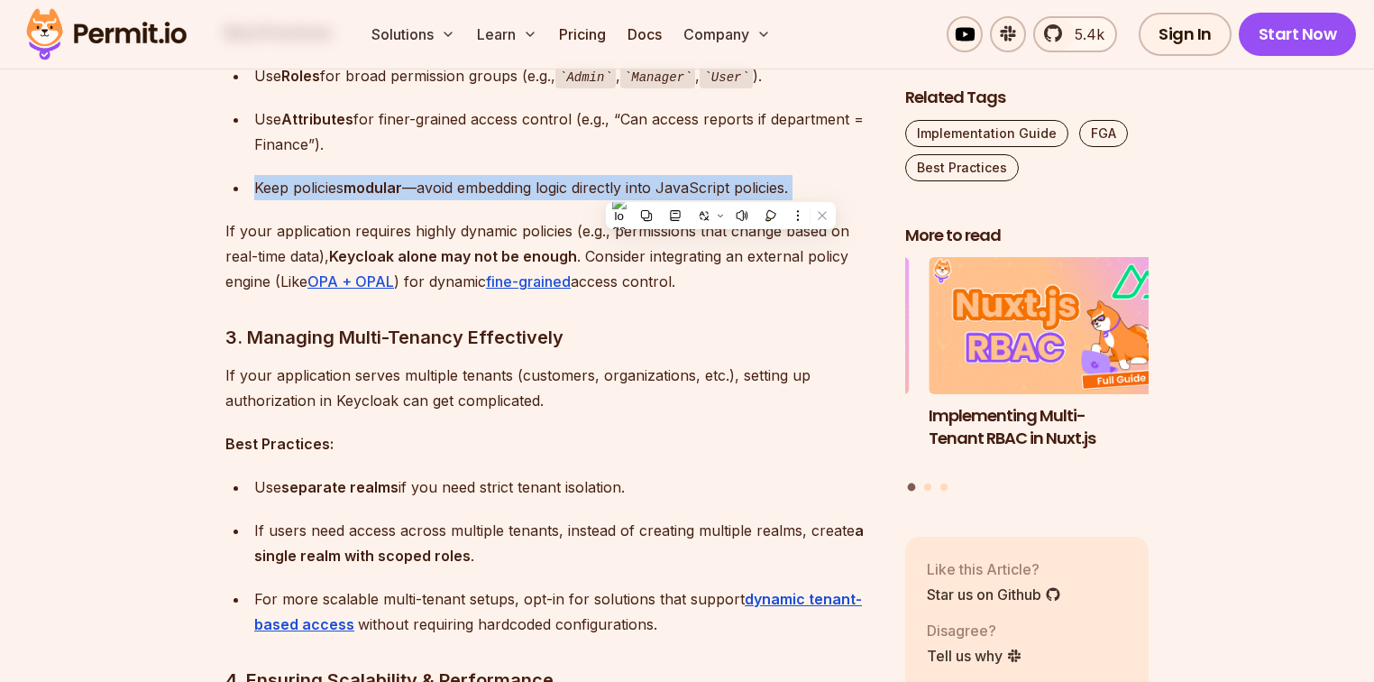
click at [720, 188] on div "Keep policies modular —avoid embedding logic directly into JavaScript policies." at bounding box center [565, 187] width 622 height 25
click at [661, 189] on div "Keep policies modular —avoid embedding logic directly into JavaScript policies." at bounding box center [565, 187] width 622 height 25
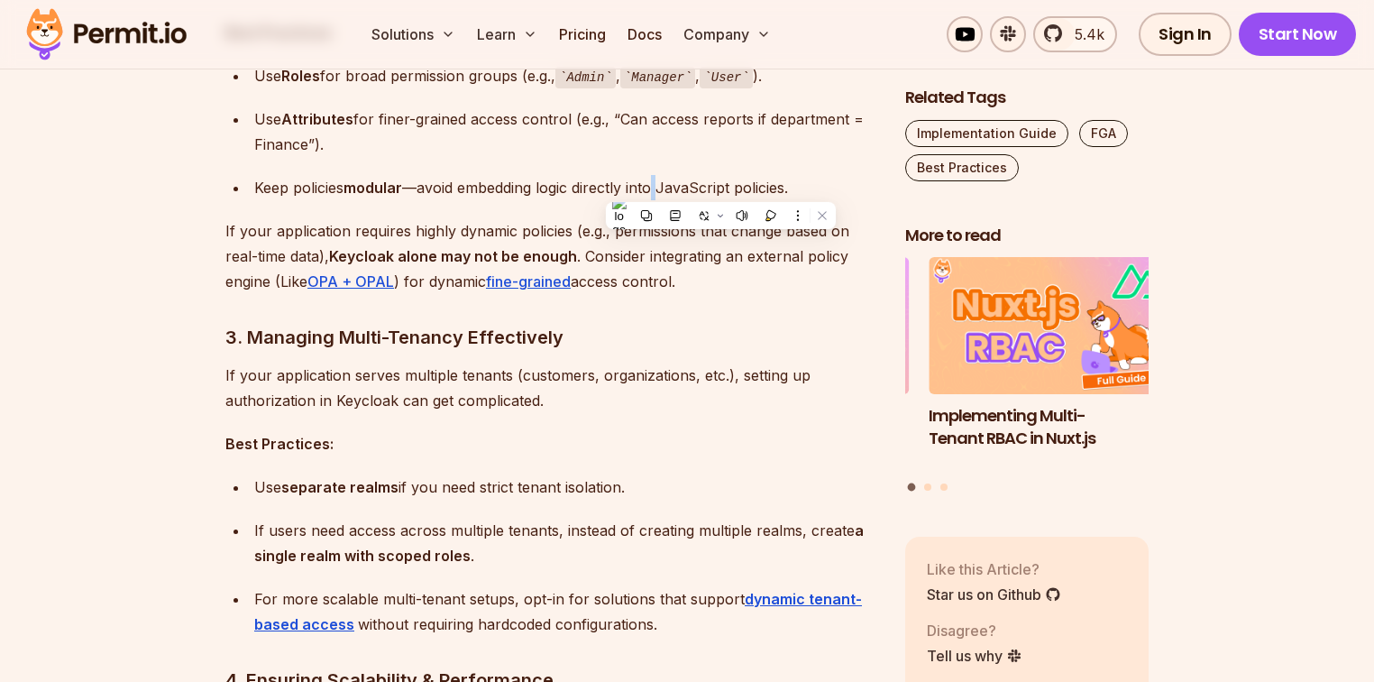
click at [661, 189] on div "Keep policies modular —avoid embedding logic directly into JavaScript policies." at bounding box center [565, 187] width 622 height 25
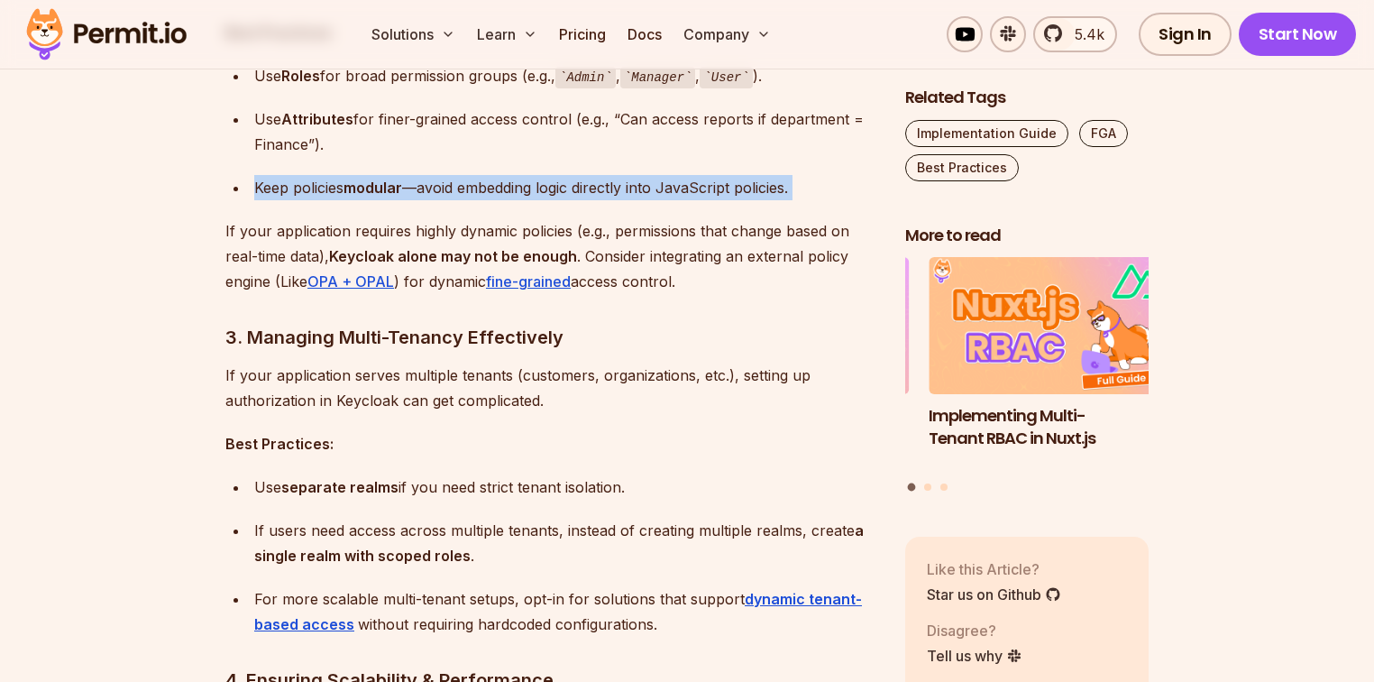
click at [661, 189] on div "Keep policies modular —avoid embedding logic directly into JavaScript policies." at bounding box center [565, 187] width 622 height 25
click at [545, 191] on div "Keep policies modular —avoid embedding logic directly into JavaScript policies." at bounding box center [565, 187] width 622 height 25
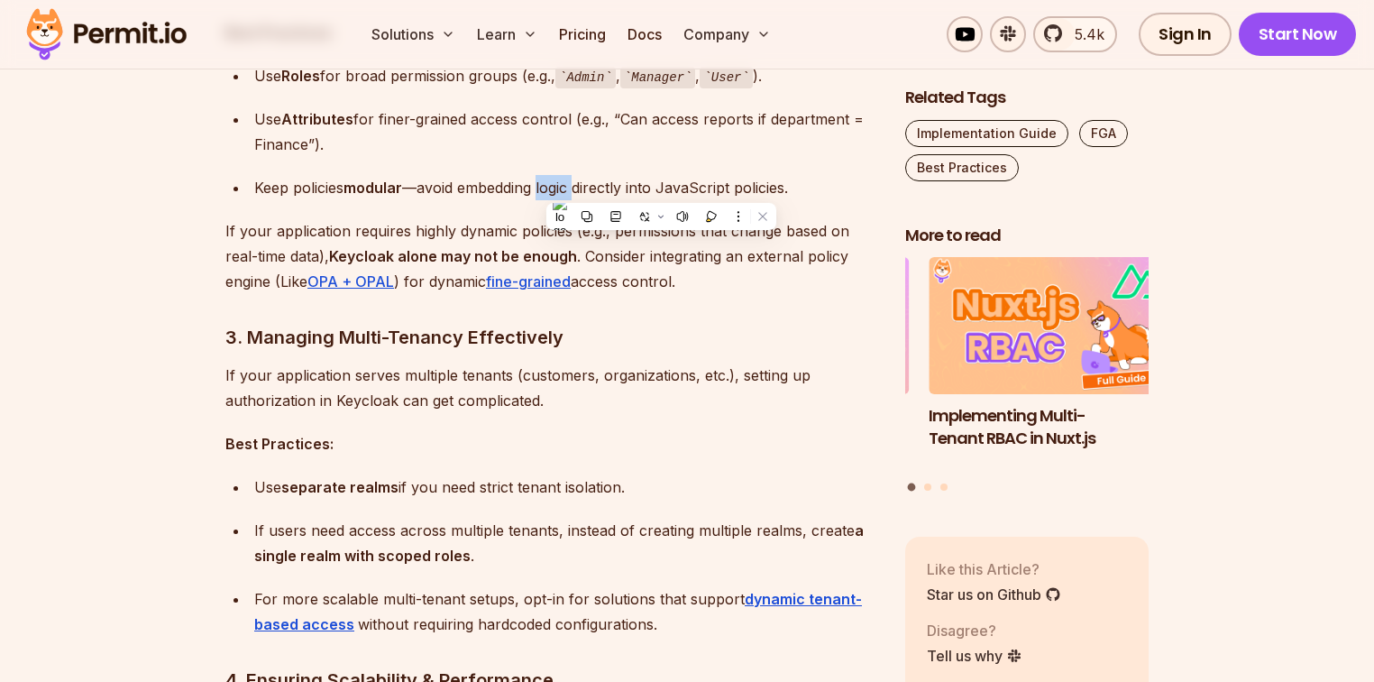
click at [545, 191] on div "Keep policies modular —avoid embedding logic directly into JavaScript policies." at bounding box center [565, 187] width 622 height 25
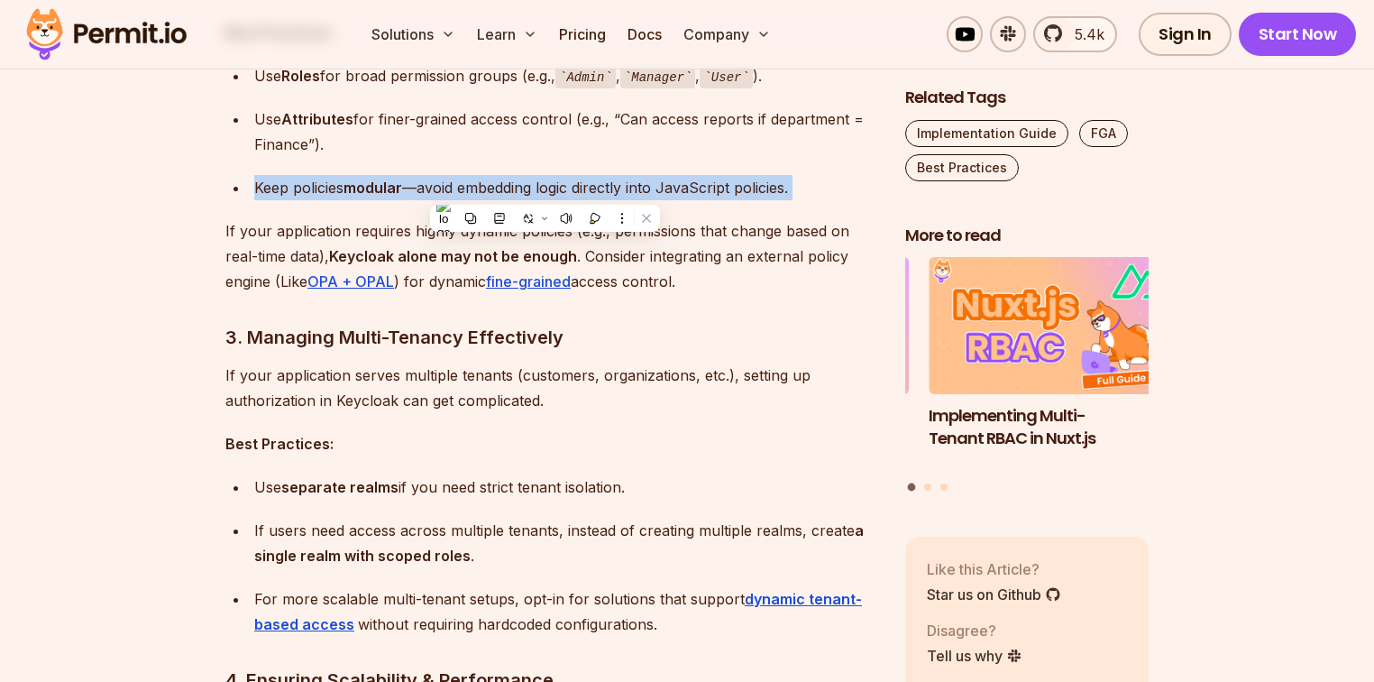
click at [545, 191] on div "Keep policies modular —avoid embedding logic directly into JavaScript policies." at bounding box center [565, 187] width 622 height 25
click at [289, 186] on div "Keep policies modular —avoid embedding logic directly into JavaScript policies." at bounding box center [565, 187] width 622 height 25
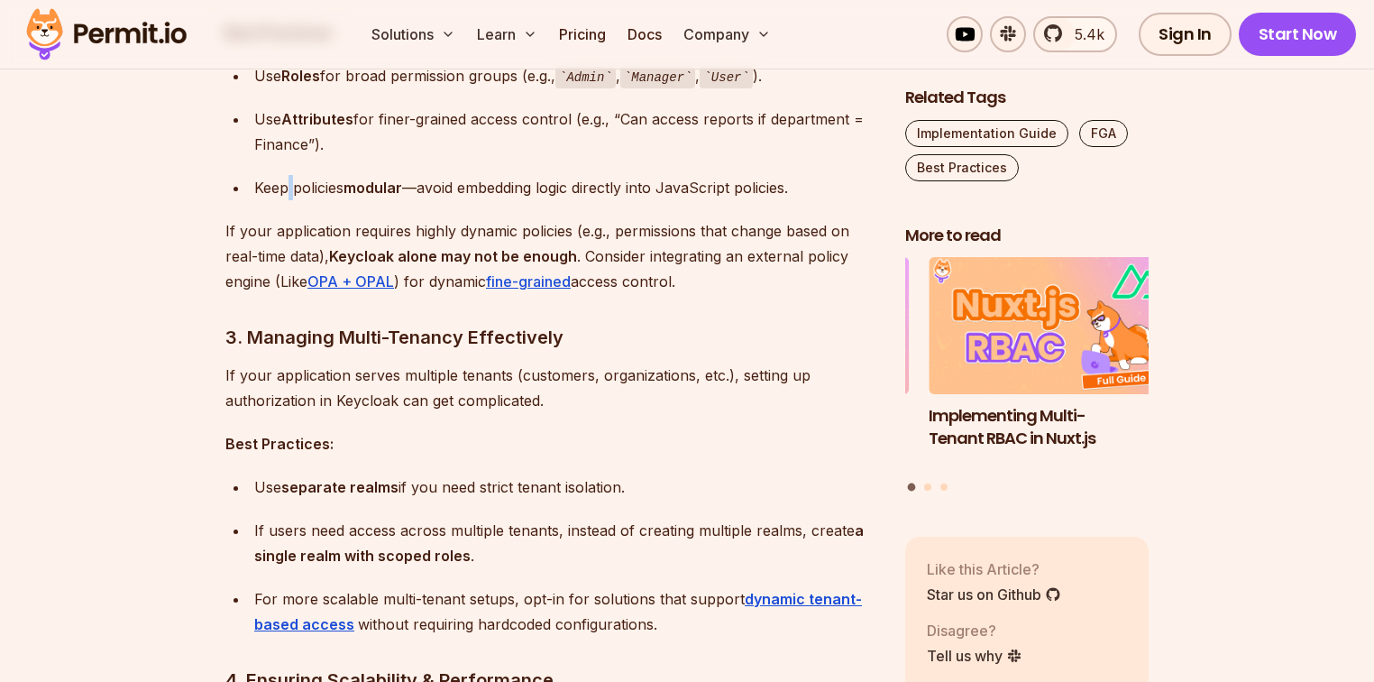
click at [289, 186] on div "Keep policies modular —avoid embedding logic directly into JavaScript policies." at bounding box center [565, 187] width 622 height 25
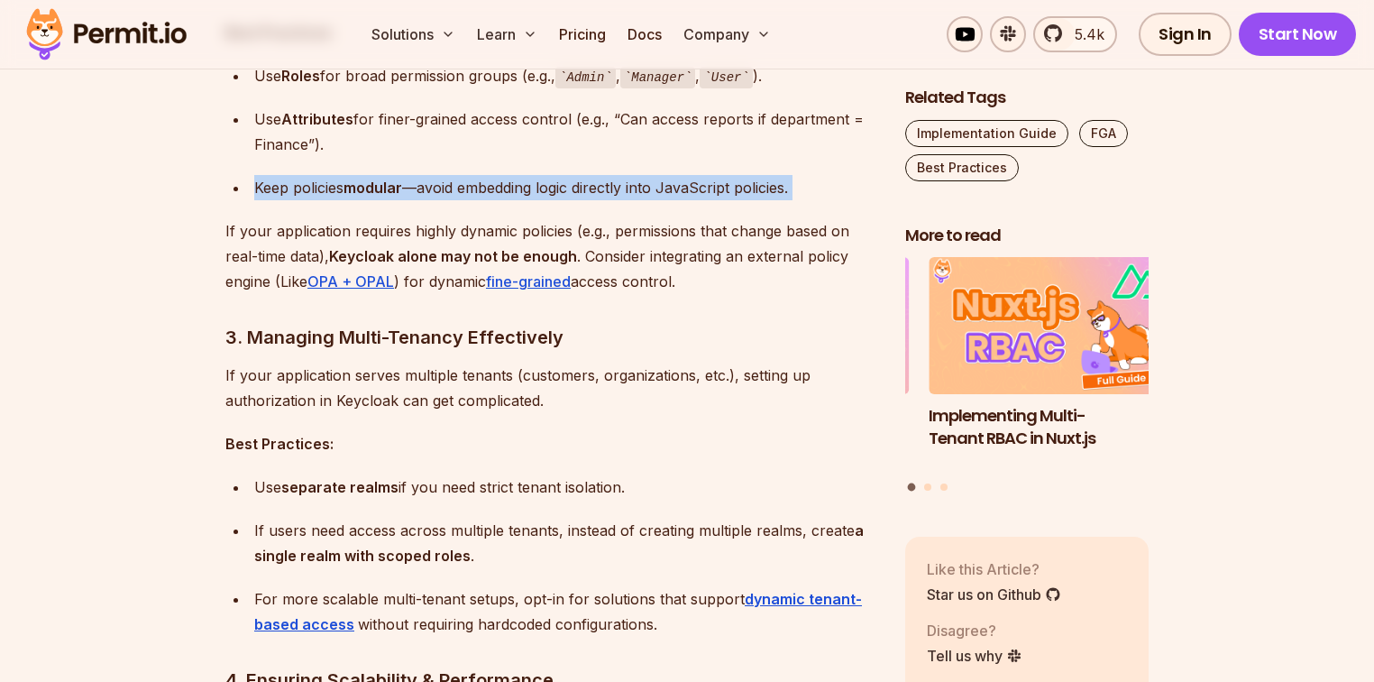
click at [289, 186] on div "Keep policies modular —avoid embedding logic directly into JavaScript policies." at bounding box center [565, 187] width 622 height 25
click at [611, 188] on div "Keep policies modular —avoid embedding logic directly into JavaScript policies." at bounding box center [565, 187] width 622 height 25
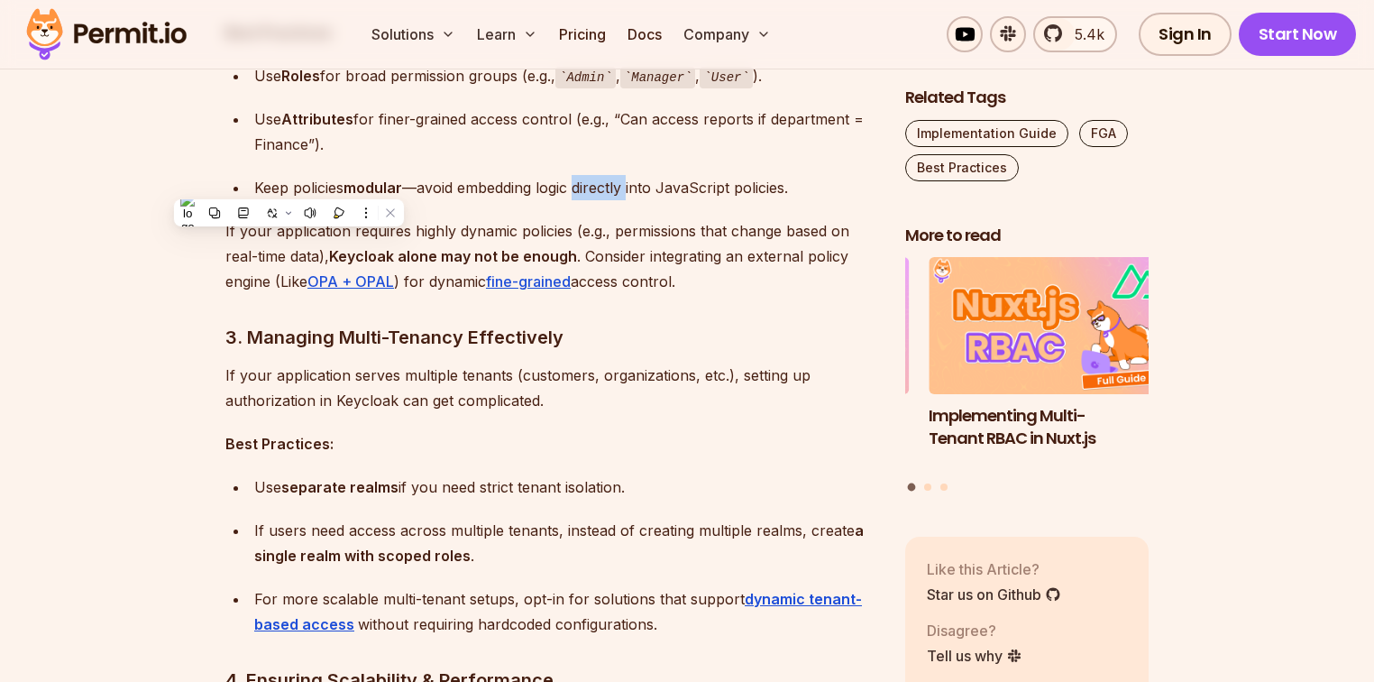
click at [611, 188] on div "Keep policies modular —avoid embedding logic directly into JavaScript policies." at bounding box center [565, 187] width 622 height 25
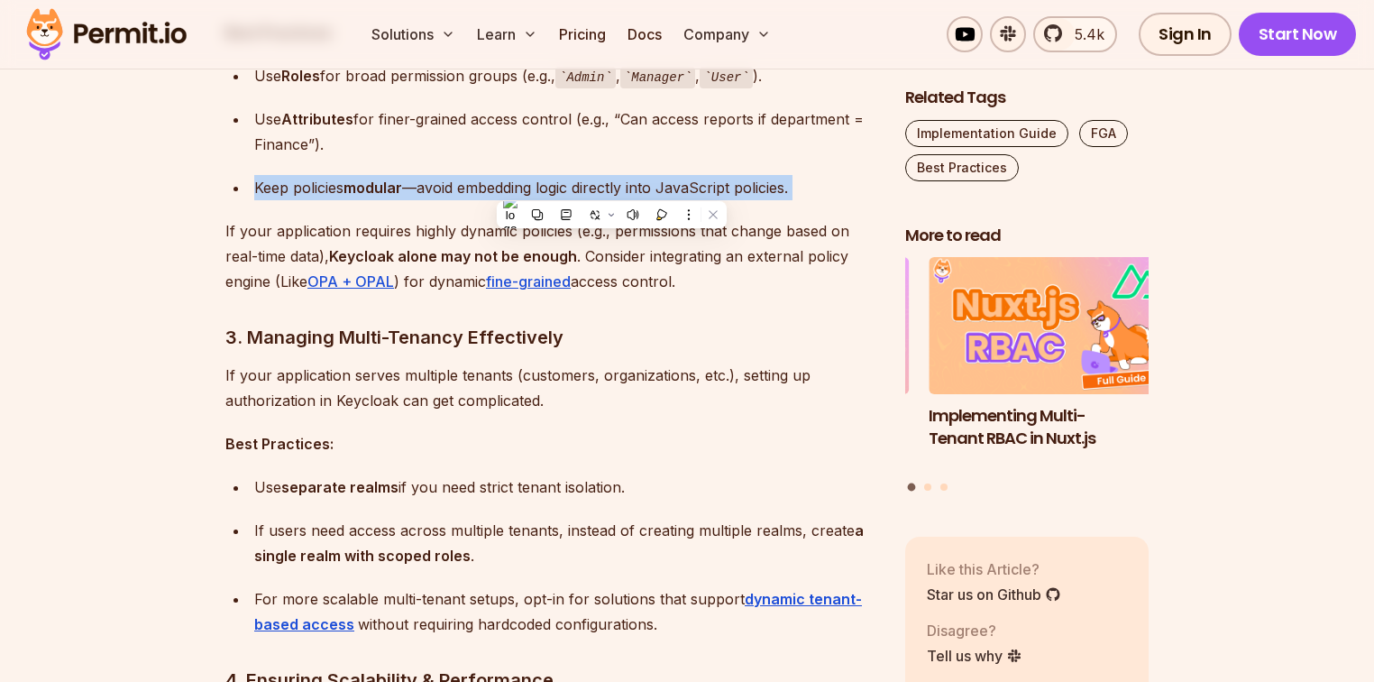
click at [611, 188] on div "Keep policies modular —avoid embedding logic directly into JavaScript policies." at bounding box center [565, 187] width 622 height 25
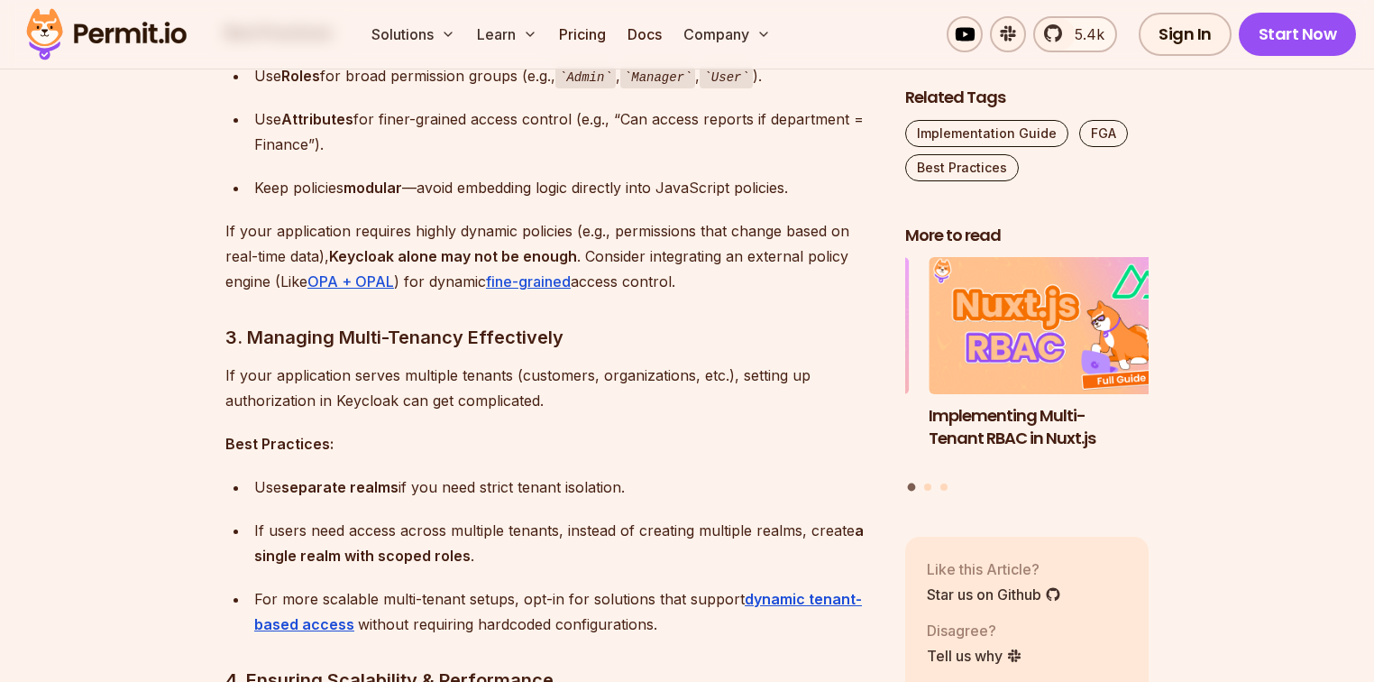
click at [429, 247] on strong "Keycloak alone may not be enough" at bounding box center [453, 256] width 248 height 18
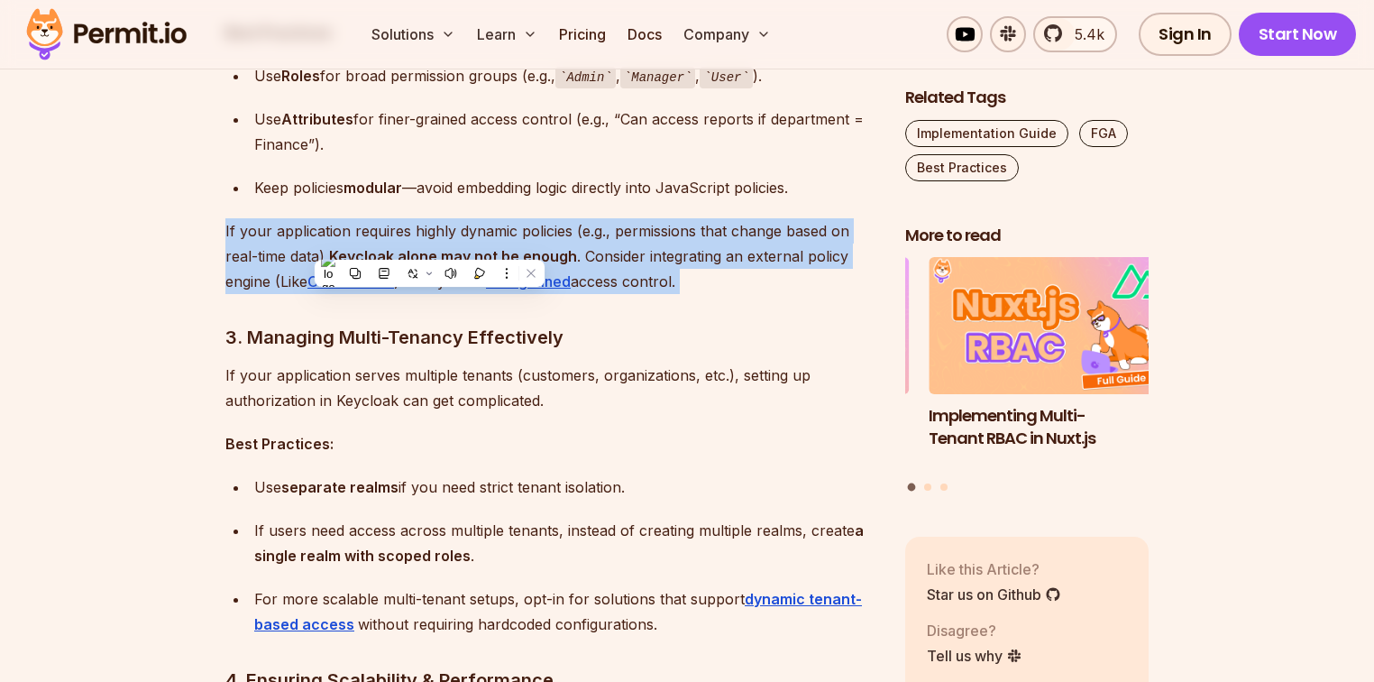
click at [429, 247] on strong "Keycloak alone may not be enough" at bounding box center [453, 256] width 248 height 18
click at [512, 231] on p "If your application requires highly dynamic policies (e.g., permissions that ch…" at bounding box center [550, 256] width 651 height 76
click at [631, 220] on p "If your application requires highly dynamic policies (e.g., permissions that ch…" at bounding box center [550, 256] width 651 height 76
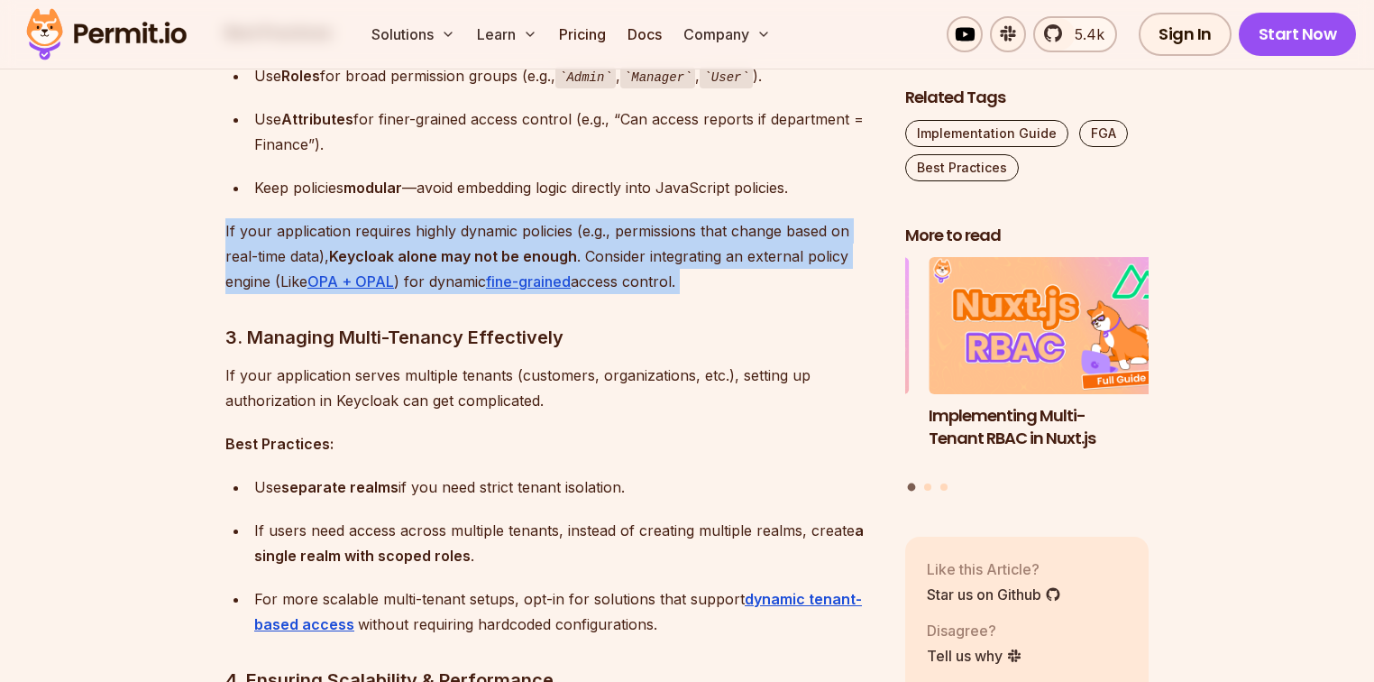
click at [624, 229] on p "If your application requires highly dynamic policies (e.g., permissions that ch…" at bounding box center [550, 256] width 651 height 76
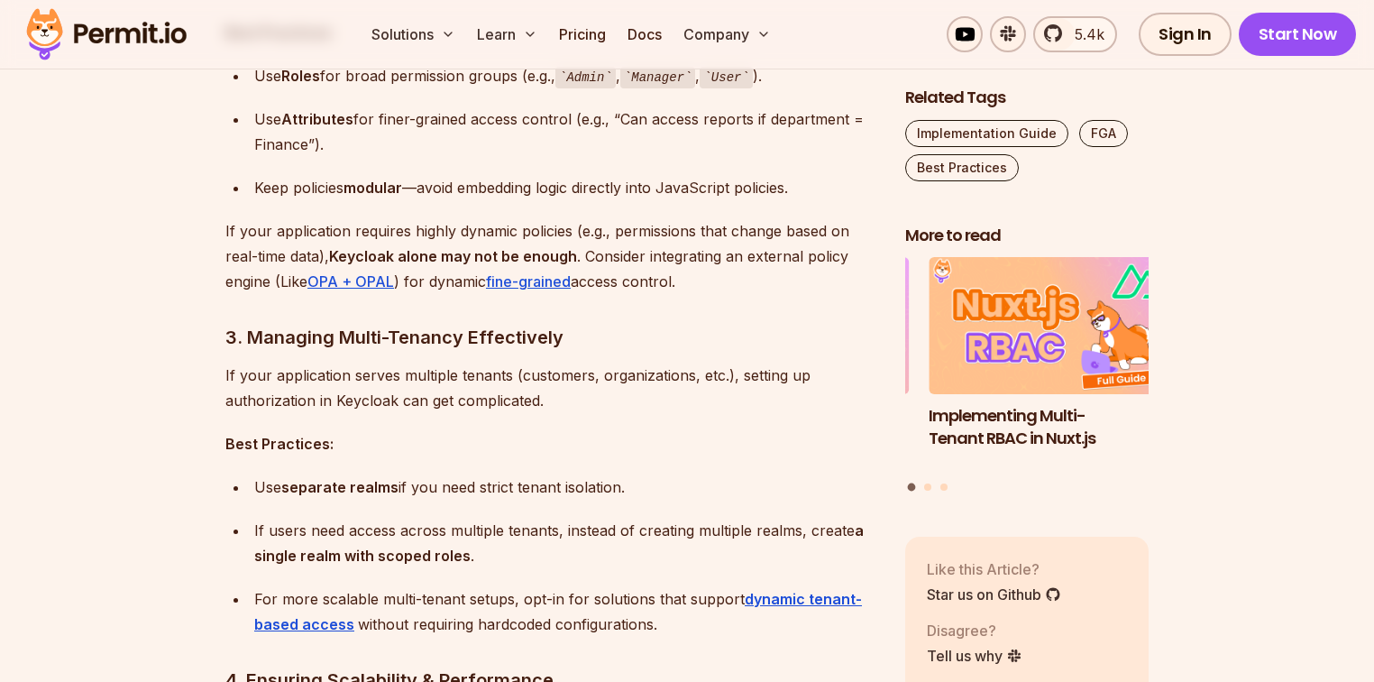
click at [620, 239] on p "If your application requires highly dynamic policies (e.g., permissions that ch…" at bounding box center [550, 256] width 651 height 76
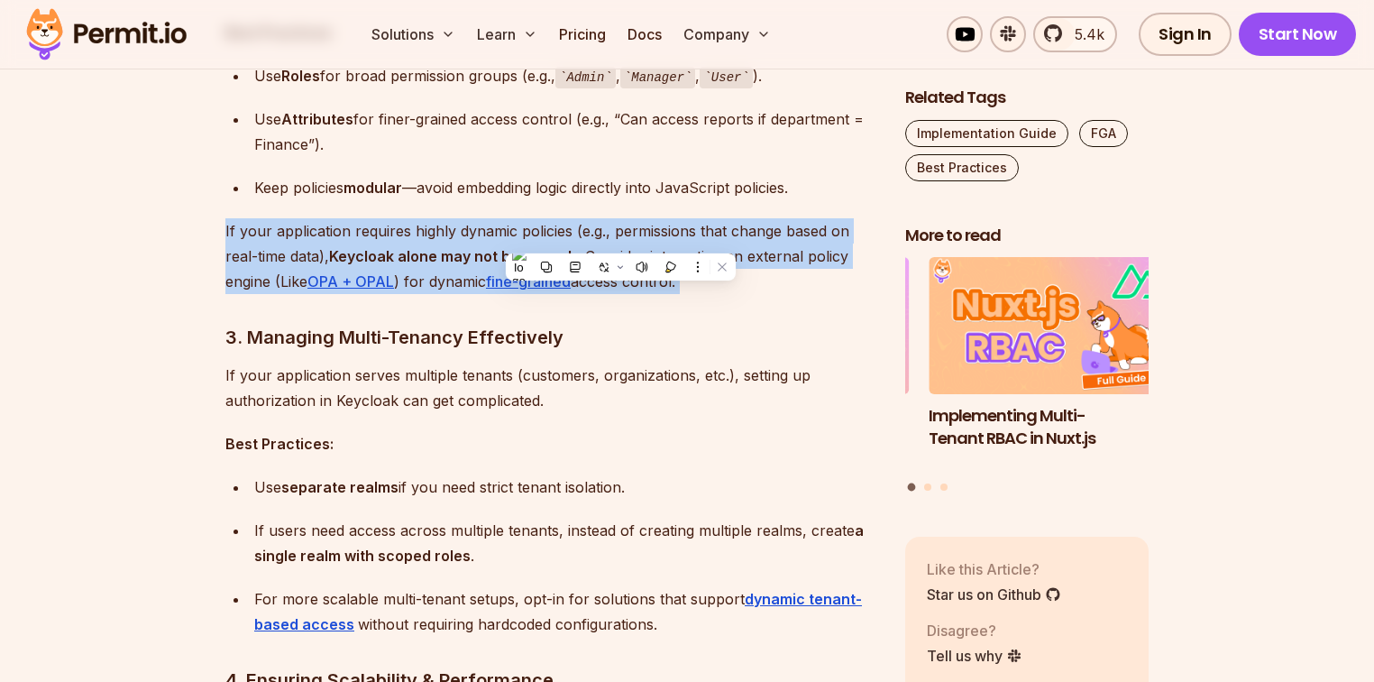
click at [620, 239] on p "If your application requires highly dynamic policies (e.g., permissions that ch…" at bounding box center [550, 256] width 651 height 76
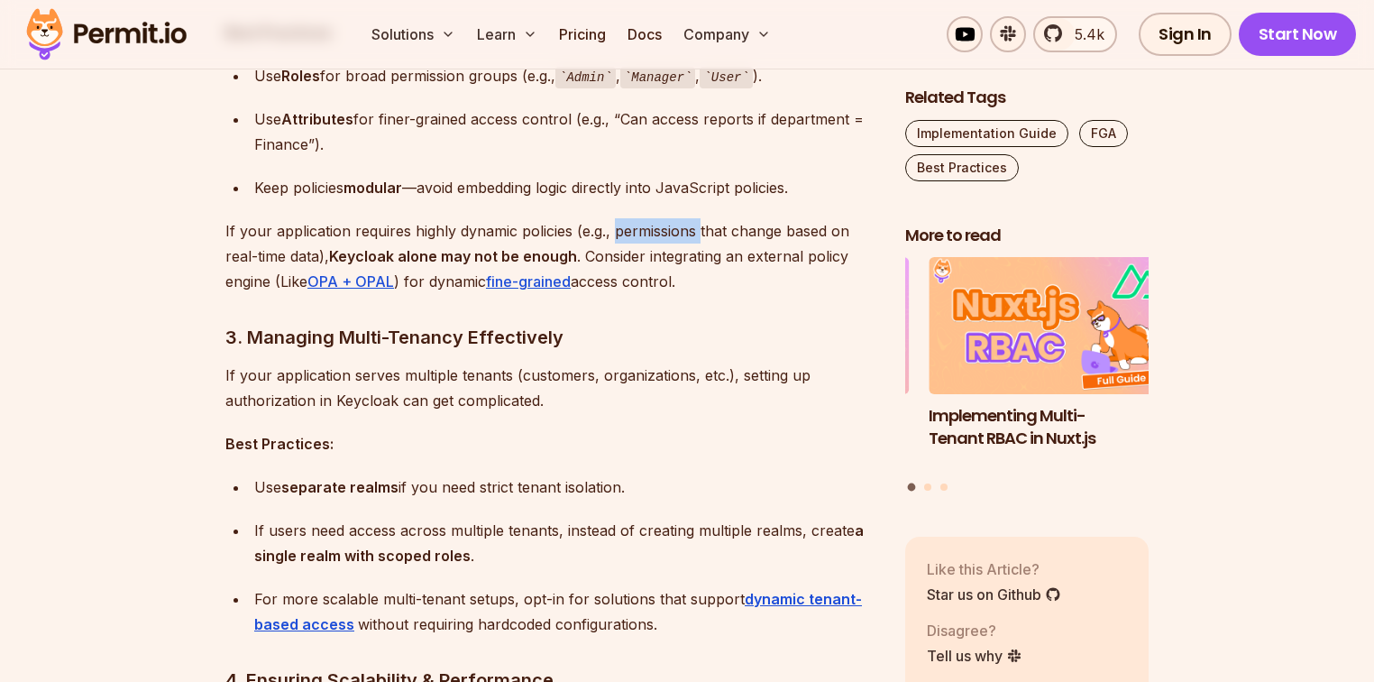
click at [620, 239] on p "If your application requires highly dynamic policies (e.g., permissions that ch…" at bounding box center [550, 256] width 651 height 76
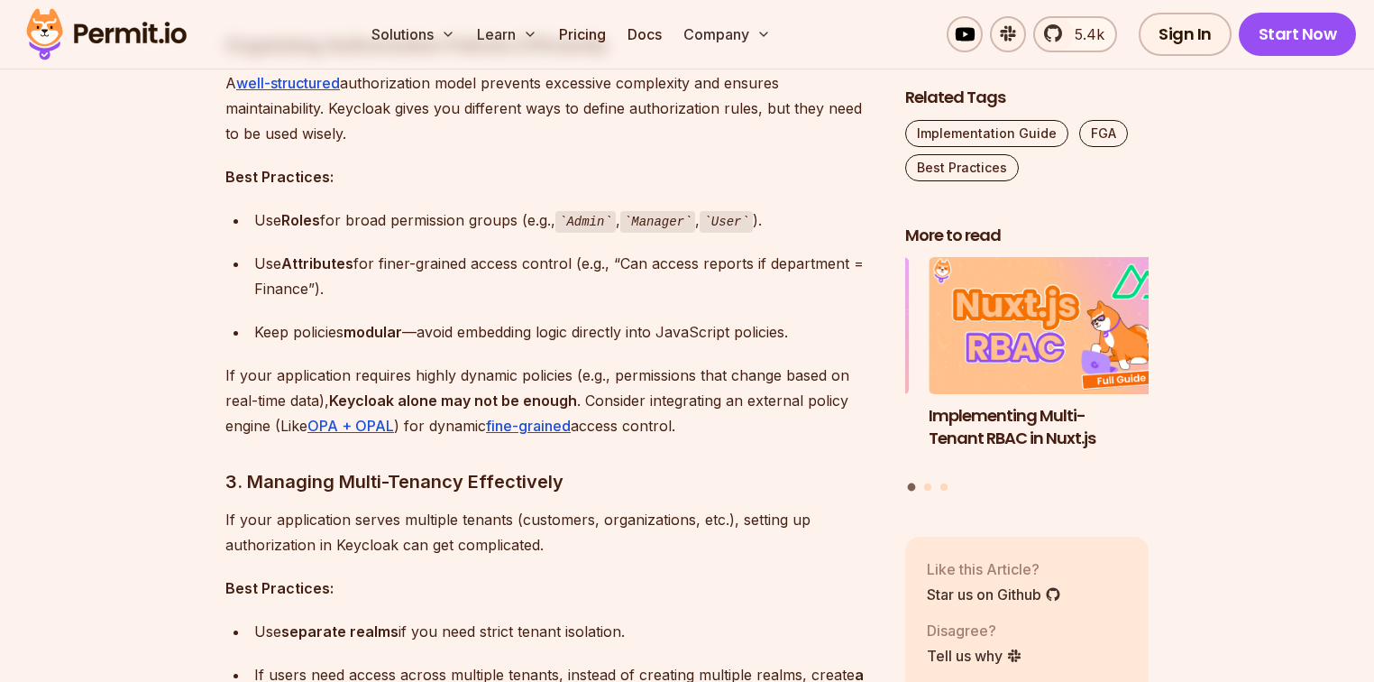
scroll to position [2164, 0]
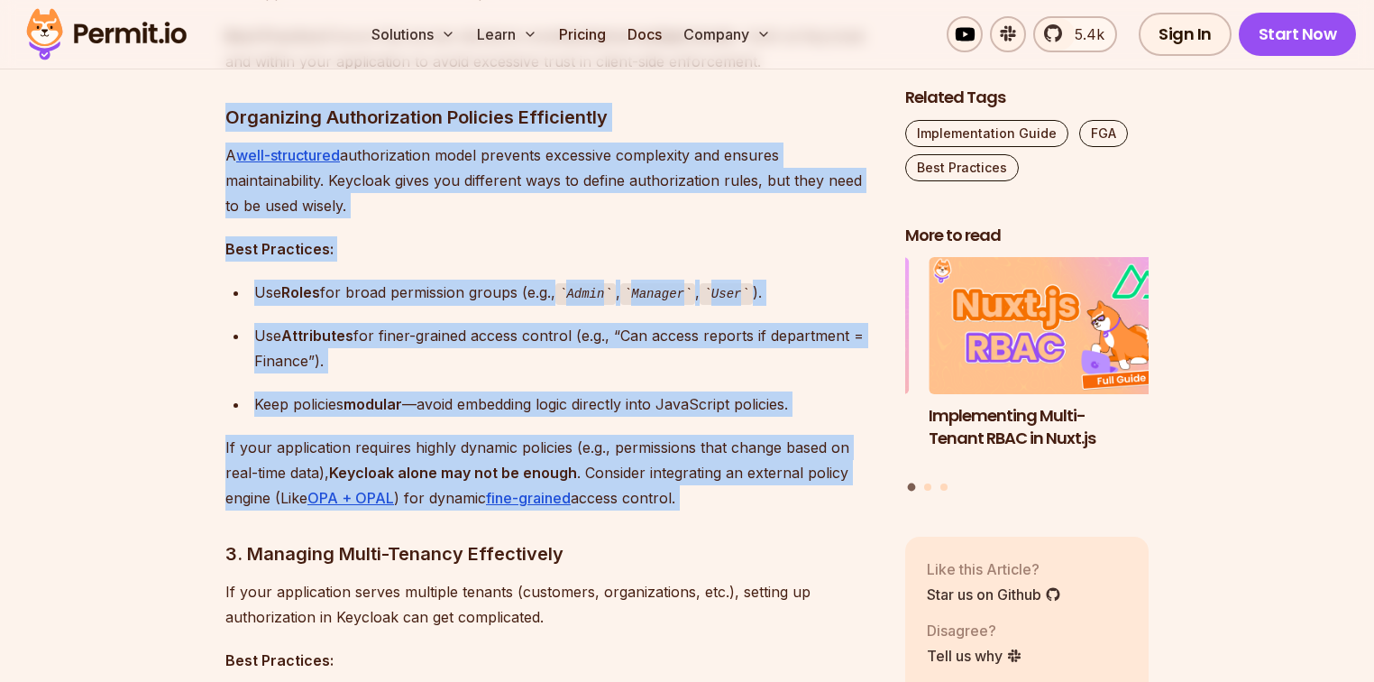
drag, startPoint x: 188, startPoint y: 122, endPoint x: 154, endPoint y: 511, distance: 391.0
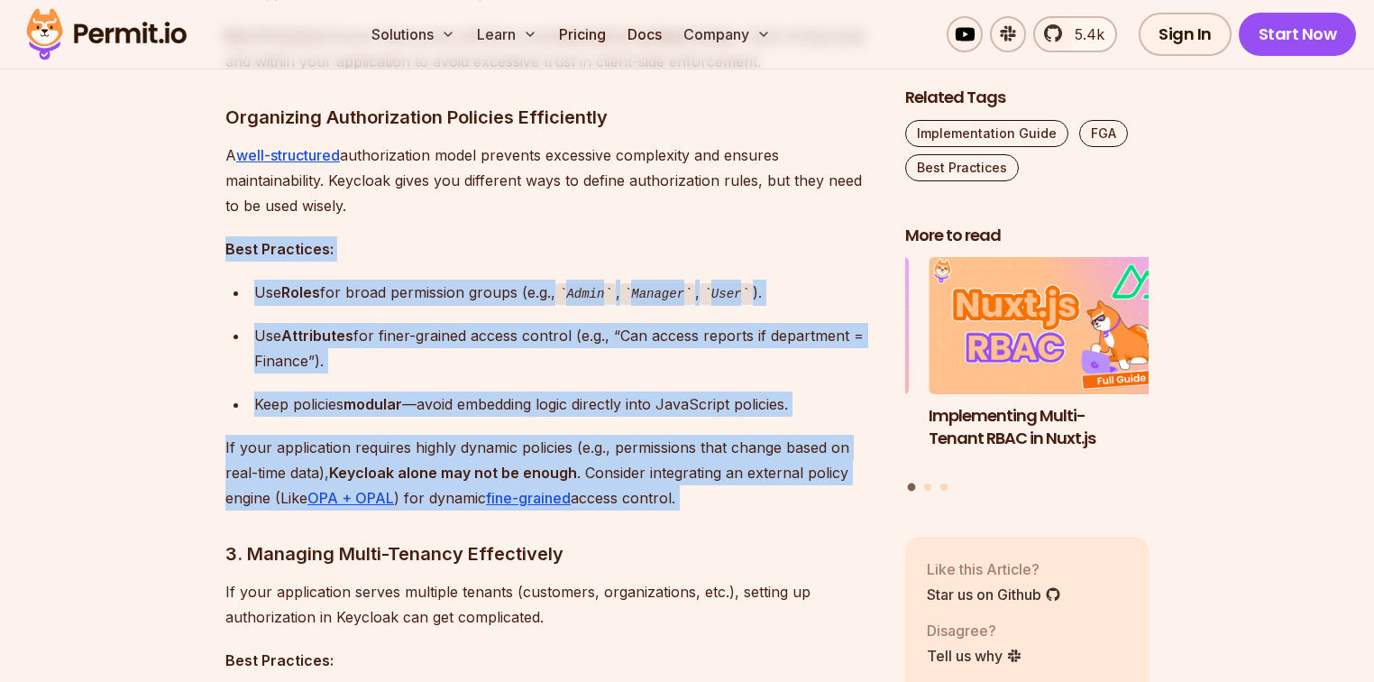
drag, startPoint x: 148, startPoint y: 240, endPoint x: 137, endPoint y: 530, distance: 290.5
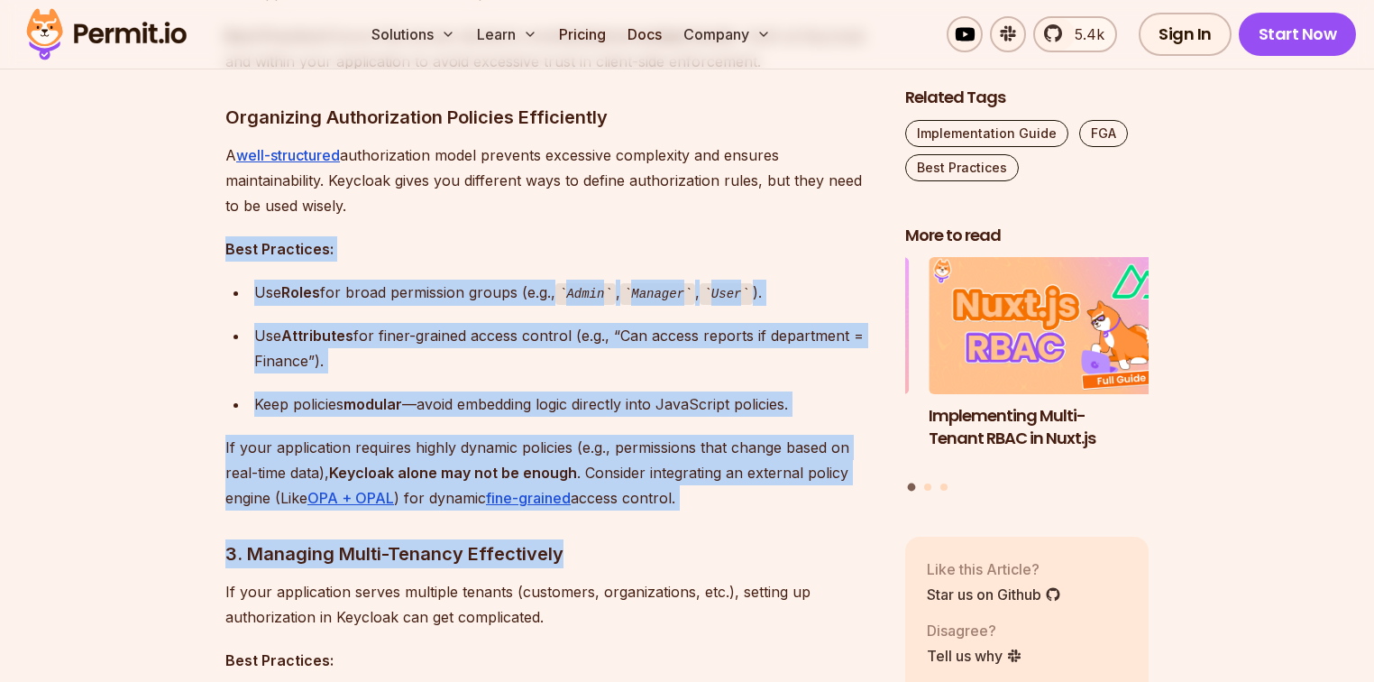
drag, startPoint x: 178, startPoint y: 242, endPoint x: 720, endPoint y: 563, distance: 629.9
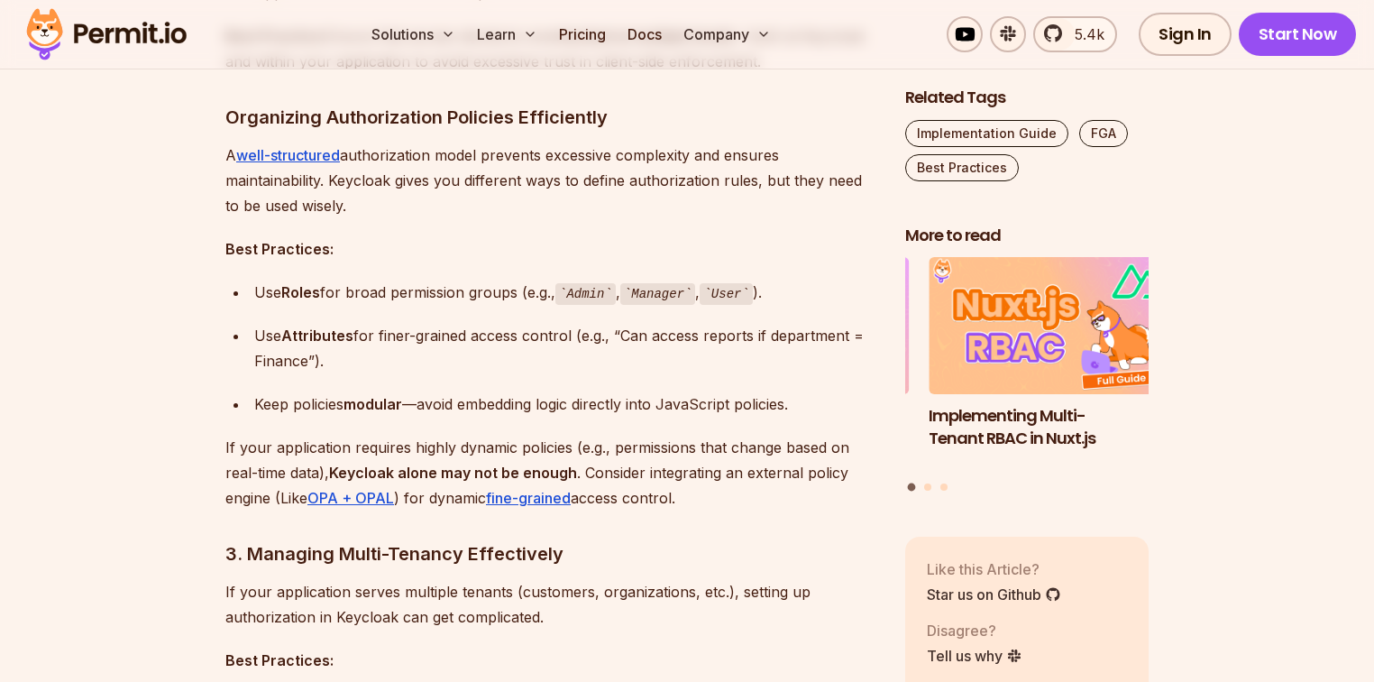
click at [721, 498] on p "If your application requires highly dynamic policies (e.g., permissions that ch…" at bounding box center [550, 473] width 651 height 76
drag, startPoint x: 203, startPoint y: 224, endPoint x: 779, endPoint y: 489, distance: 634.2
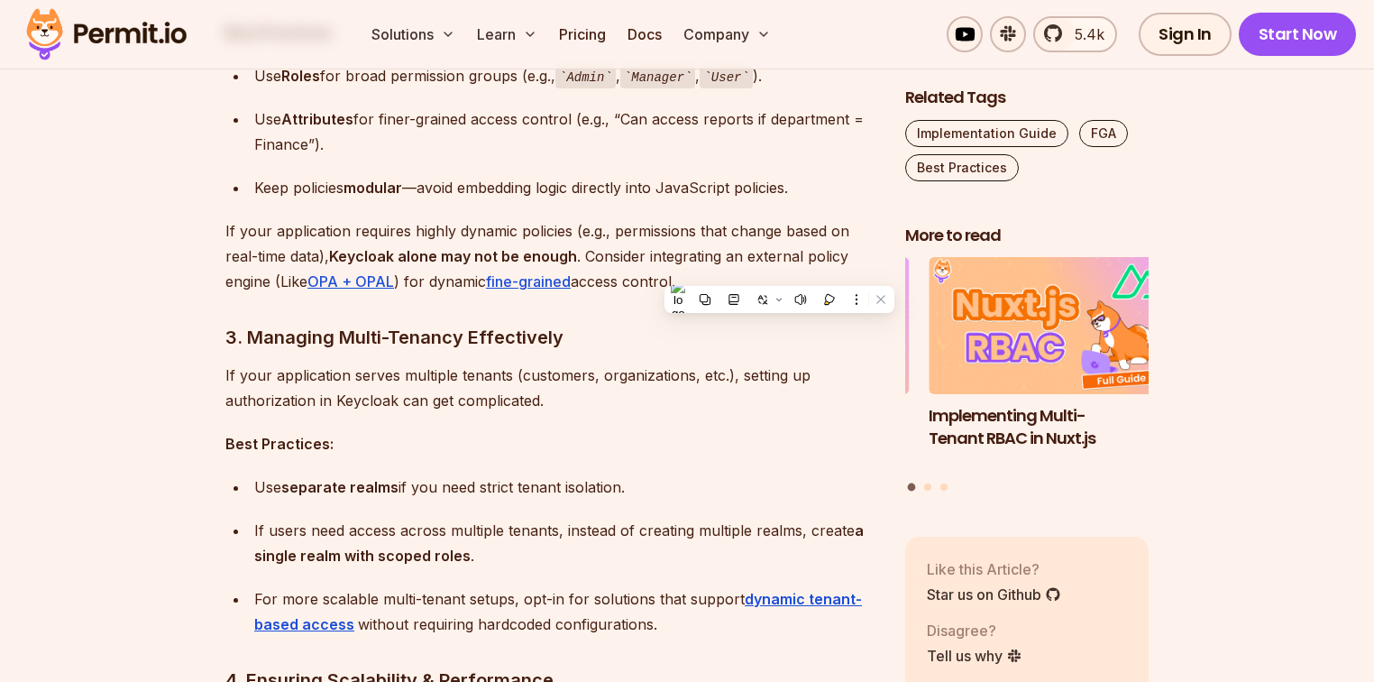
scroll to position [2453, 0]
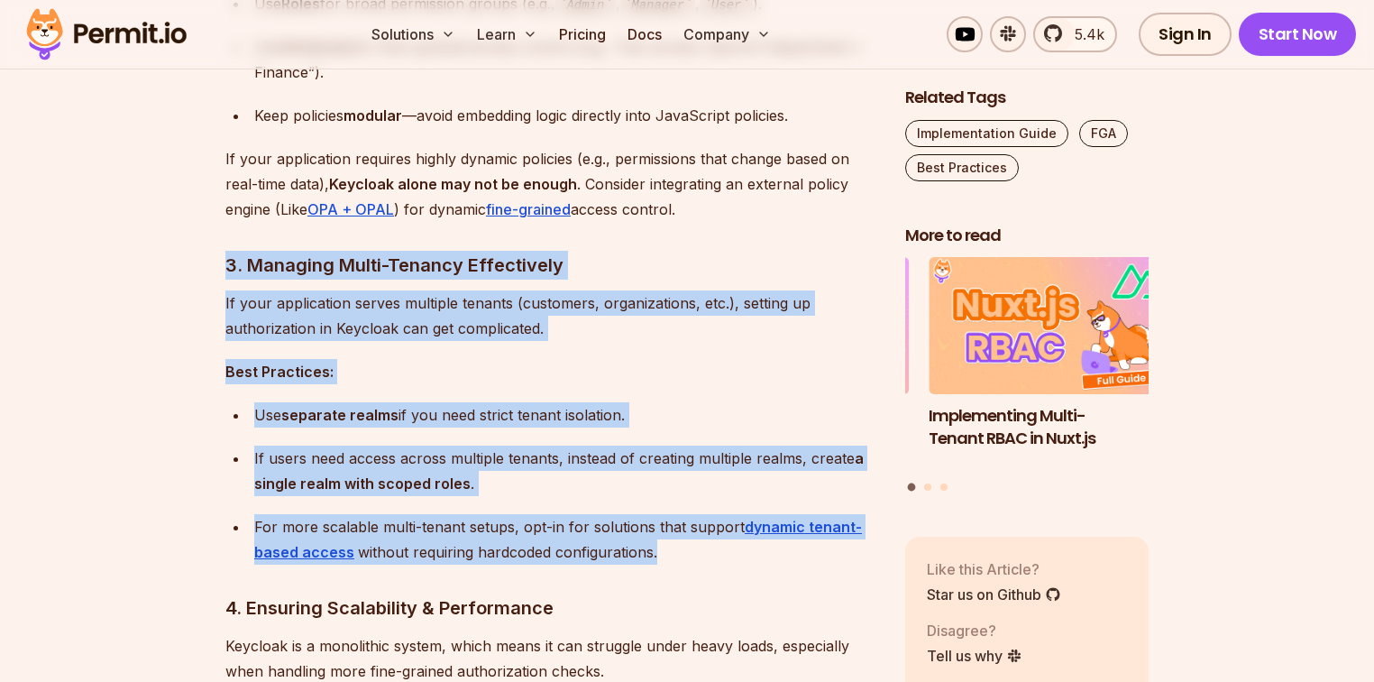
drag, startPoint x: 198, startPoint y: 266, endPoint x: 747, endPoint y: 560, distance: 622.9
drag, startPoint x: 692, startPoint y: 557, endPoint x: 536, endPoint y: 553, distance: 157.0
click at [536, 553] on div "For more scalable multi-tenant setups, opt-in for solutions that support dynami…" at bounding box center [565, 539] width 622 height 50
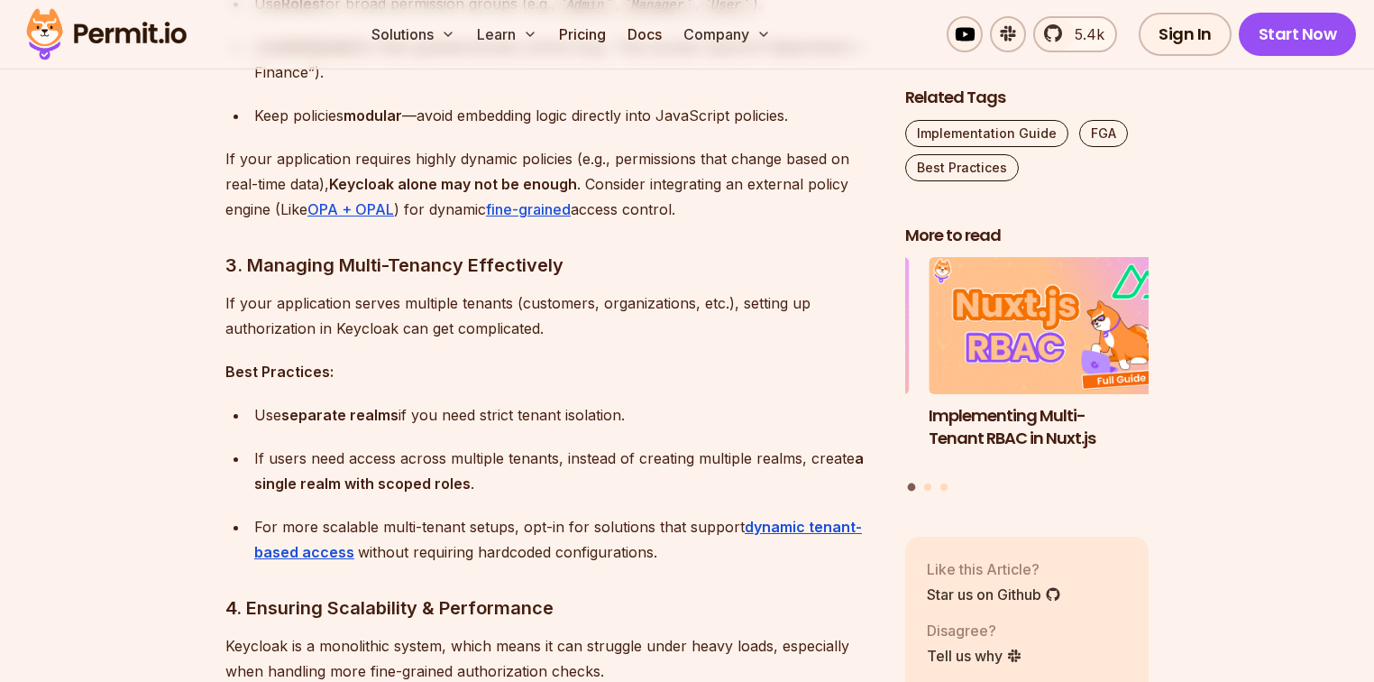
click at [479, 554] on div "For more scalable multi-tenant setups, opt-in for solutions that support dynami…" at bounding box center [565, 539] width 622 height 50
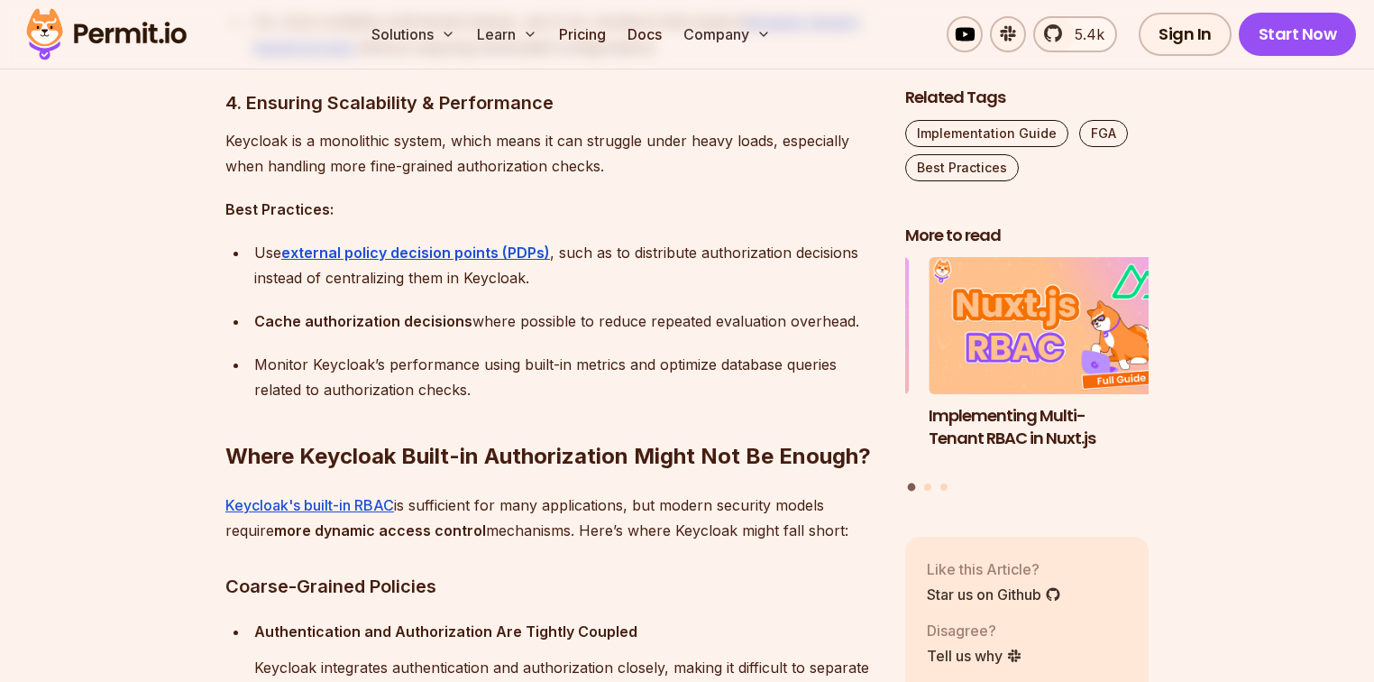
scroll to position [3102, 0]
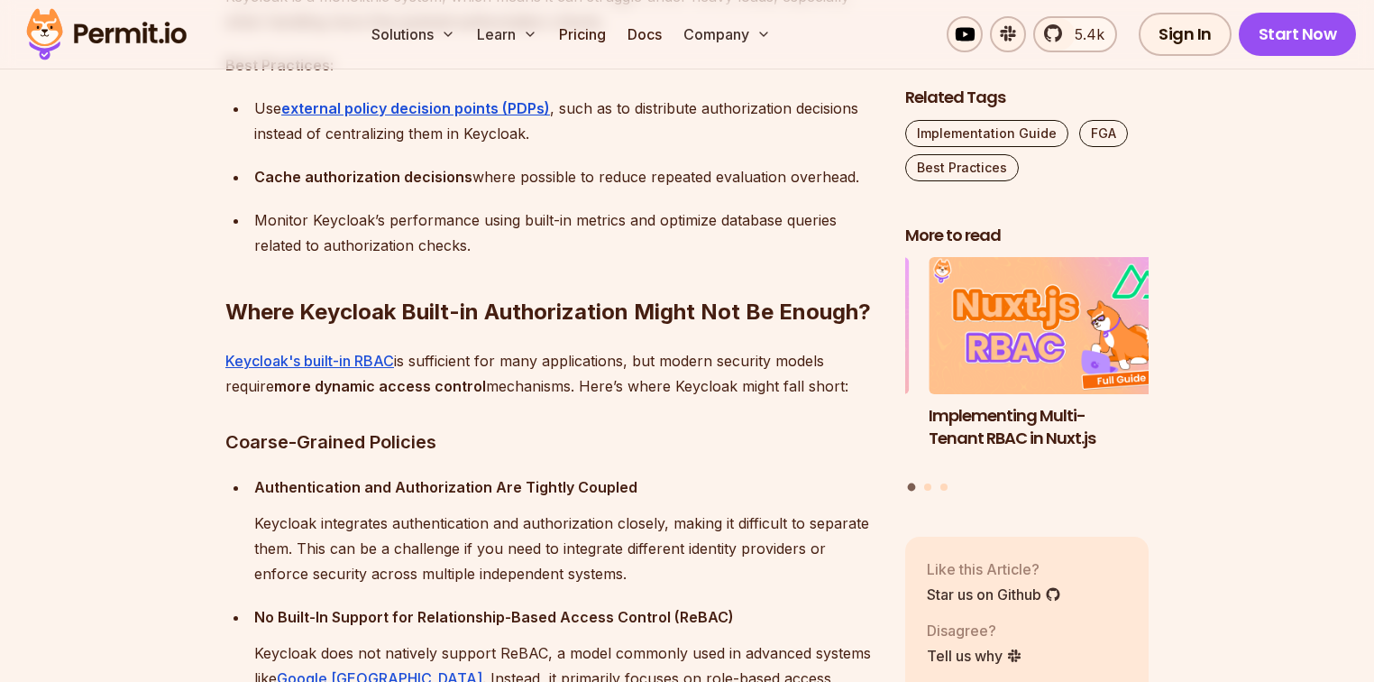
click at [165, 395] on section "Table of Contents Keycloak is a popular open-source tool for managing identity …" at bounding box center [687, 692] width 1374 height 5457
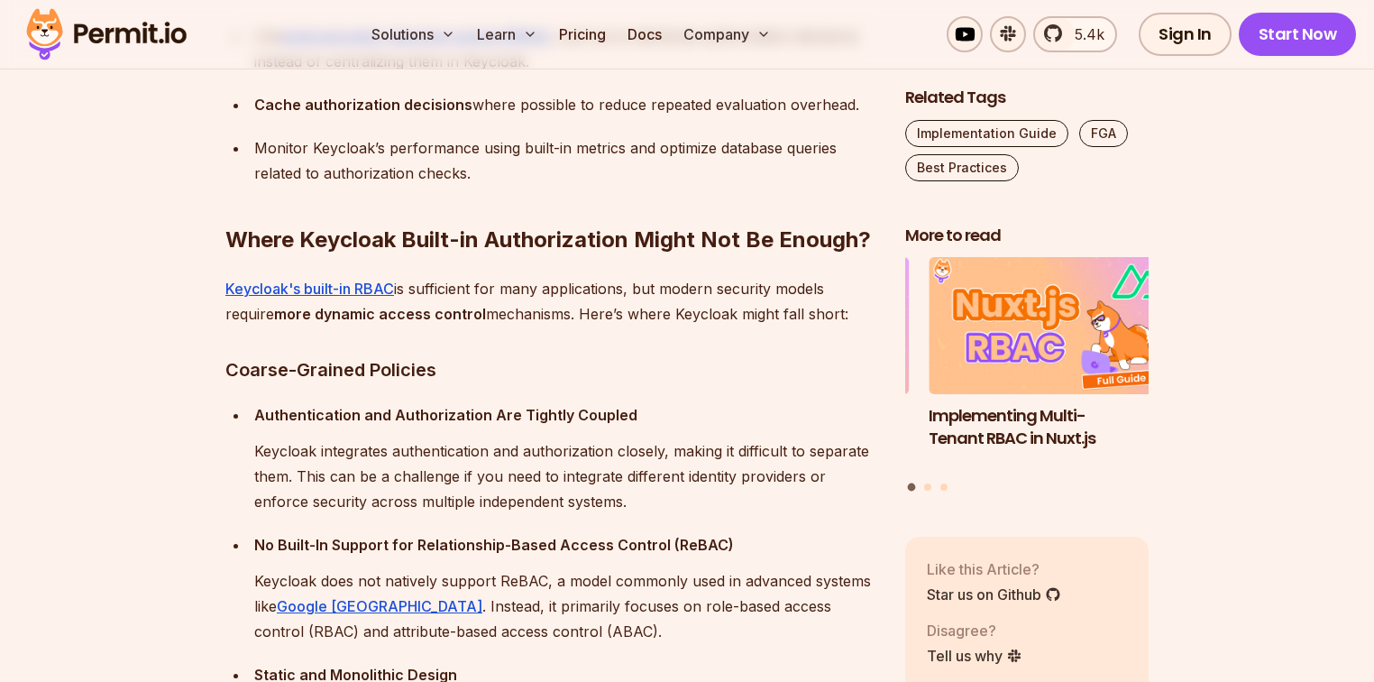
scroll to position [3246, 0]
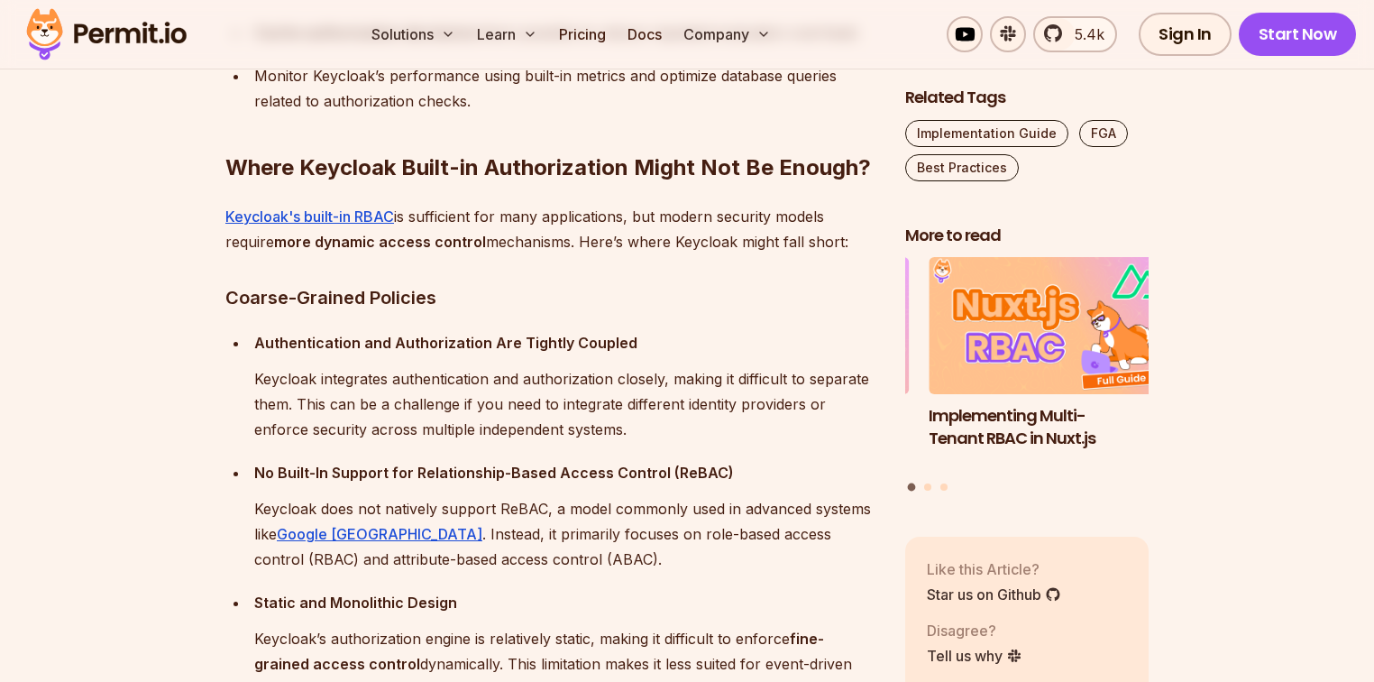
click at [1215, 570] on section "Table of Contents Keycloak is a popular open-source tool for managing identity …" at bounding box center [687, 548] width 1374 height 5457
click at [86, 198] on section "Table of Contents Keycloak is a popular open-source tool for managing identity …" at bounding box center [687, 548] width 1374 height 5457
click at [138, 162] on section "Table of Contents Keycloak is a popular open-source tool for managing identity …" at bounding box center [687, 548] width 1374 height 5457
click at [130, 153] on section "Table of Contents Keycloak is a popular open-source tool for managing identity …" at bounding box center [687, 548] width 1374 height 5457
